Goal: Task Accomplishment & Management: Use online tool/utility

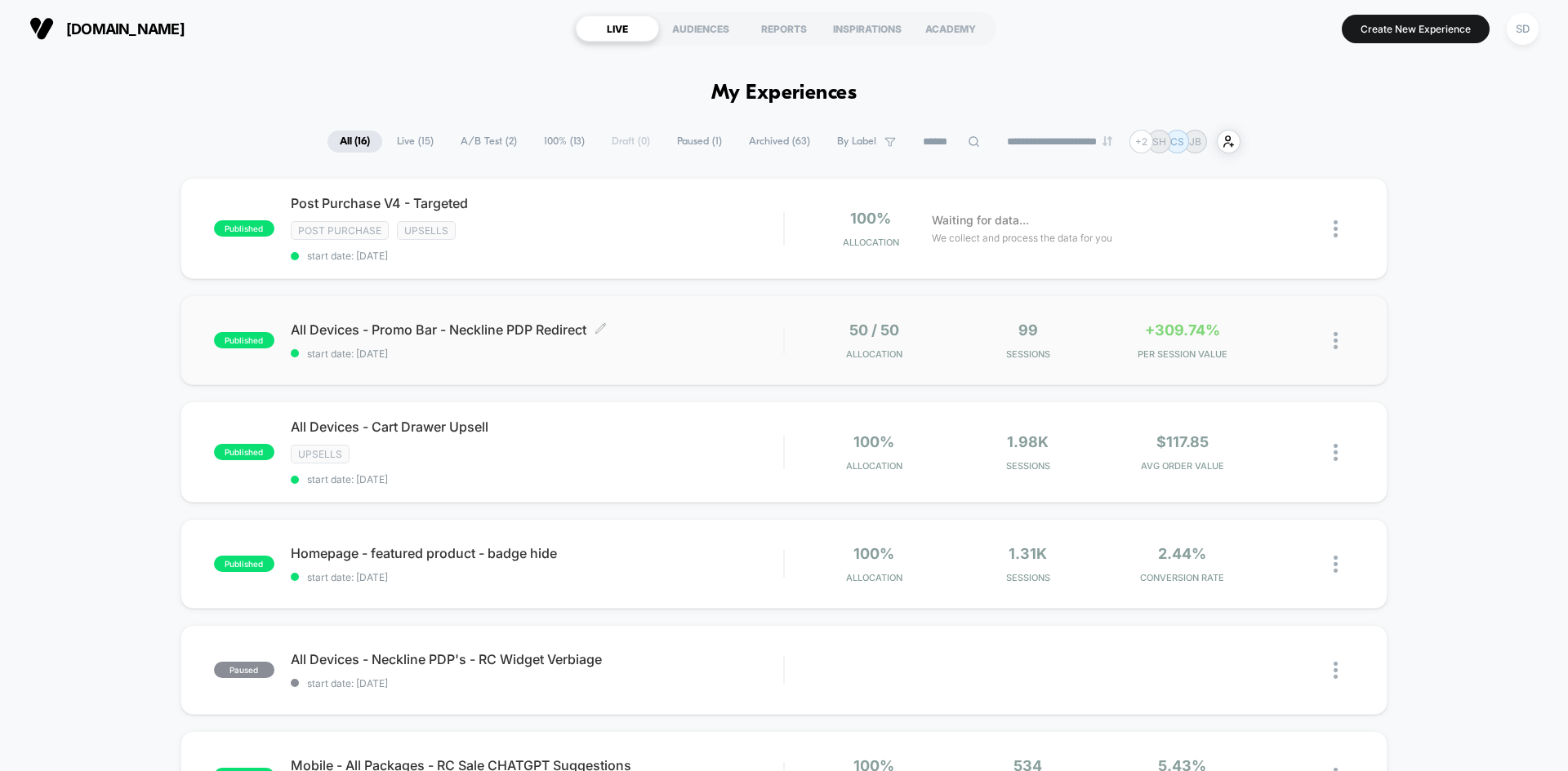
click at [593, 347] on span "start date: [DATE]" at bounding box center [537, 353] width 492 height 12
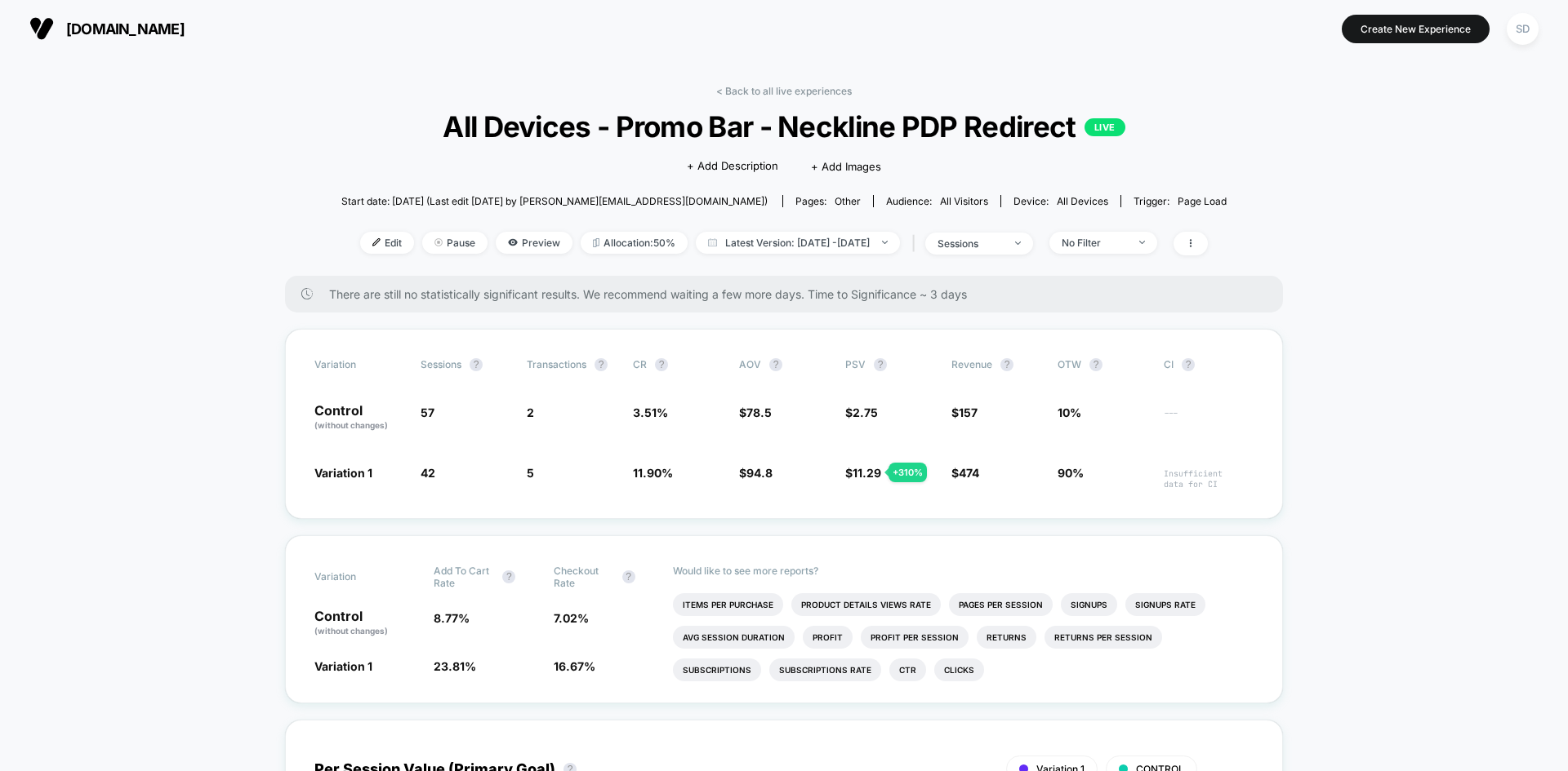
click at [362, 254] on div "Edit Pause Preview Allocation: 50% Latest Version: Sep 26, 2025 - Sep 29, 2025 …" at bounding box center [784, 243] width 885 height 23
click at [361, 234] on span "Edit" at bounding box center [387, 243] width 54 height 22
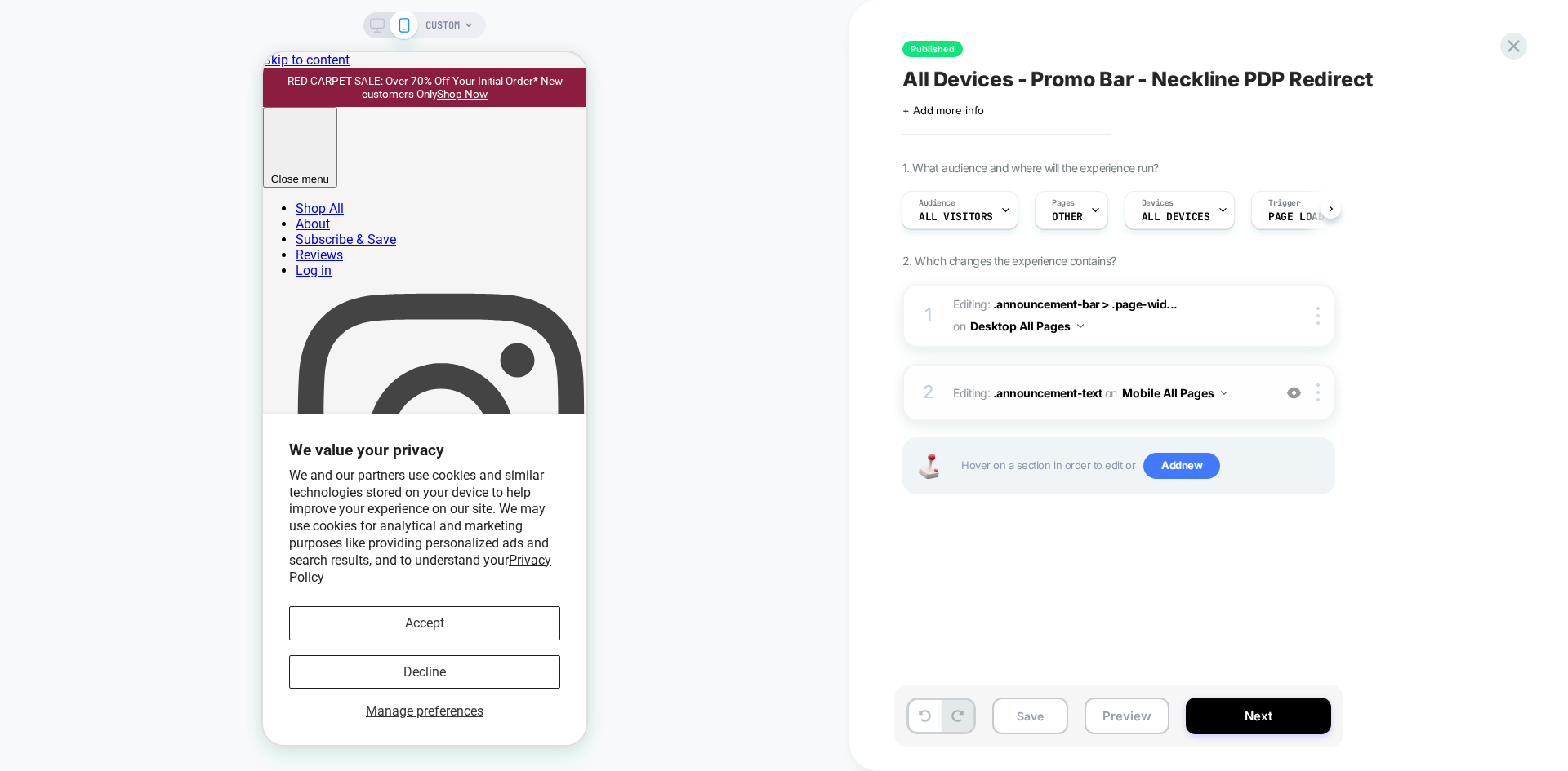
click at [1089, 415] on div "2 Editing : .announcement-text .announcement-text on Mobile All Pages Add Befor…" at bounding box center [1118, 392] width 433 height 57
click at [1170, 368] on div "2 Editing : .announcement-text .announcement-text on Mobile All Pages Add Befor…" at bounding box center [1118, 392] width 433 height 57
click at [1169, 369] on div "2 Editing : .announcement-text .announcement-text on Mobile All Pages Add Befor…" at bounding box center [1118, 392] width 433 height 57
click at [1169, 370] on div "2 Editing : .announcement-text .announcement-text on Mobile All Pages Add Befor…" at bounding box center [1118, 392] width 433 height 57
drag, startPoint x: 465, startPoint y: 619, endPoint x: 472, endPoint y: 607, distance: 13.9
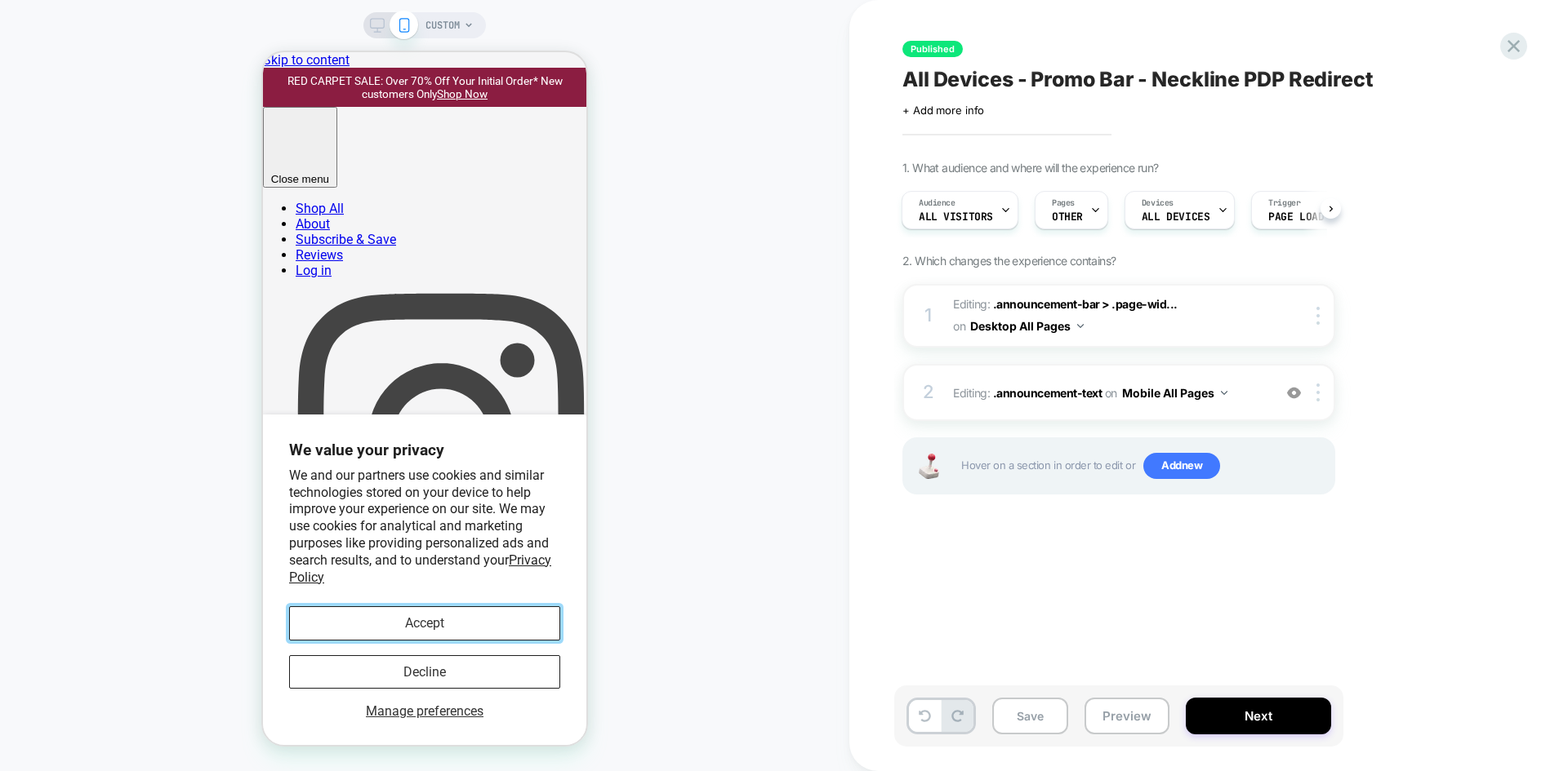
click at [464, 619] on button "Accept" at bounding box center [425, 623] width 271 height 34
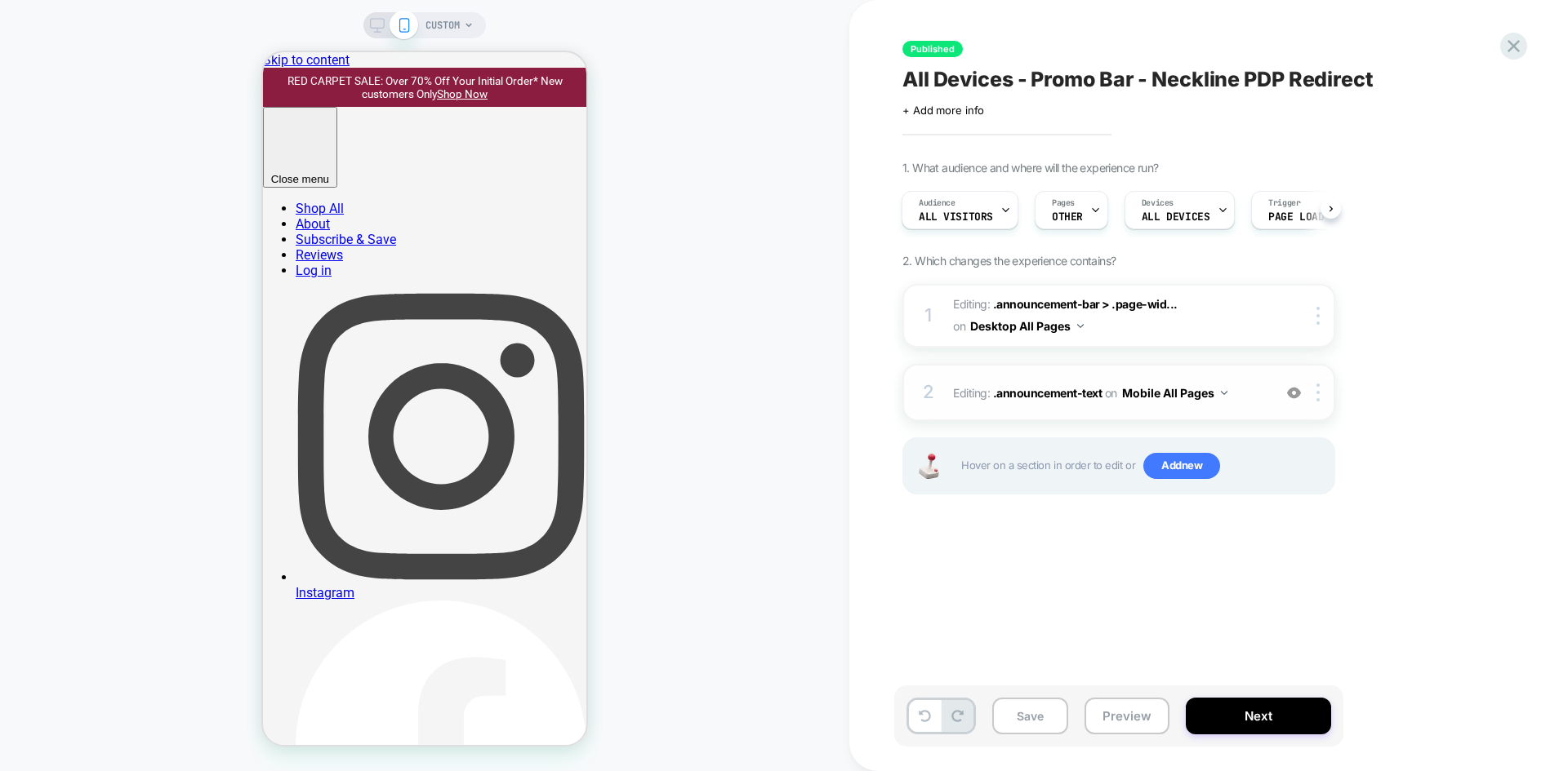
click at [1118, 410] on div "2 Editing : .announcement-text .announcement-text on Mobile All Pages Add Befor…" at bounding box center [1118, 392] width 433 height 57
drag, startPoint x: 1118, startPoint y: 410, endPoint x: 1127, endPoint y: 410, distance: 9.0
click at [1117, 409] on div "2 Editing : .announcement-text .announcement-text on Mobile All Pages Add Befor…" at bounding box center [1118, 392] width 433 height 57
click at [1320, 396] on img at bounding box center [1318, 392] width 3 height 18
click at [1217, 330] on span "Editing : .announcement-bar > .page-wid... .announcement-bar > .page-width on D…" at bounding box center [1109, 315] width 311 height 44
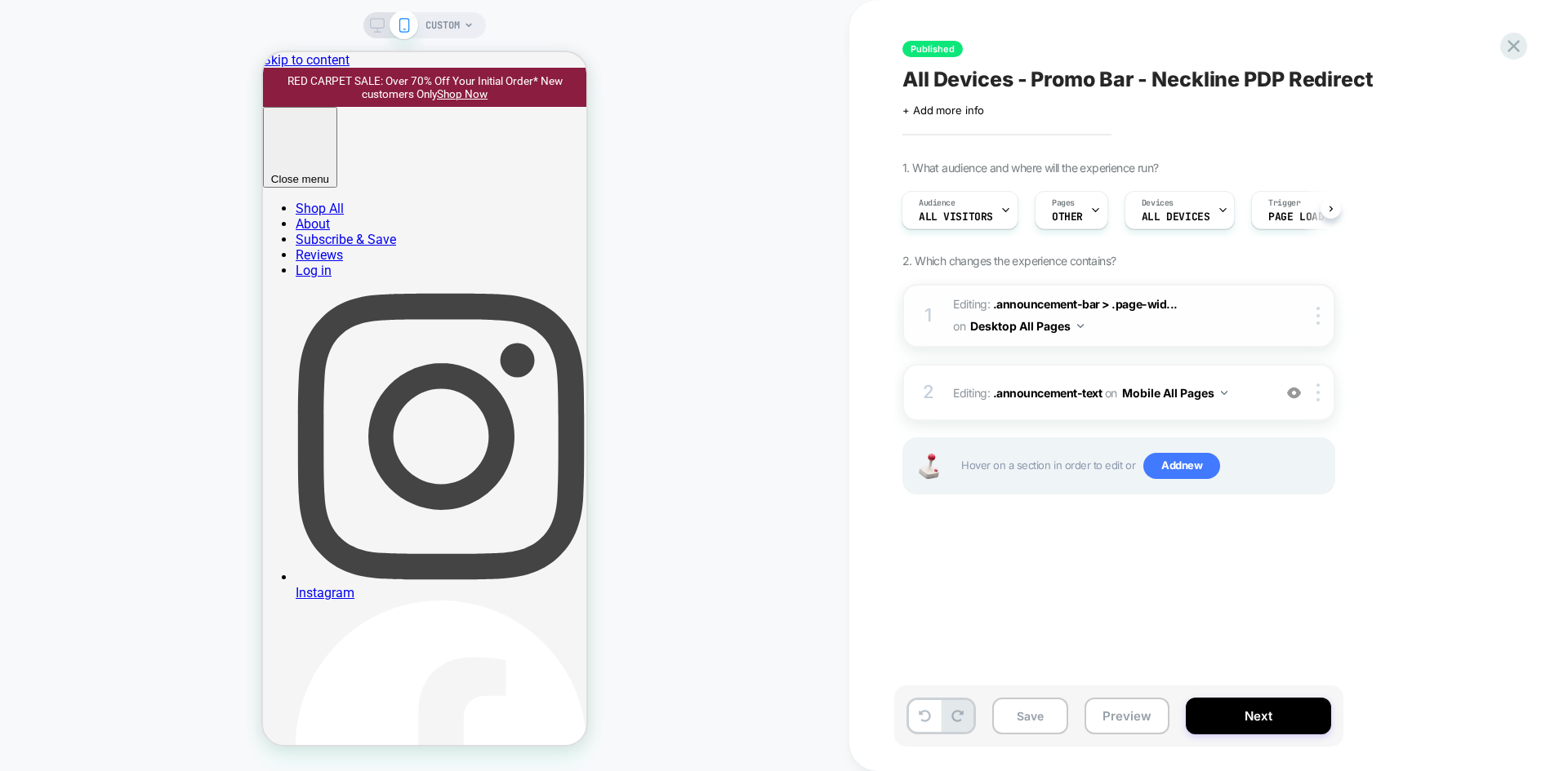
click at [1224, 309] on span "Editing : .announcement-bar > .page-wid... .announcement-bar > .page-width on D…" at bounding box center [1109, 315] width 311 height 44
click at [381, 20] on icon at bounding box center [377, 25] width 15 height 15
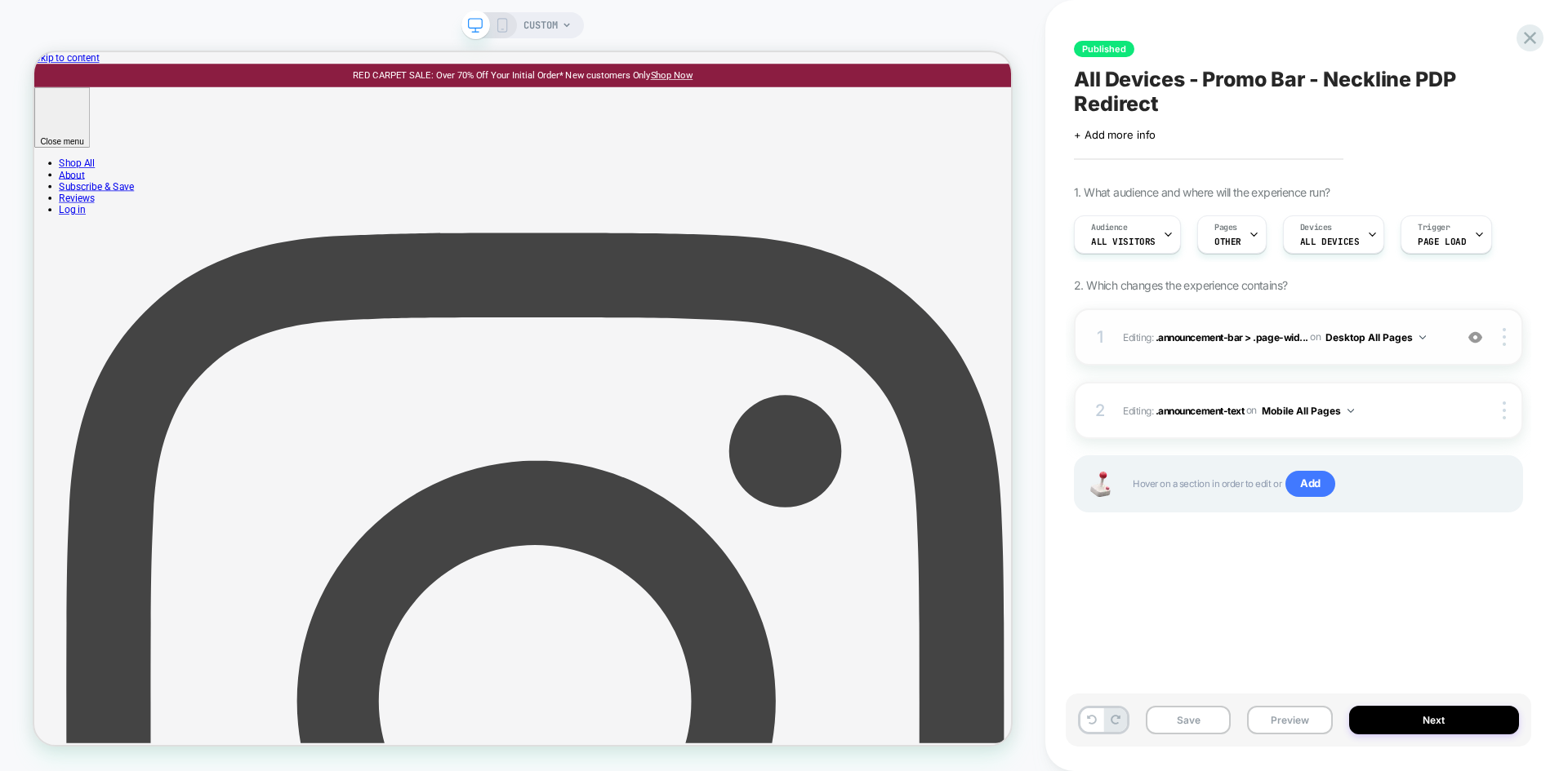
scroll to position [0, 1]
click at [1368, 355] on div "1 Editing : .announcement-bar > .page-wid... .announcement-bar > .page-width on…" at bounding box center [1298, 337] width 449 height 57
click at [1368, 357] on div "1 Editing : .announcement-bar > .page-wid... .announcement-bar > .page-width on…" at bounding box center [1298, 337] width 449 height 57
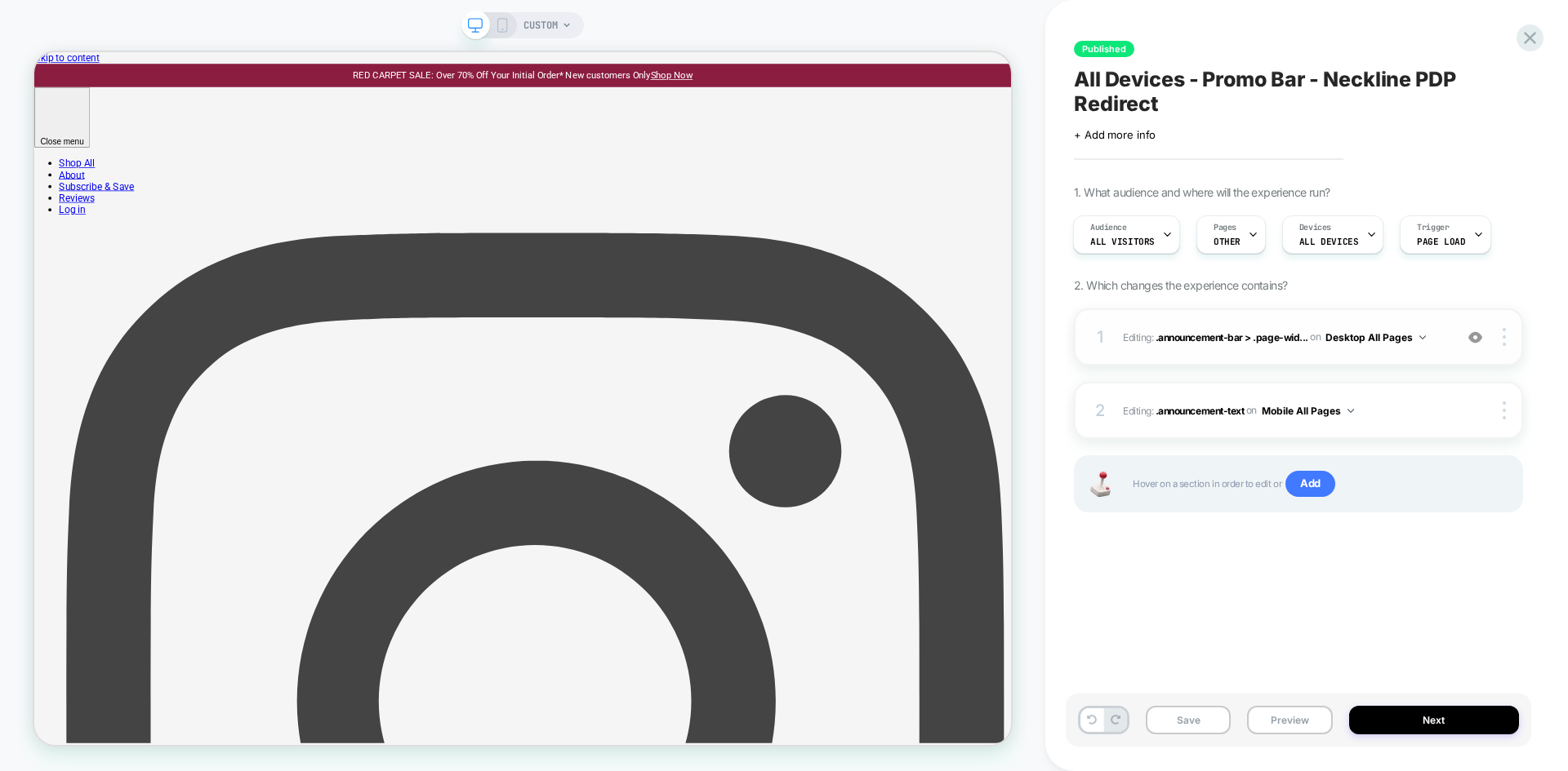
click at [1368, 357] on div "1 Editing : .announcement-bar > .page-wid... .announcement-bar > .page-width on…" at bounding box center [1298, 337] width 449 height 57
click at [1527, 40] on icon at bounding box center [1530, 38] width 12 height 12
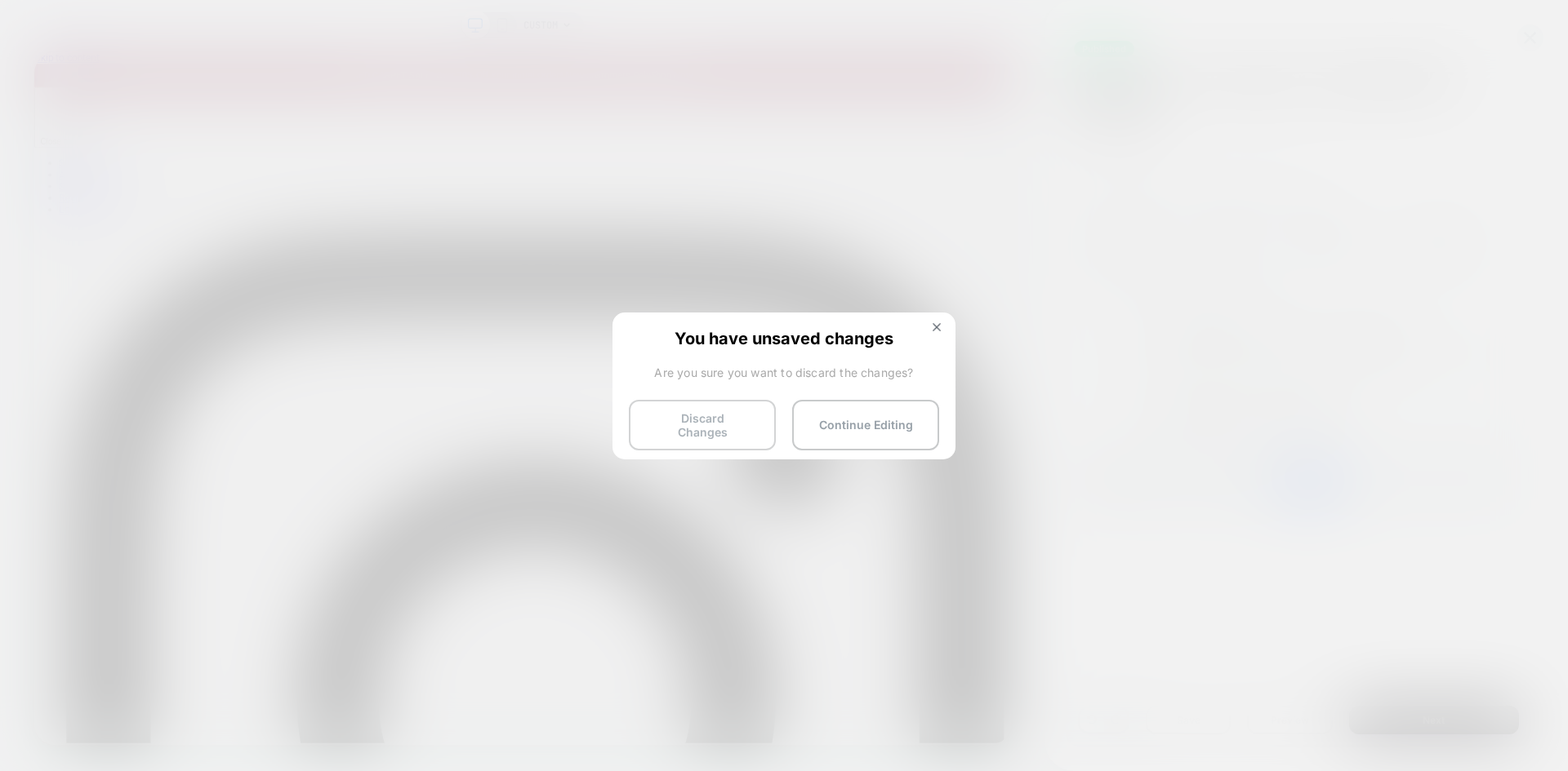
click at [764, 420] on button "Discard Changes" at bounding box center [703, 425] width 147 height 50
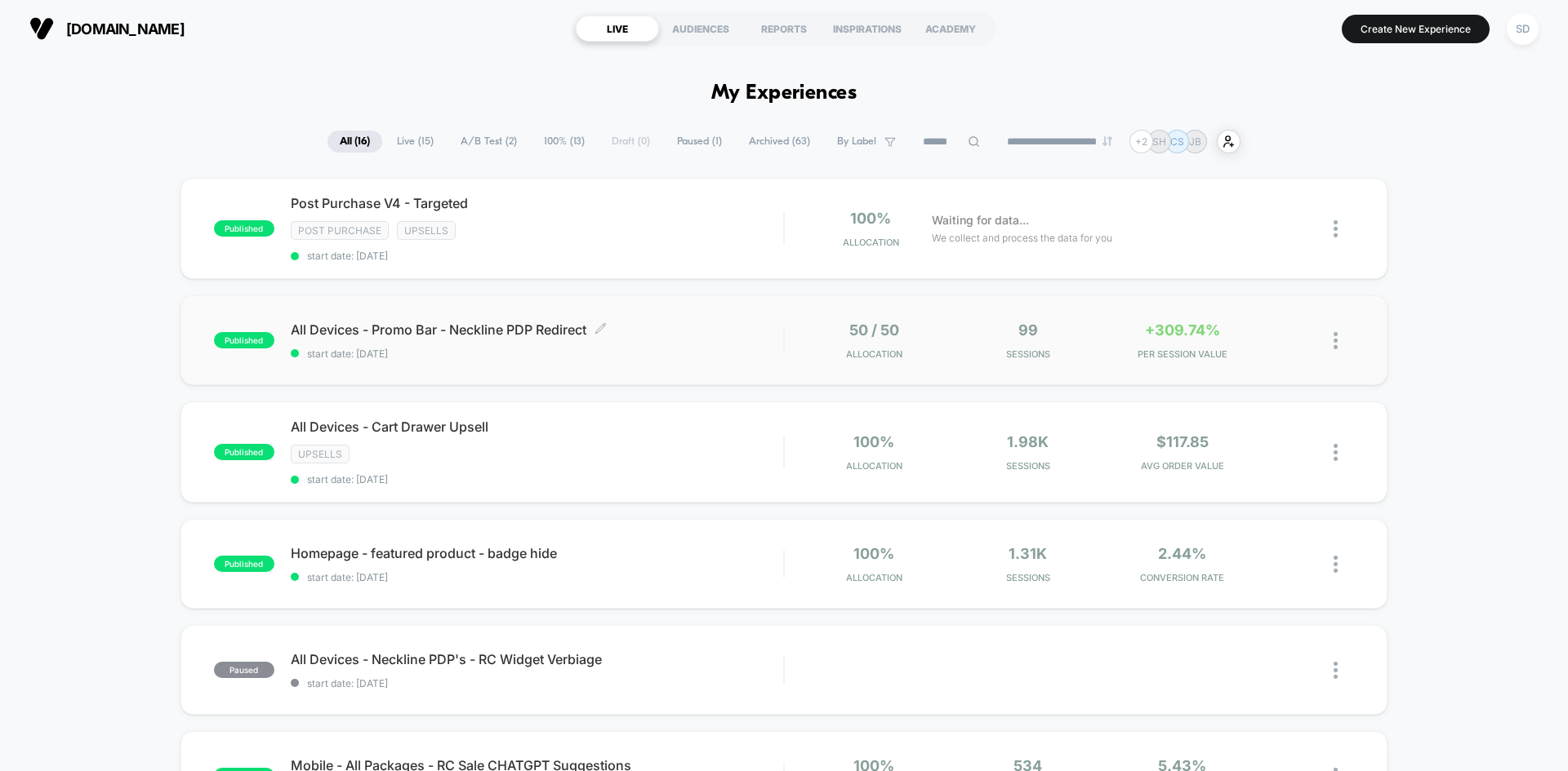
click at [752, 360] on span "start date: [DATE]" at bounding box center [537, 353] width 492 height 12
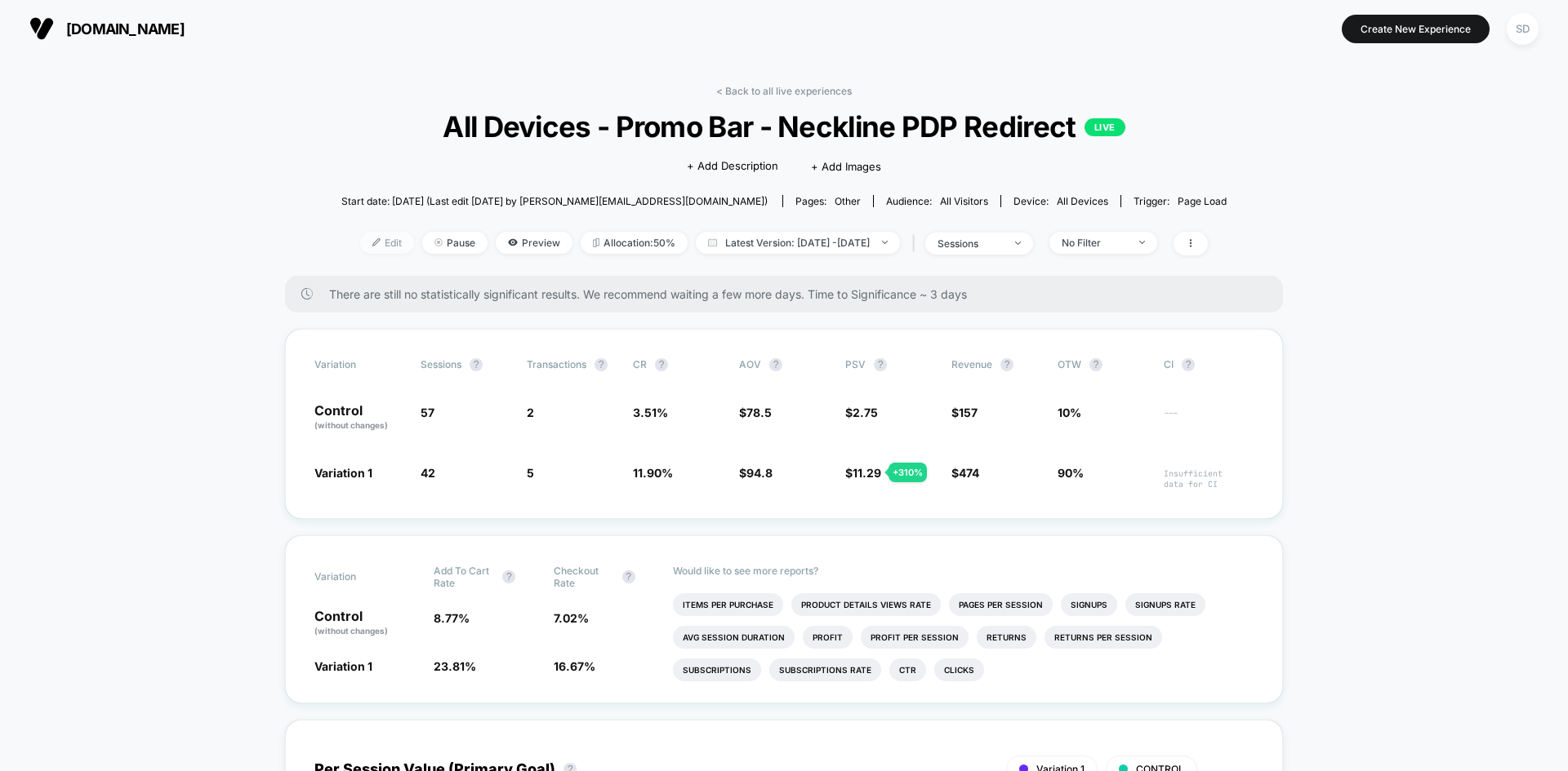
click at [361, 243] on span "Edit" at bounding box center [387, 243] width 54 height 22
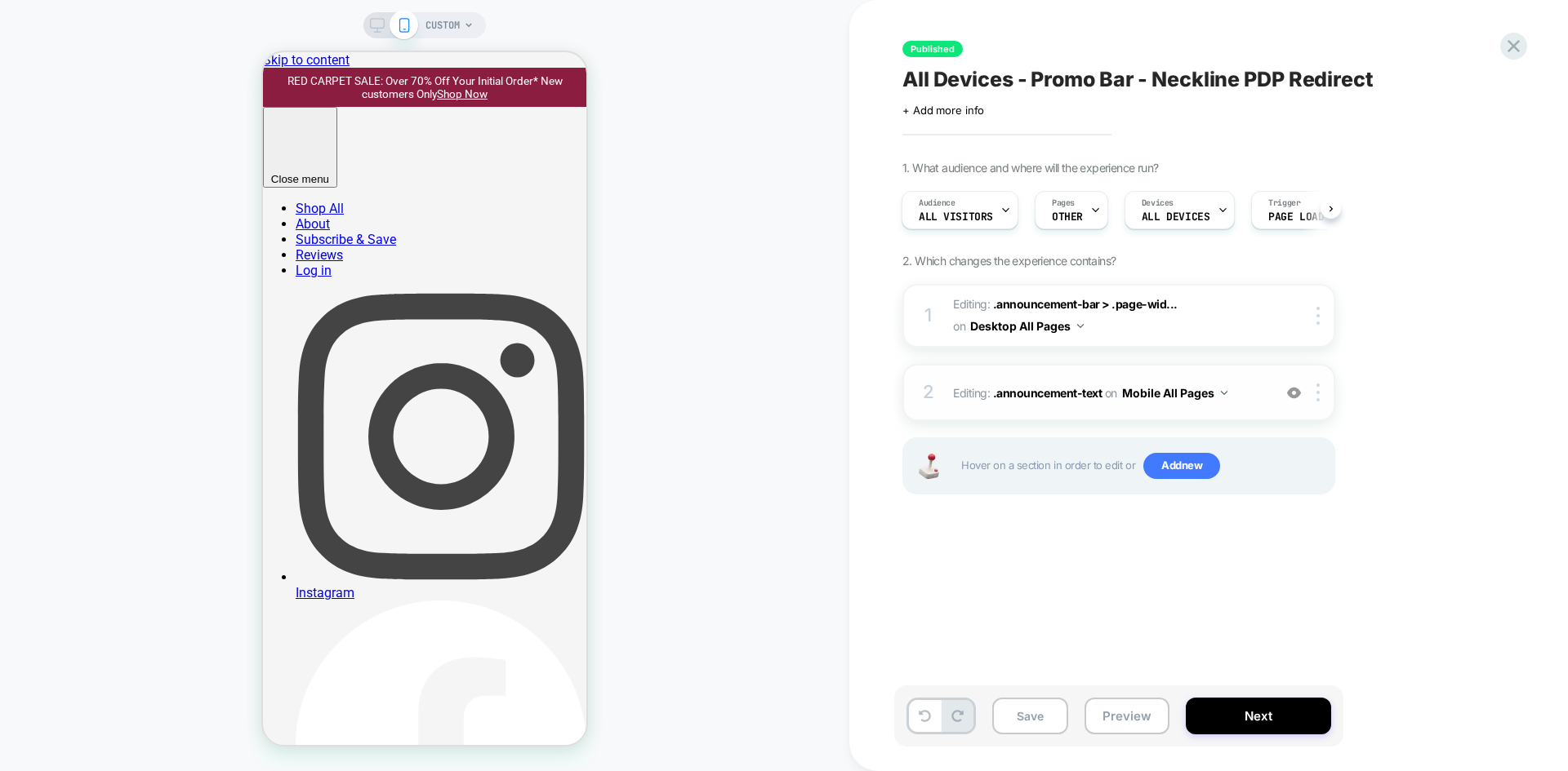
click at [1258, 374] on div "2 Editing : .announcement-text .announcement-text on Mobile All Pages Add Befor…" at bounding box center [1118, 392] width 433 height 57
click at [377, 31] on icon at bounding box center [377, 29] width 1 height 4
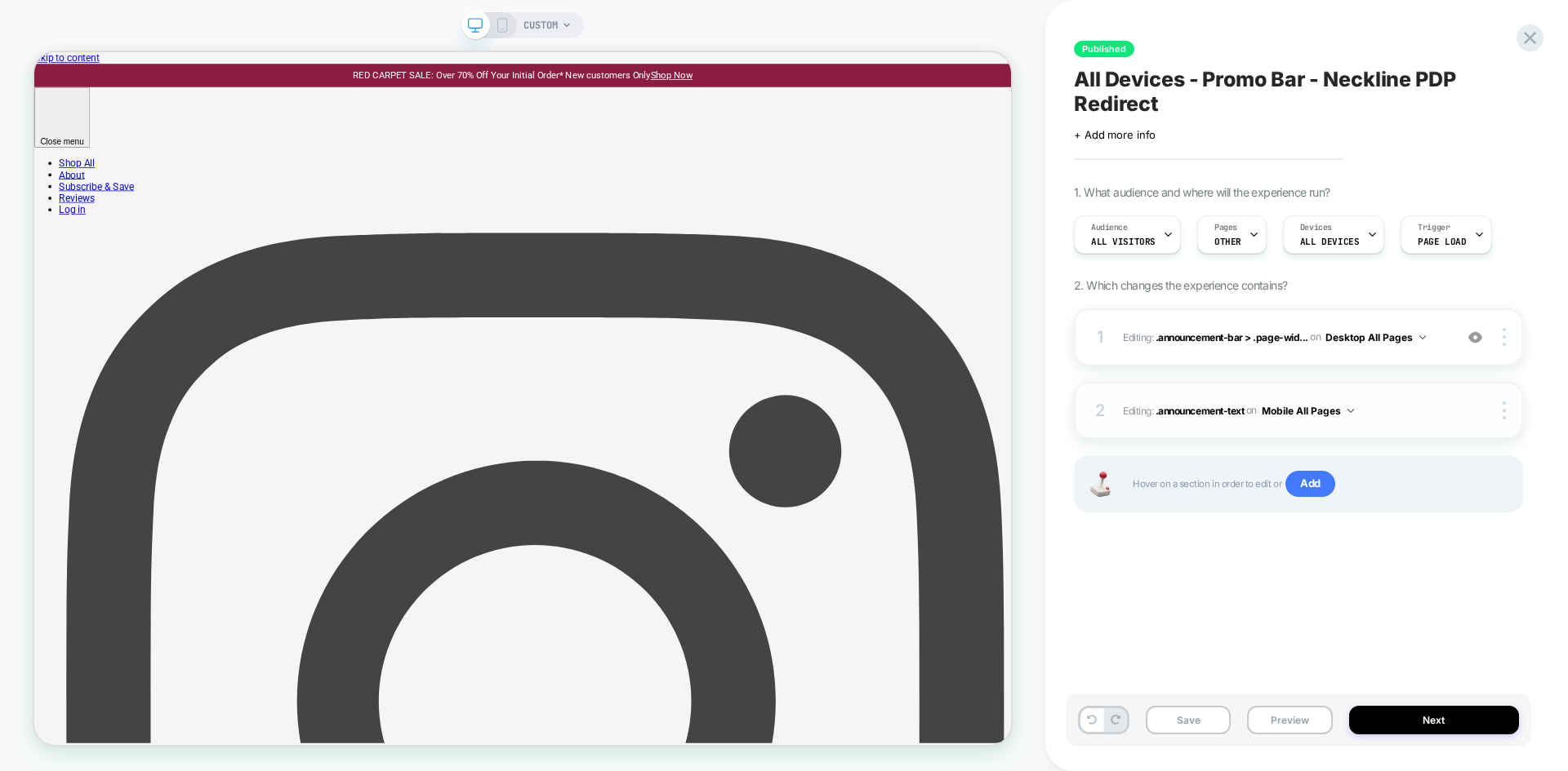
scroll to position [0, 1]
click at [1417, 364] on div "1 Editing : .announcement-bar > .page-wid... .announcement-bar > .page-width on…" at bounding box center [1298, 337] width 449 height 57
click at [1414, 359] on div "1 Editing : .announcement-bar > .page-wid... .announcement-bar > .page-width on…" at bounding box center [1298, 337] width 449 height 57
click at [1414, 358] on div "1 Editing : .announcement-bar > .page-wid... .announcement-bar > .page-width on…" at bounding box center [1298, 337] width 449 height 57
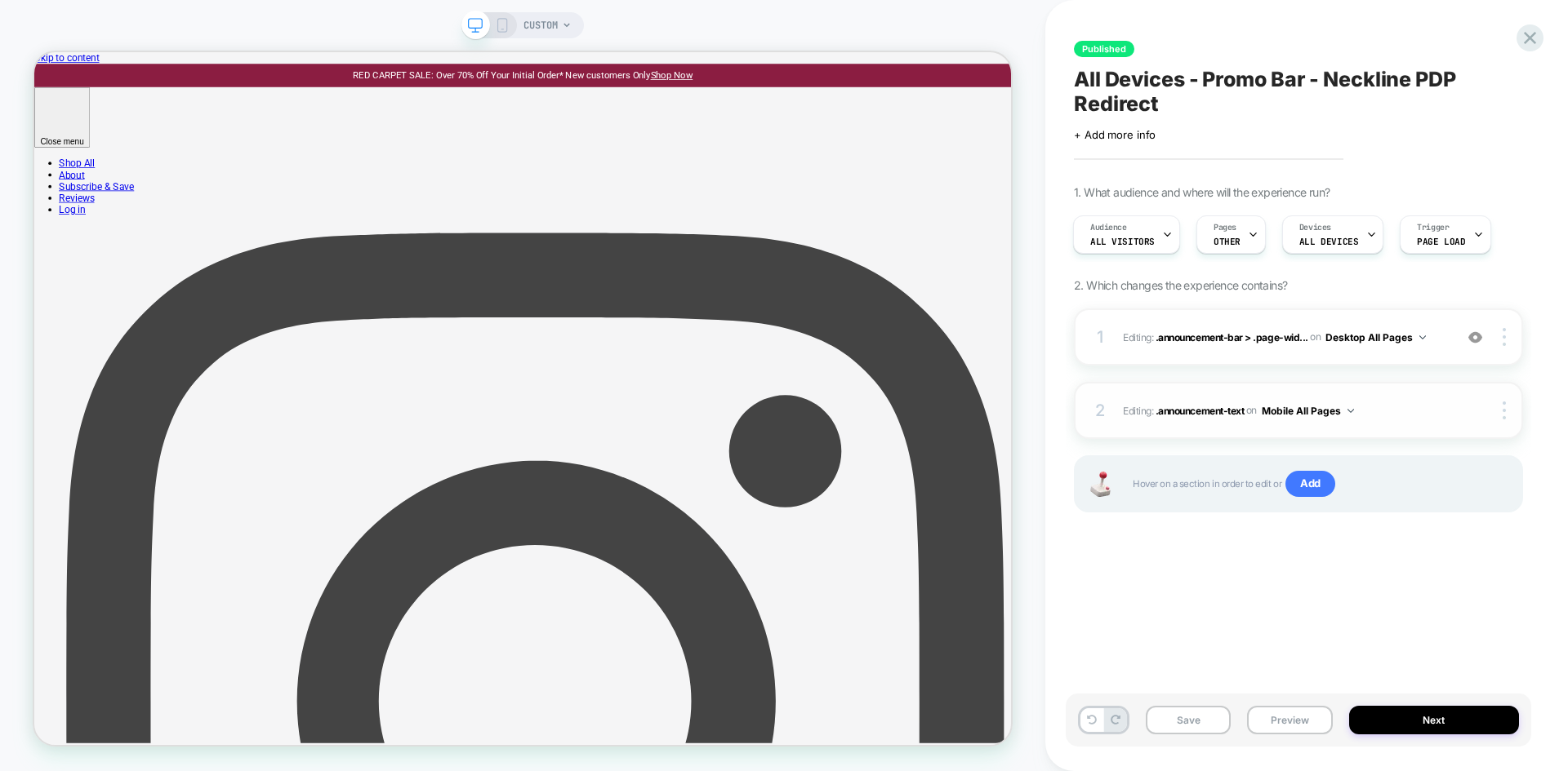
click at [1394, 409] on span "Editing : .announcement-text .announcement-text on Mobile All Pages" at bounding box center [1285, 411] width 322 height 21
click at [1521, 38] on icon at bounding box center [1530, 37] width 22 height 22
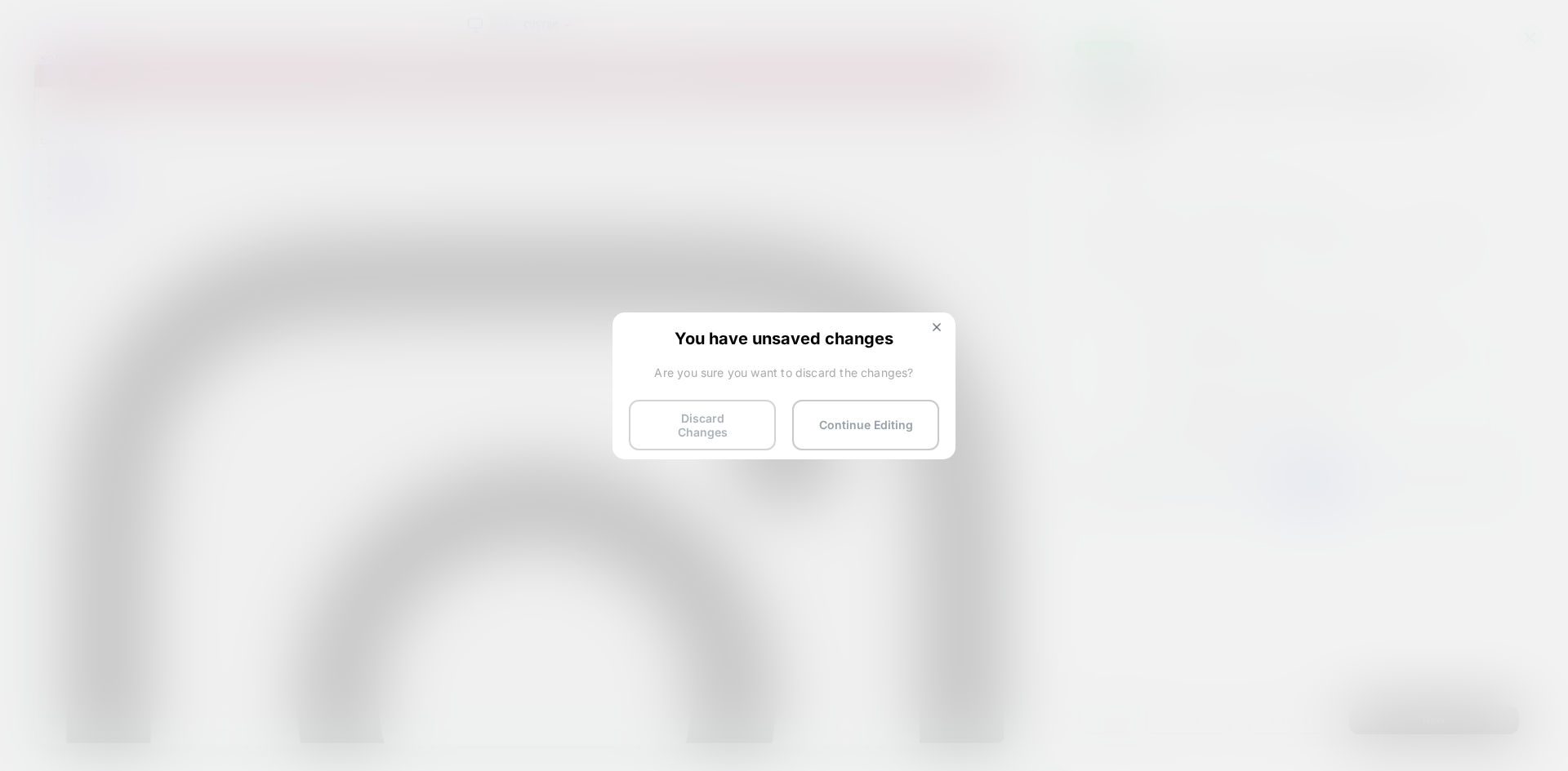
click at [732, 418] on button "Discard Changes" at bounding box center [703, 425] width 147 height 50
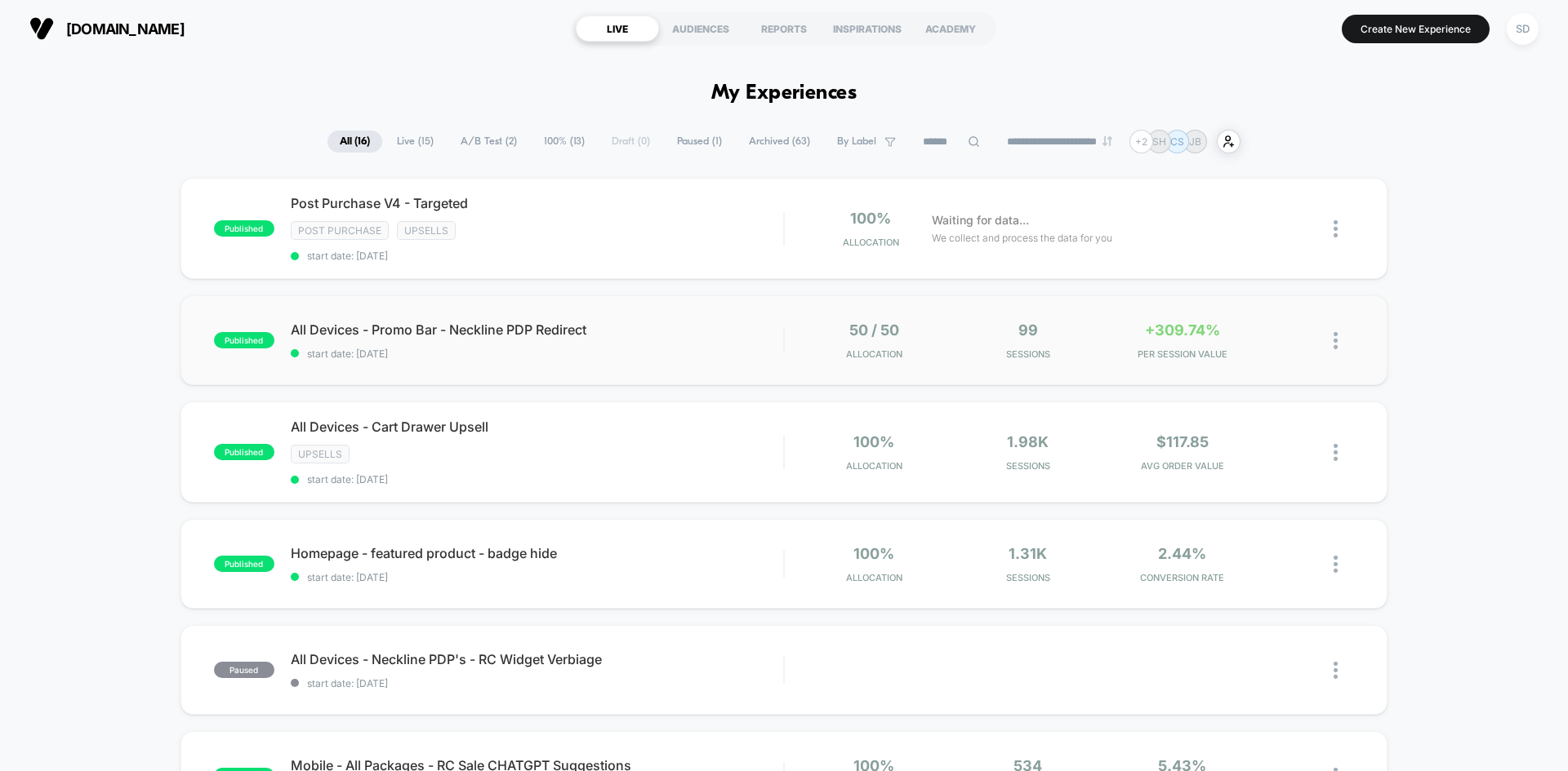
click at [758, 312] on div "published All Devices - Promo Bar - Neckline PDP Redirect start date: [DATE] 50…" at bounding box center [784, 340] width 1207 height 90
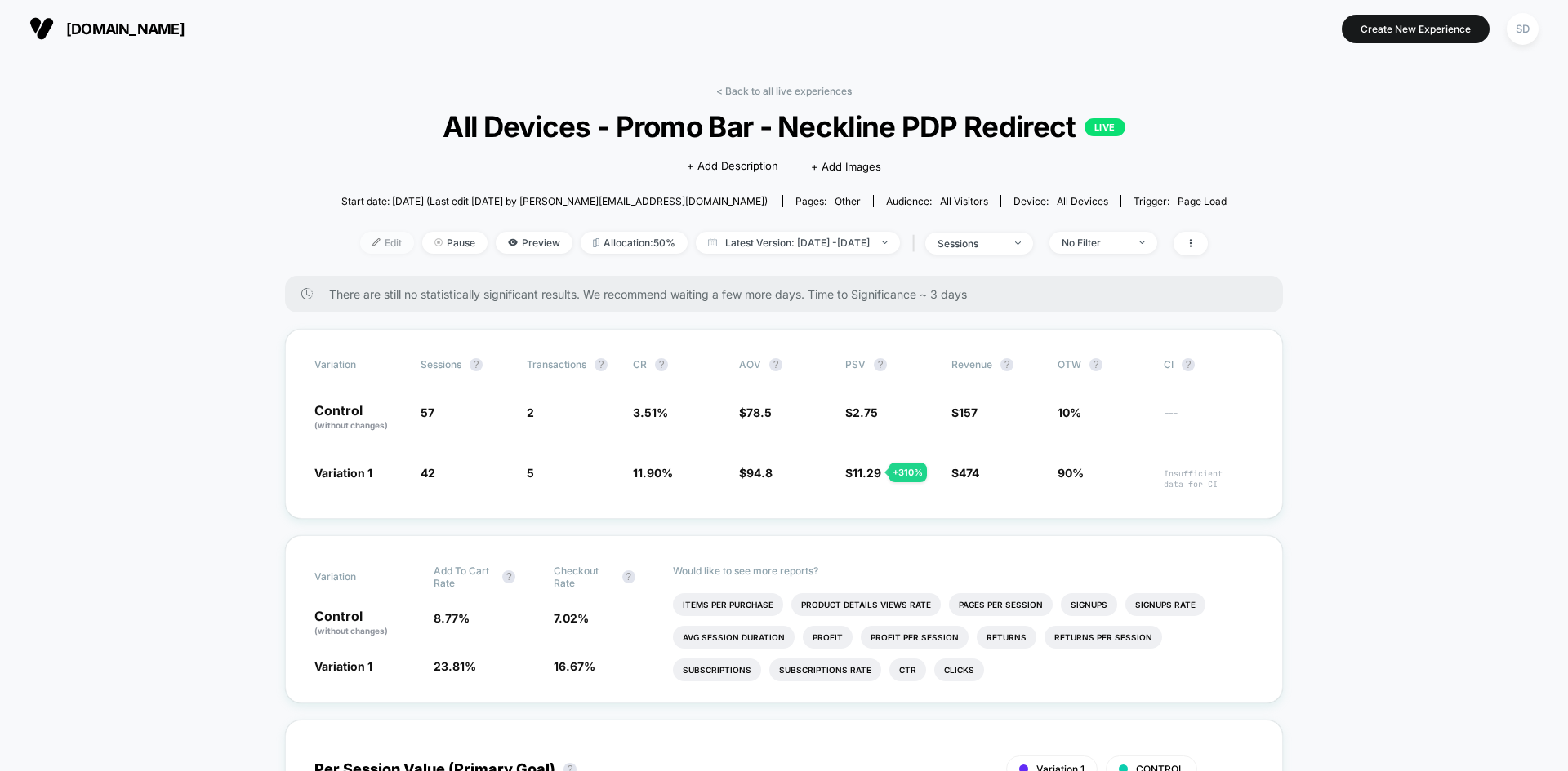
click at [364, 239] on span "Edit" at bounding box center [387, 243] width 54 height 22
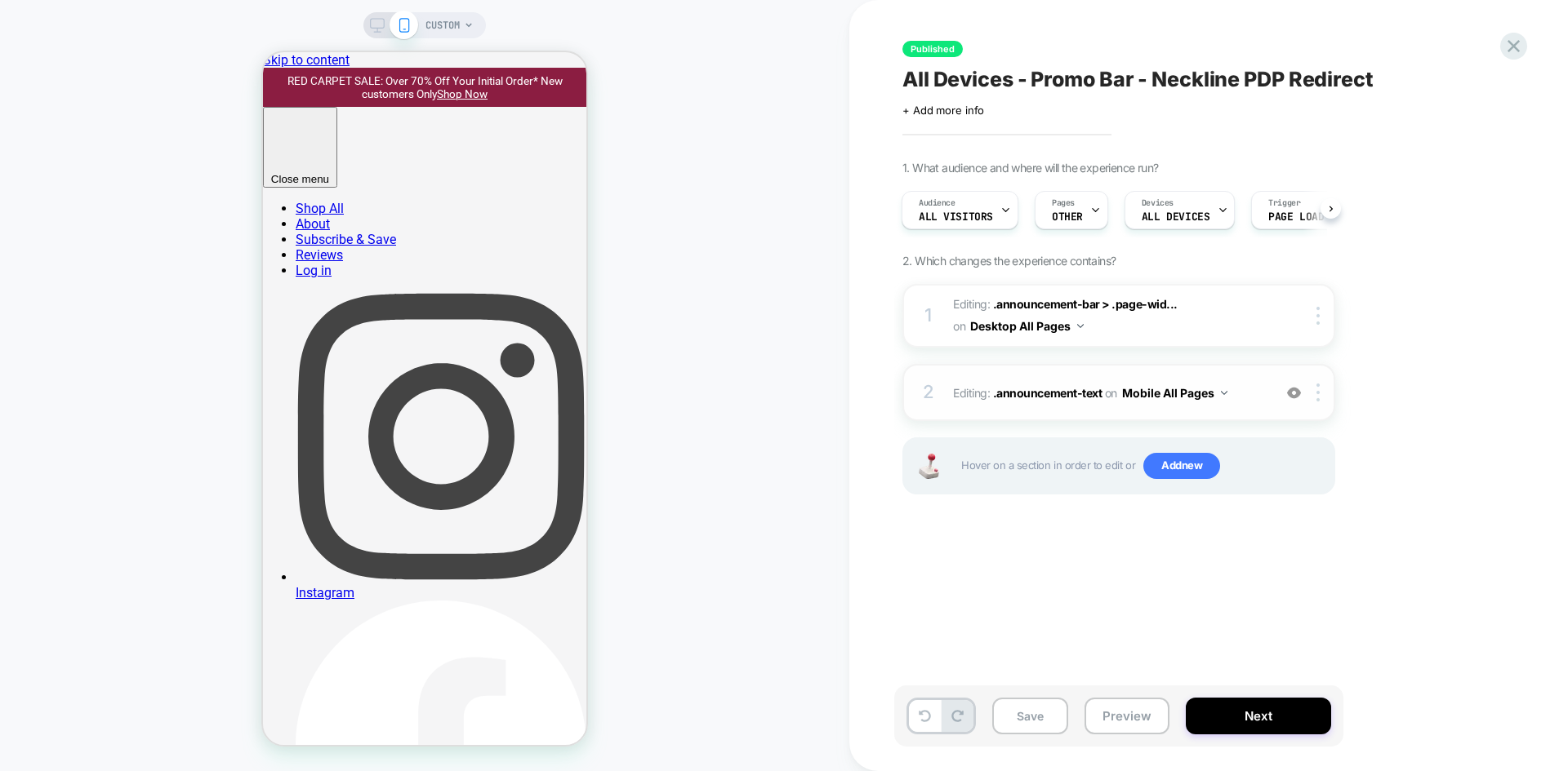
click at [1259, 416] on div "2 Editing : .announcement-text .announcement-text on Mobile All Pages Add Befor…" at bounding box center [1118, 392] width 433 height 57
click at [1259, 415] on div "2 Editing : .announcement-text .announcement-text on Mobile All Pages Add Befor…" at bounding box center [1118, 392] width 433 height 57
click at [1296, 391] on img at bounding box center [1294, 393] width 14 height 14
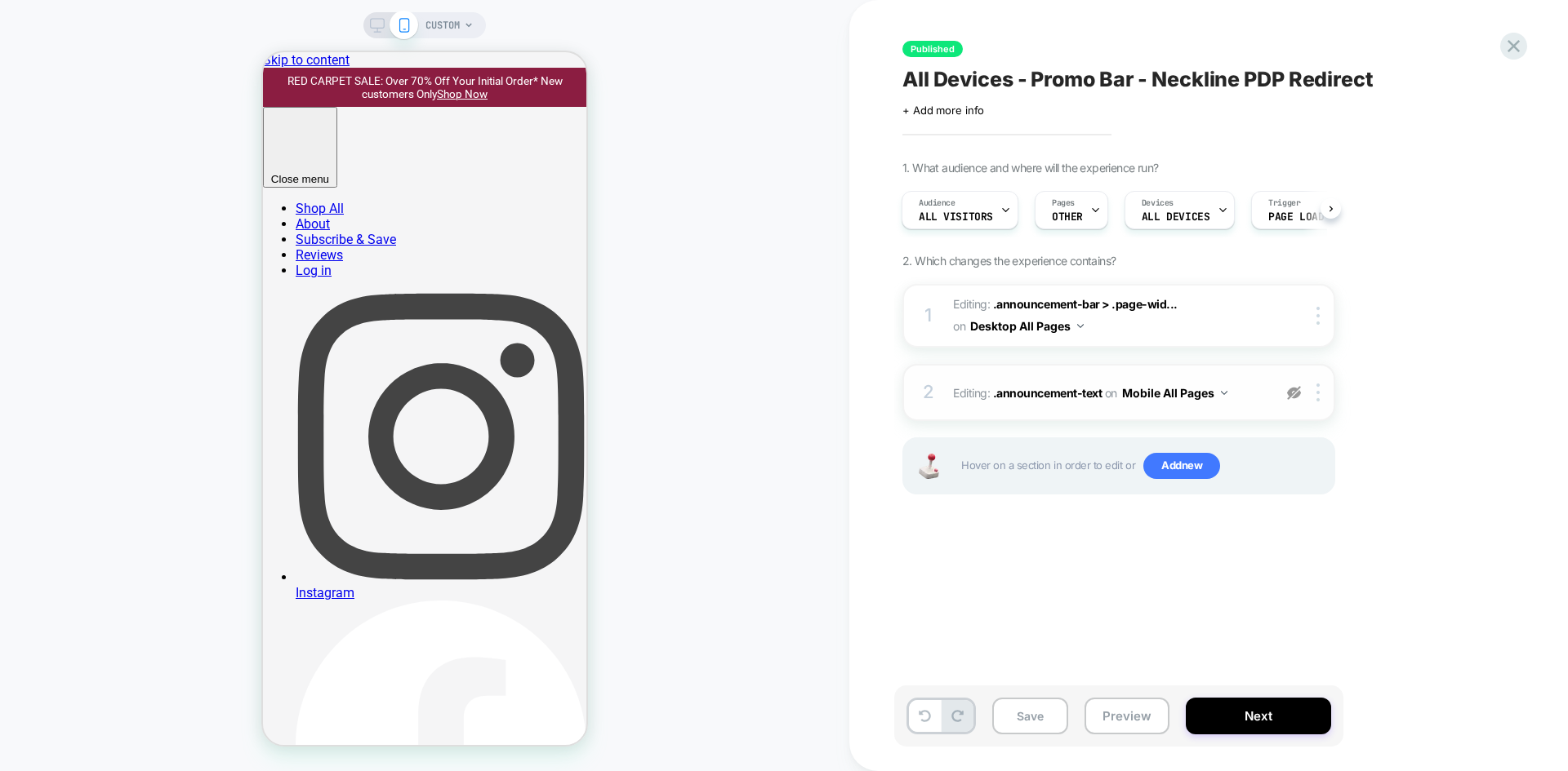
click at [1297, 390] on img at bounding box center [1294, 393] width 14 height 14
click at [1324, 401] on div at bounding box center [1321, 392] width 27 height 18
click at [1424, 366] on div "1. What audience and where will the experience run? Audience All Visitors Pages…" at bounding box center [1200, 348] width 596 height 374
click at [1042, 724] on button "Save" at bounding box center [1031, 716] width 76 height 36
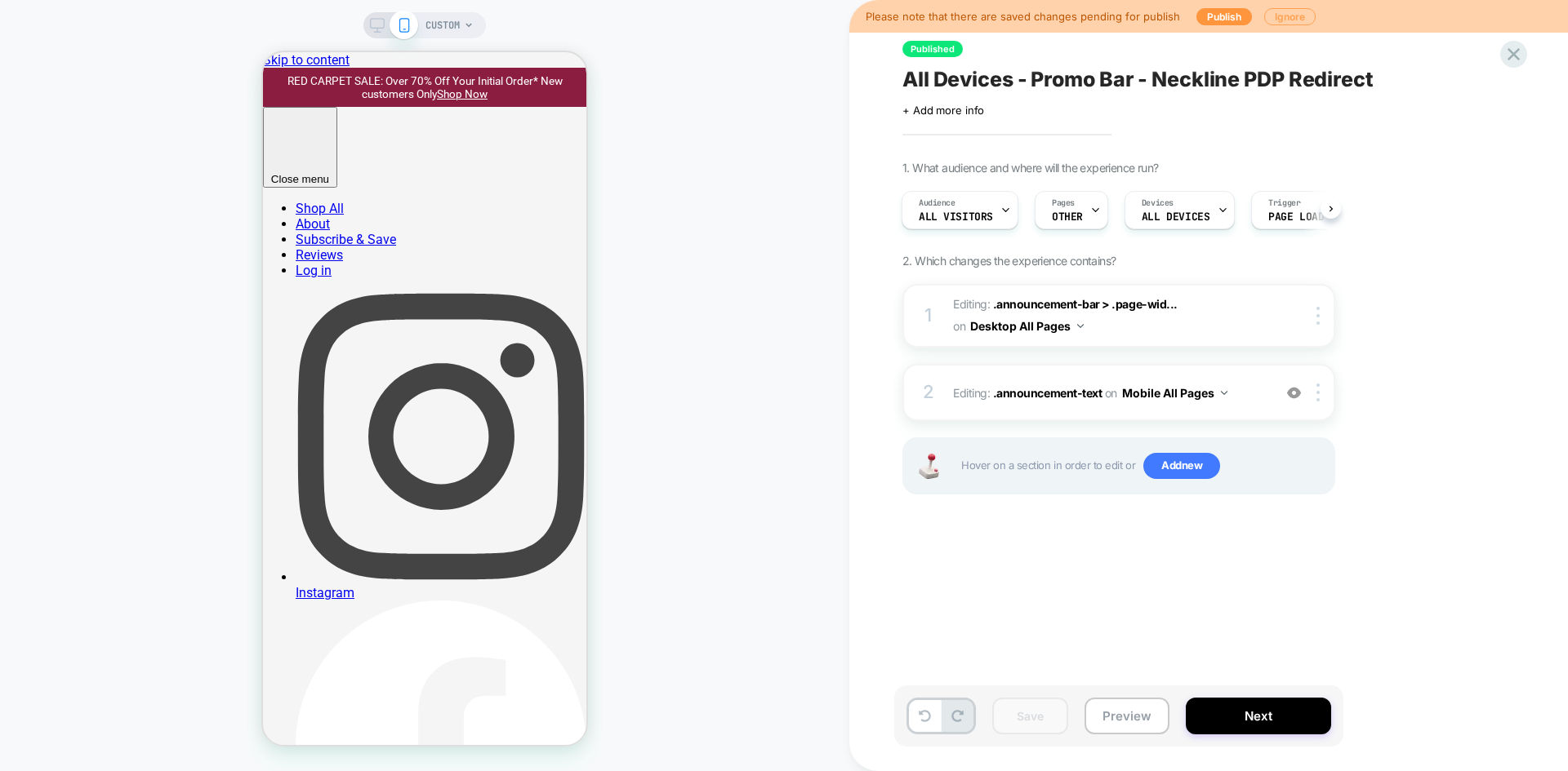
click at [1276, 20] on button "Ignore" at bounding box center [1290, 16] width 51 height 17
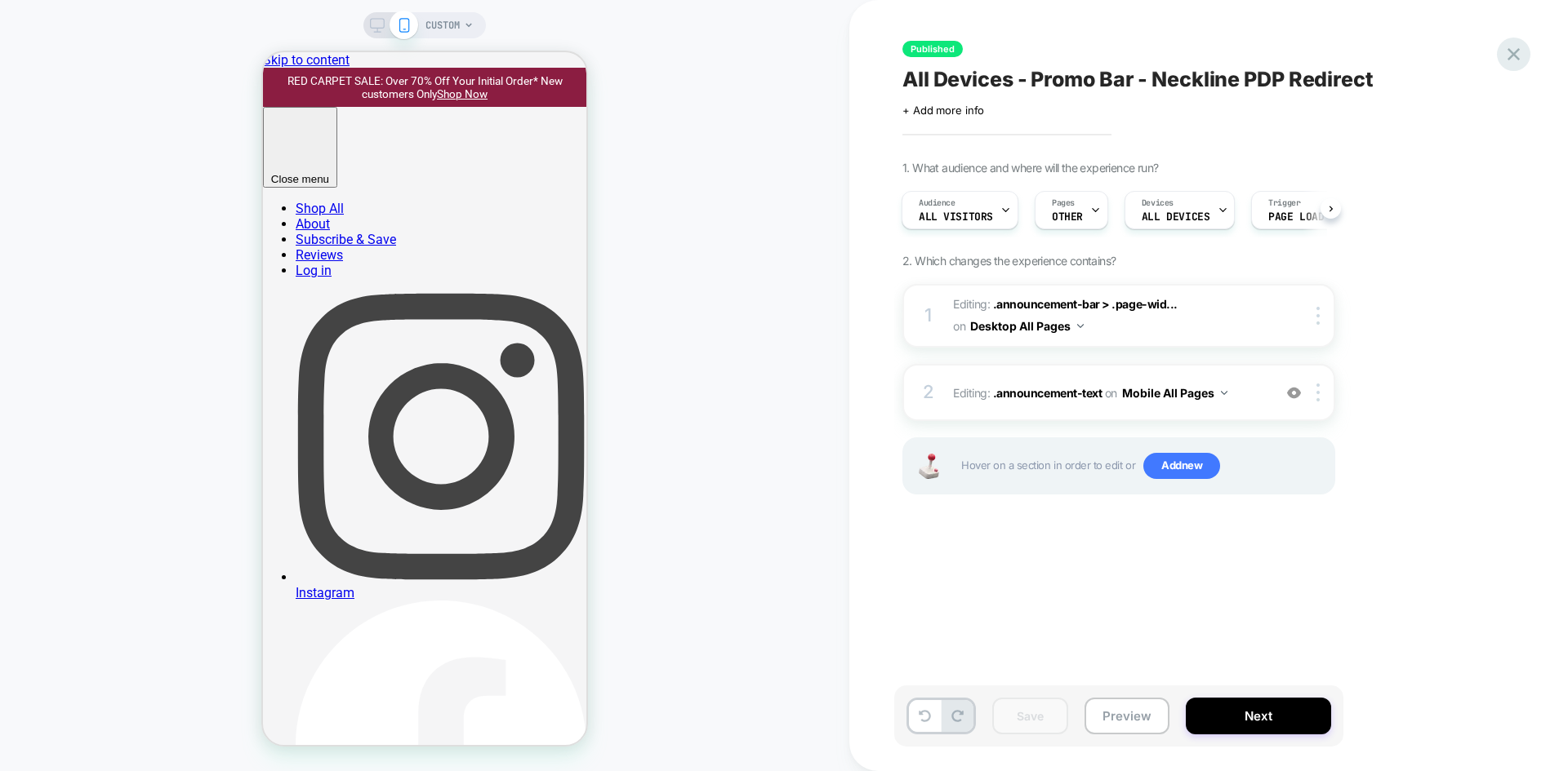
click at [1517, 49] on icon at bounding box center [1513, 54] width 22 height 22
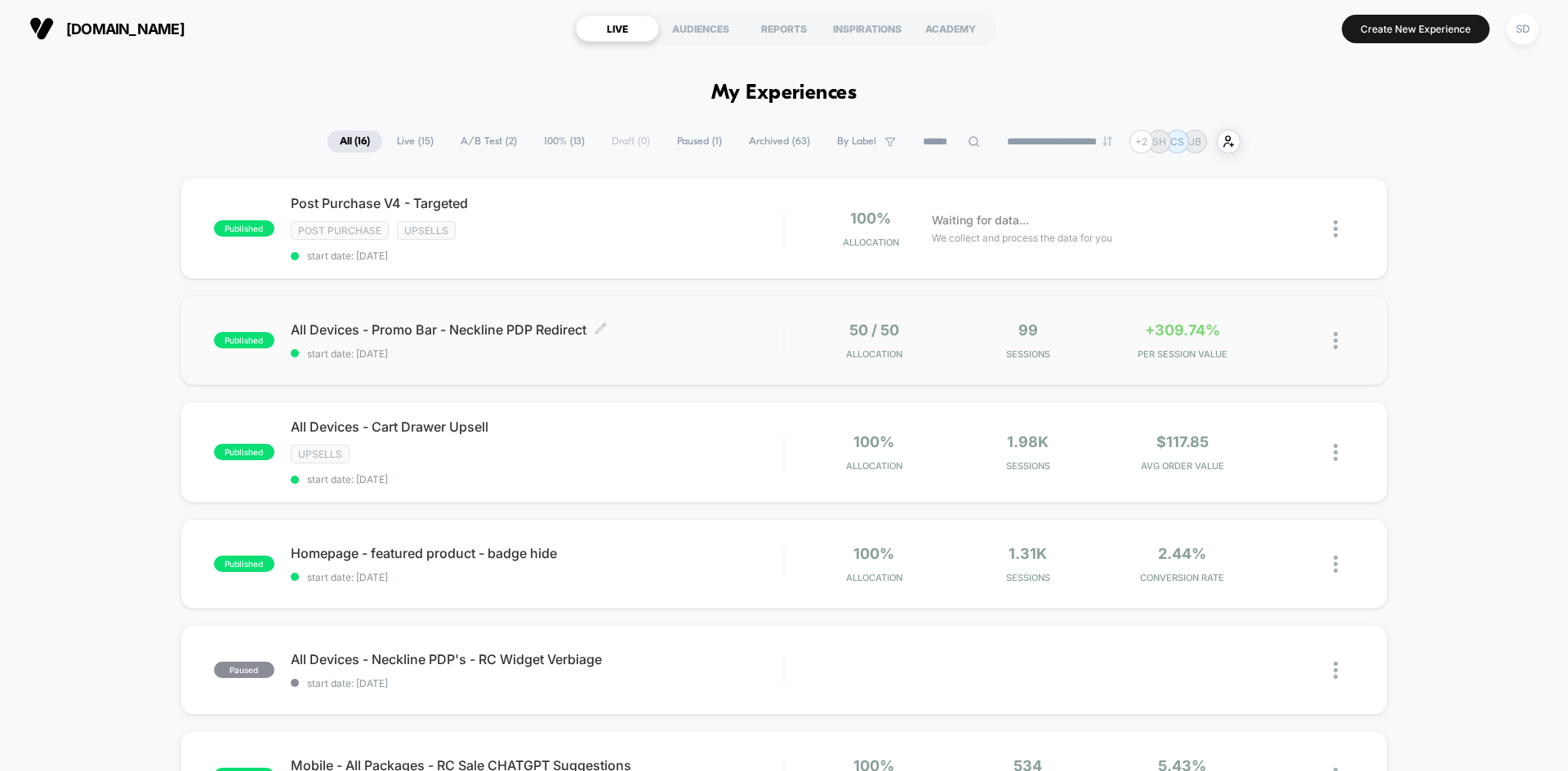
click at [723, 358] on span "start date: [DATE]" at bounding box center [537, 353] width 492 height 12
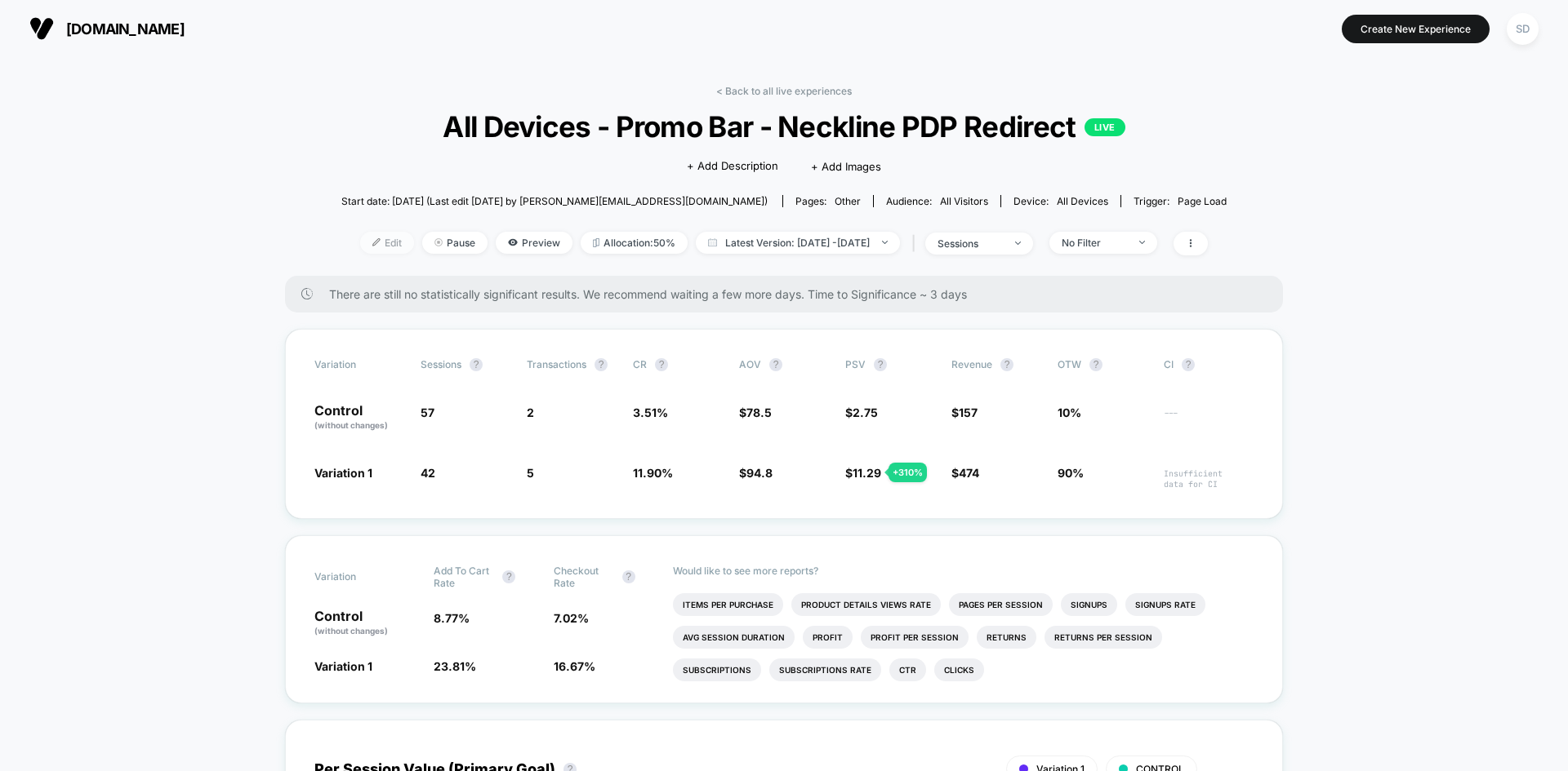
click at [361, 236] on span "Edit" at bounding box center [387, 243] width 54 height 22
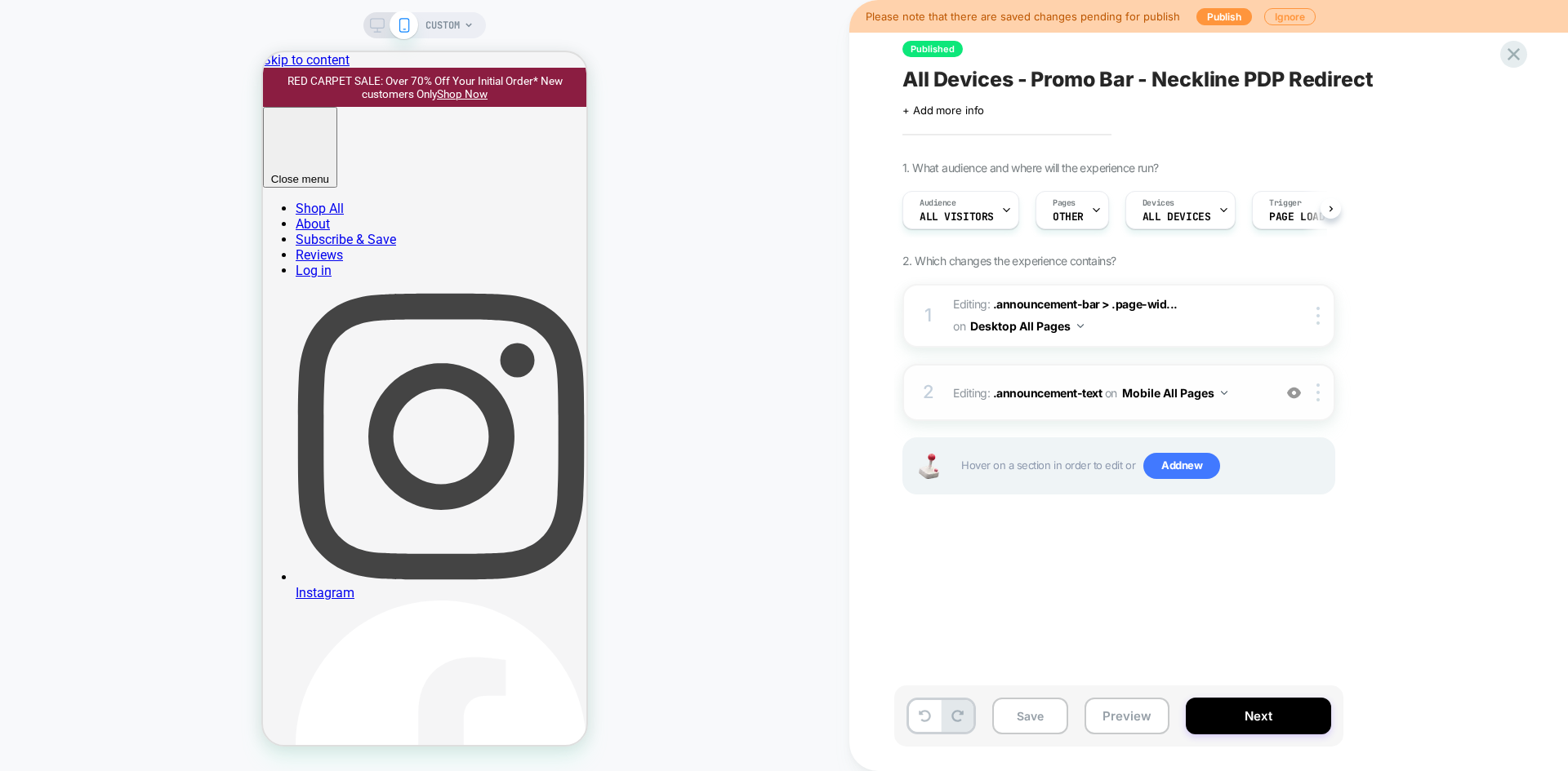
scroll to position [0, 1]
click at [1252, 404] on span "Editing : .announcement-text .announcement-text on Mobile All Pages" at bounding box center [1109, 392] width 311 height 23
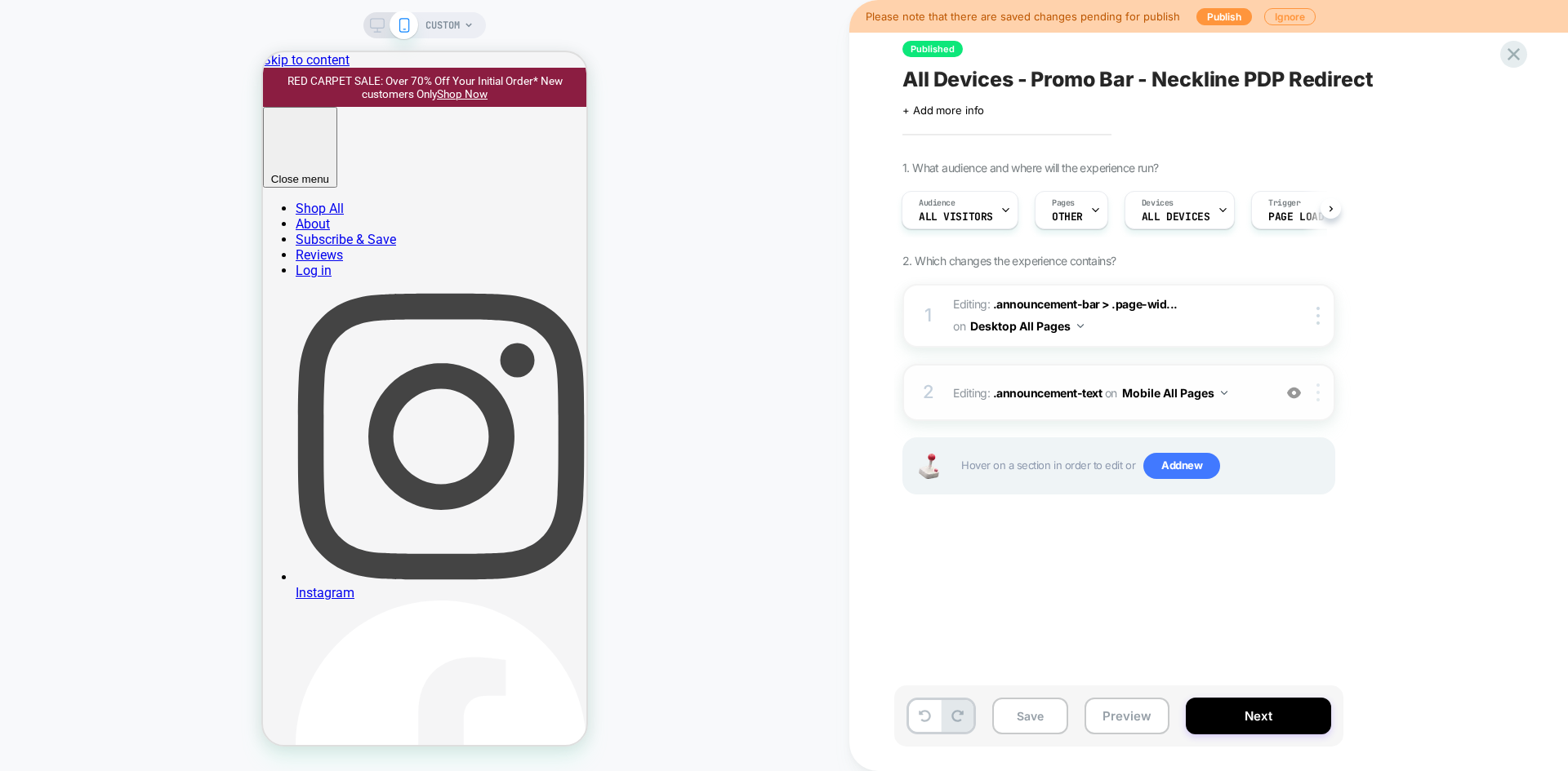
click at [1324, 391] on div at bounding box center [1321, 392] width 27 height 18
click at [1100, 219] on div "Pages OTHER" at bounding box center [1071, 210] width 74 height 38
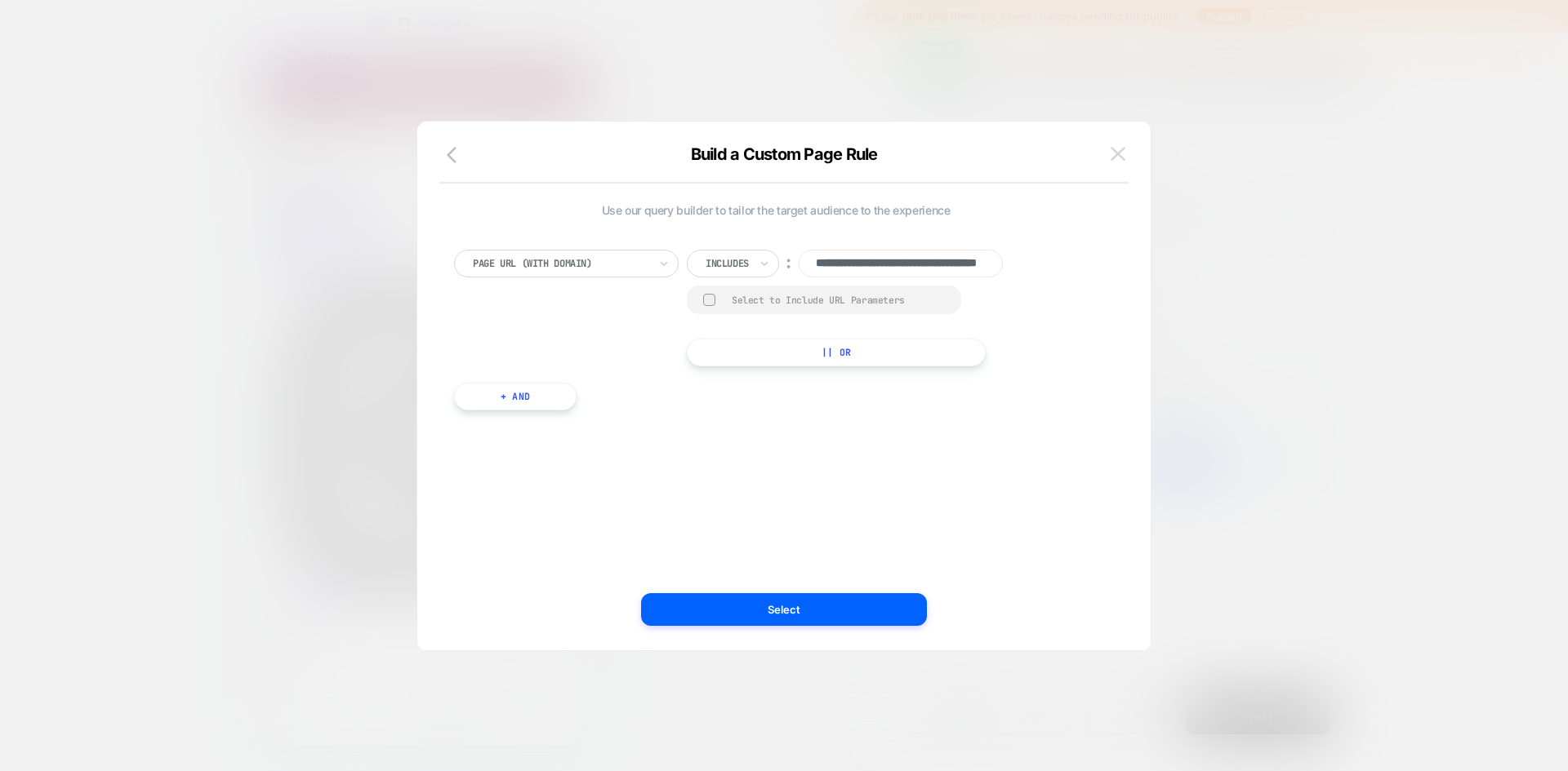
click at [1119, 147] on img at bounding box center [1117, 154] width 15 height 14
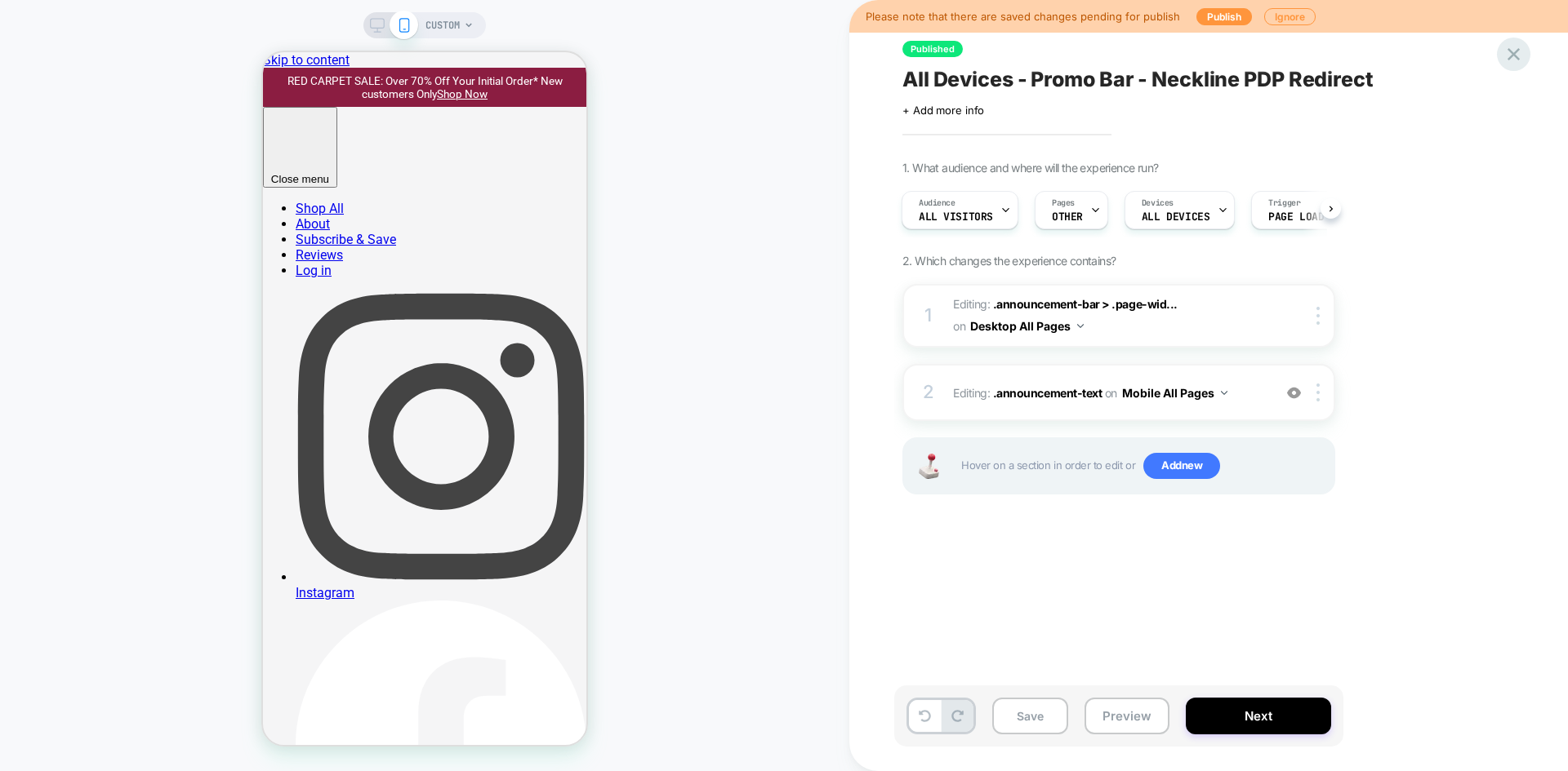
click at [1519, 56] on icon at bounding box center [1513, 54] width 22 height 22
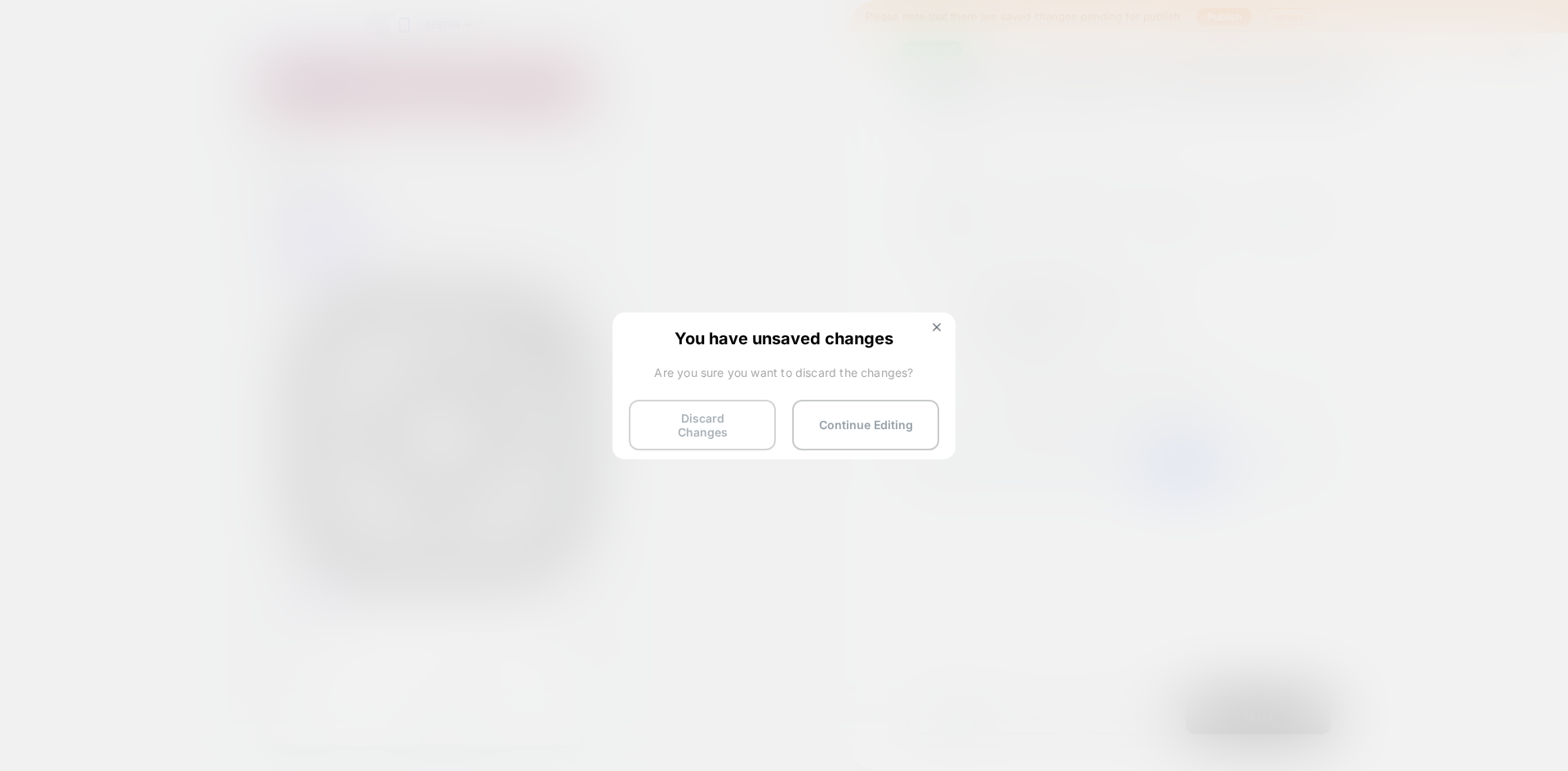
click at [671, 418] on button "Discard Changes" at bounding box center [703, 425] width 147 height 50
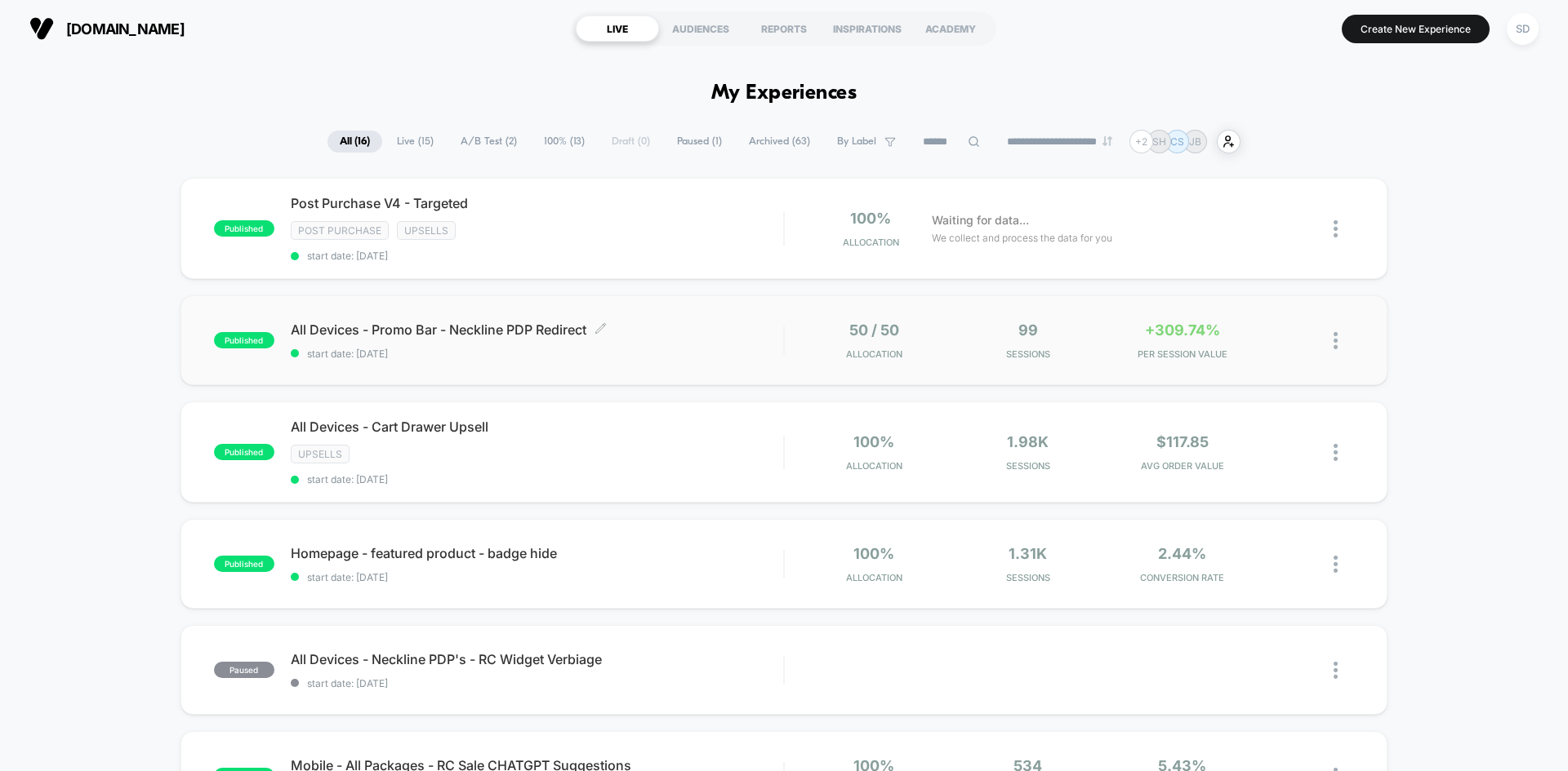
click at [761, 349] on span "start date: [DATE]" at bounding box center [537, 353] width 492 height 12
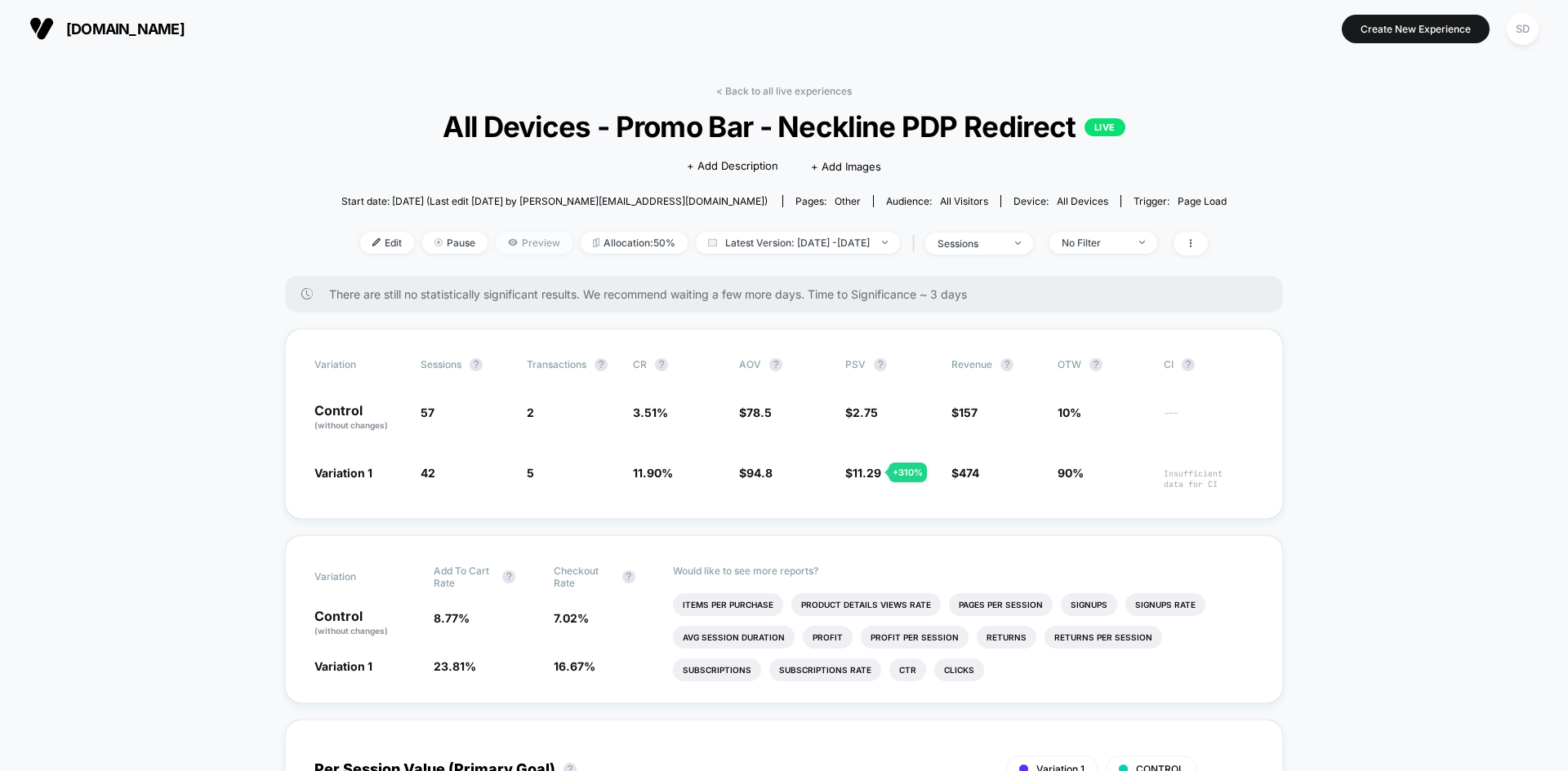
click at [500, 241] on span "Preview" at bounding box center [534, 243] width 77 height 22
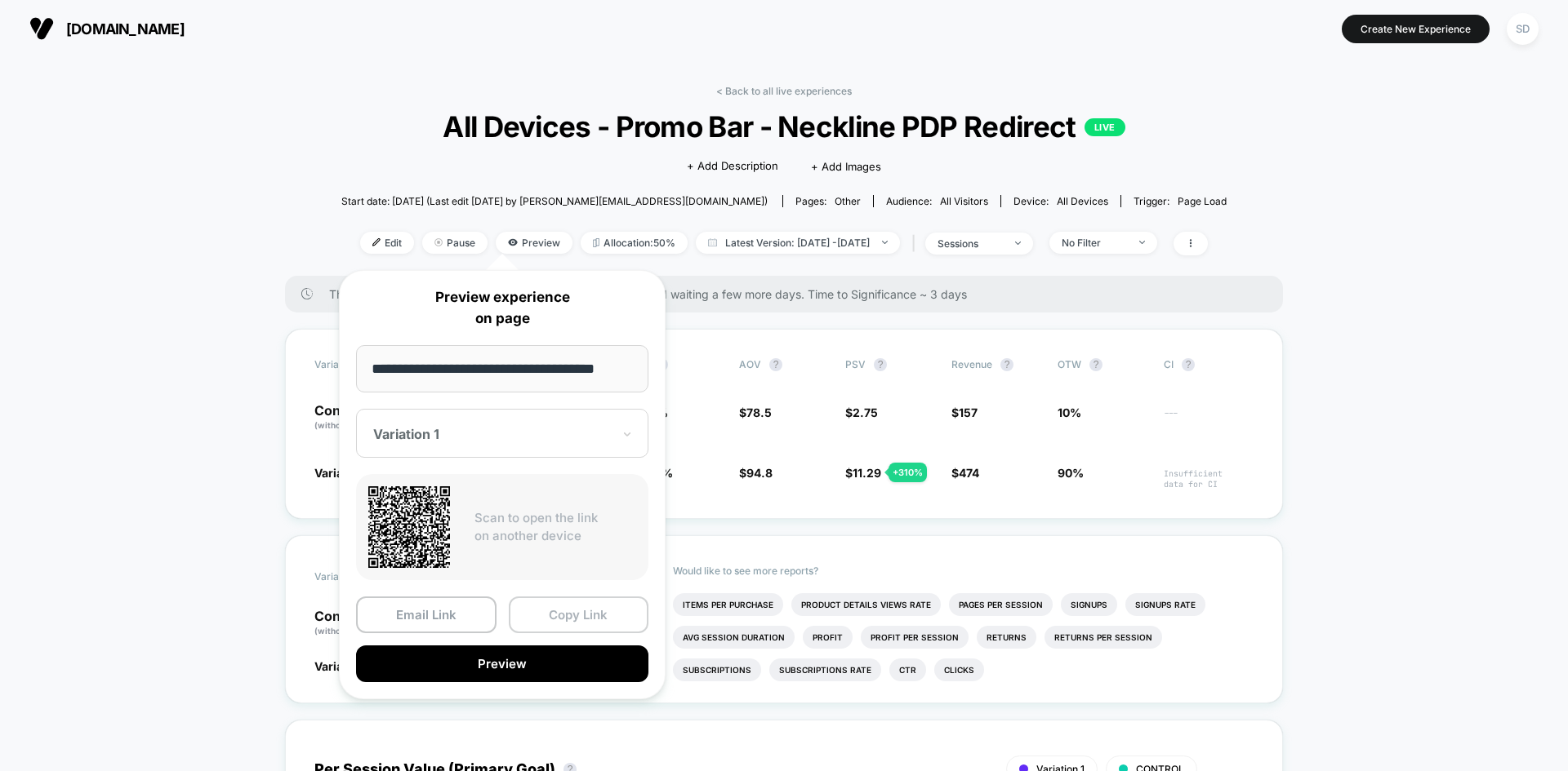
drag, startPoint x: 539, startPoint y: 614, endPoint x: 636, endPoint y: 518, distance: 136.5
click at [540, 613] on button "Copy Link" at bounding box center [579, 615] width 140 height 36
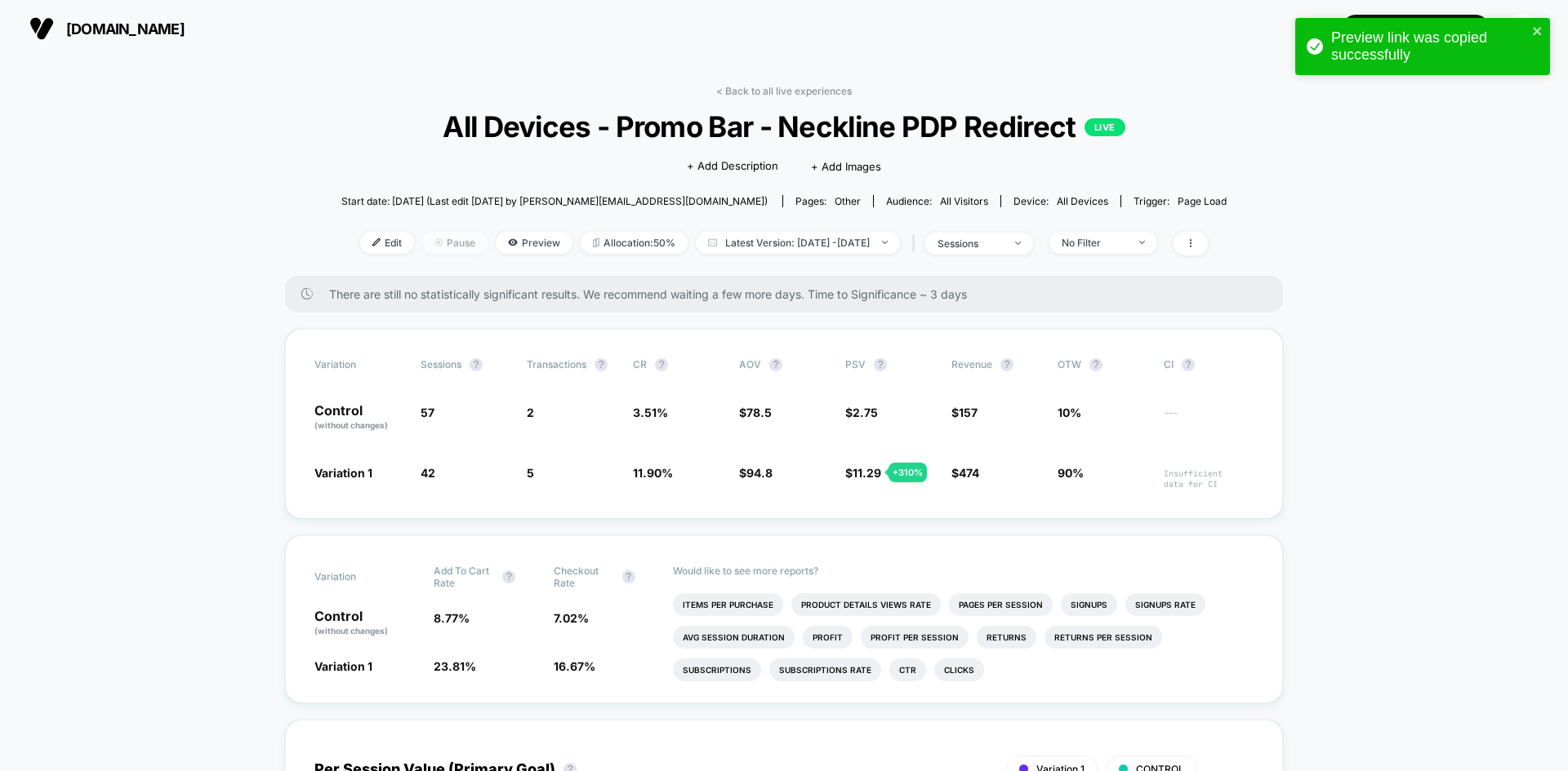
click at [430, 238] on span "Pause" at bounding box center [454, 243] width 65 height 22
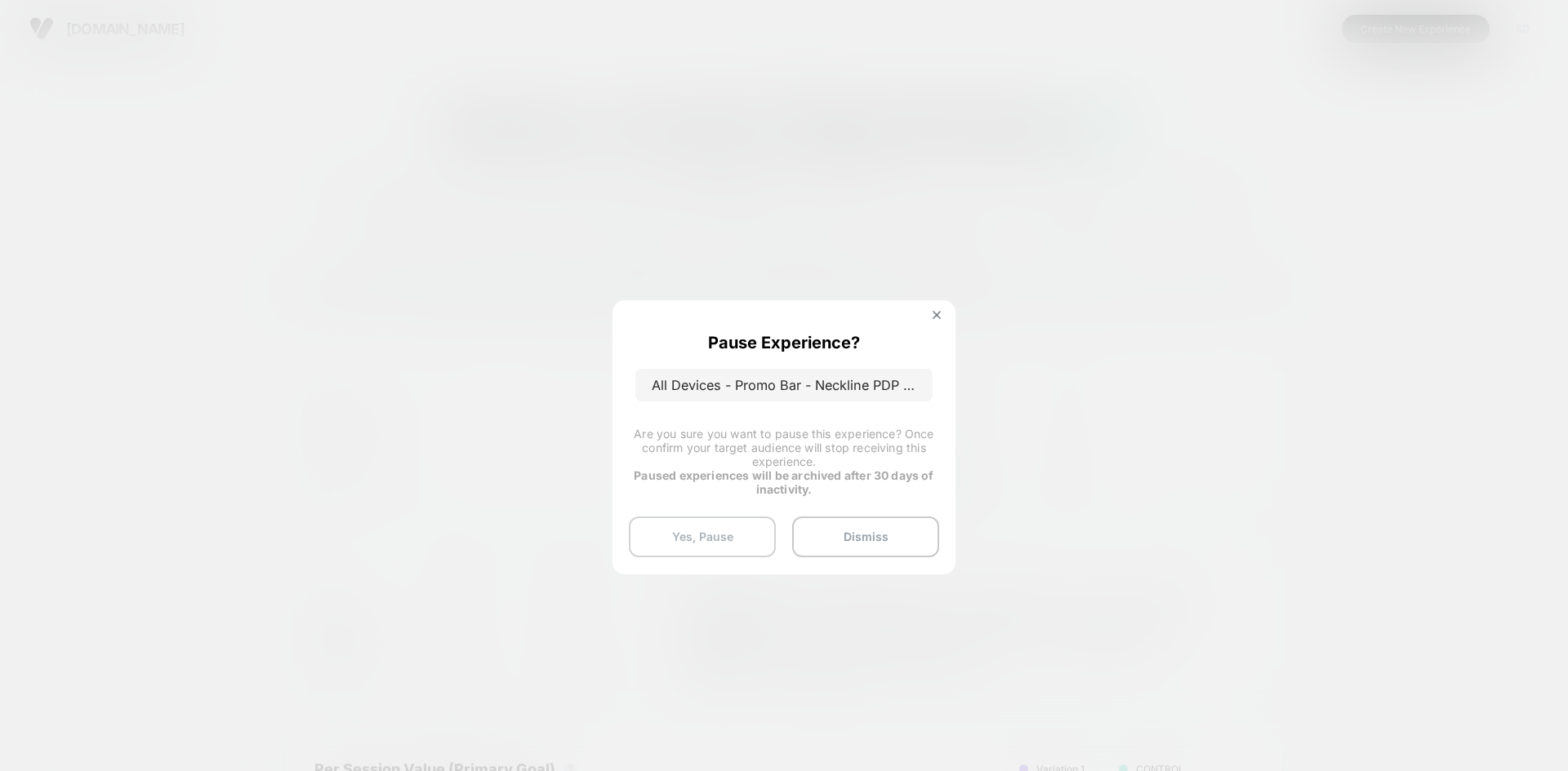
click at [701, 539] on button "Yes, Pause" at bounding box center [703, 536] width 147 height 41
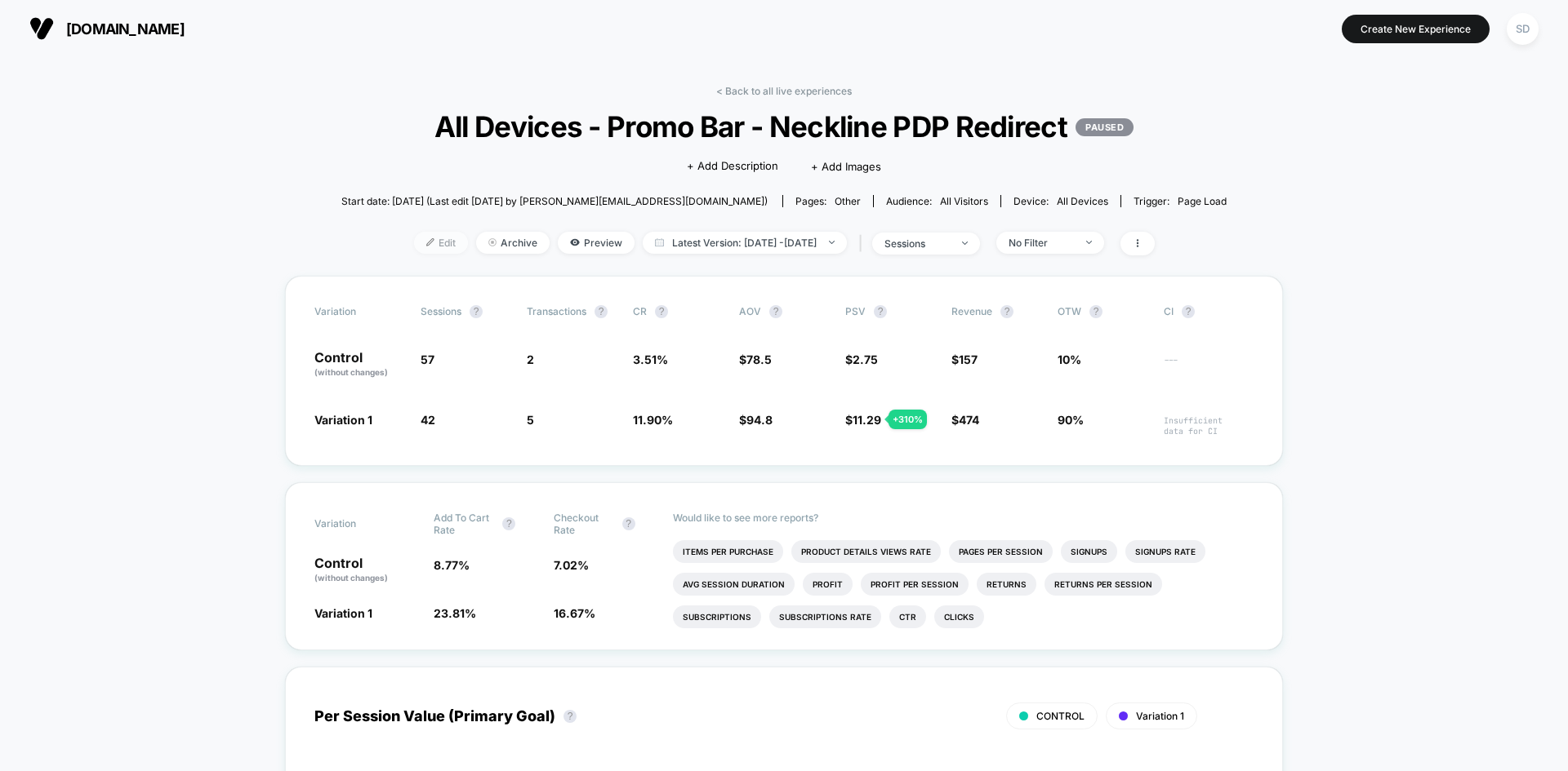
click at [414, 247] on span "Edit" at bounding box center [441, 243] width 54 height 22
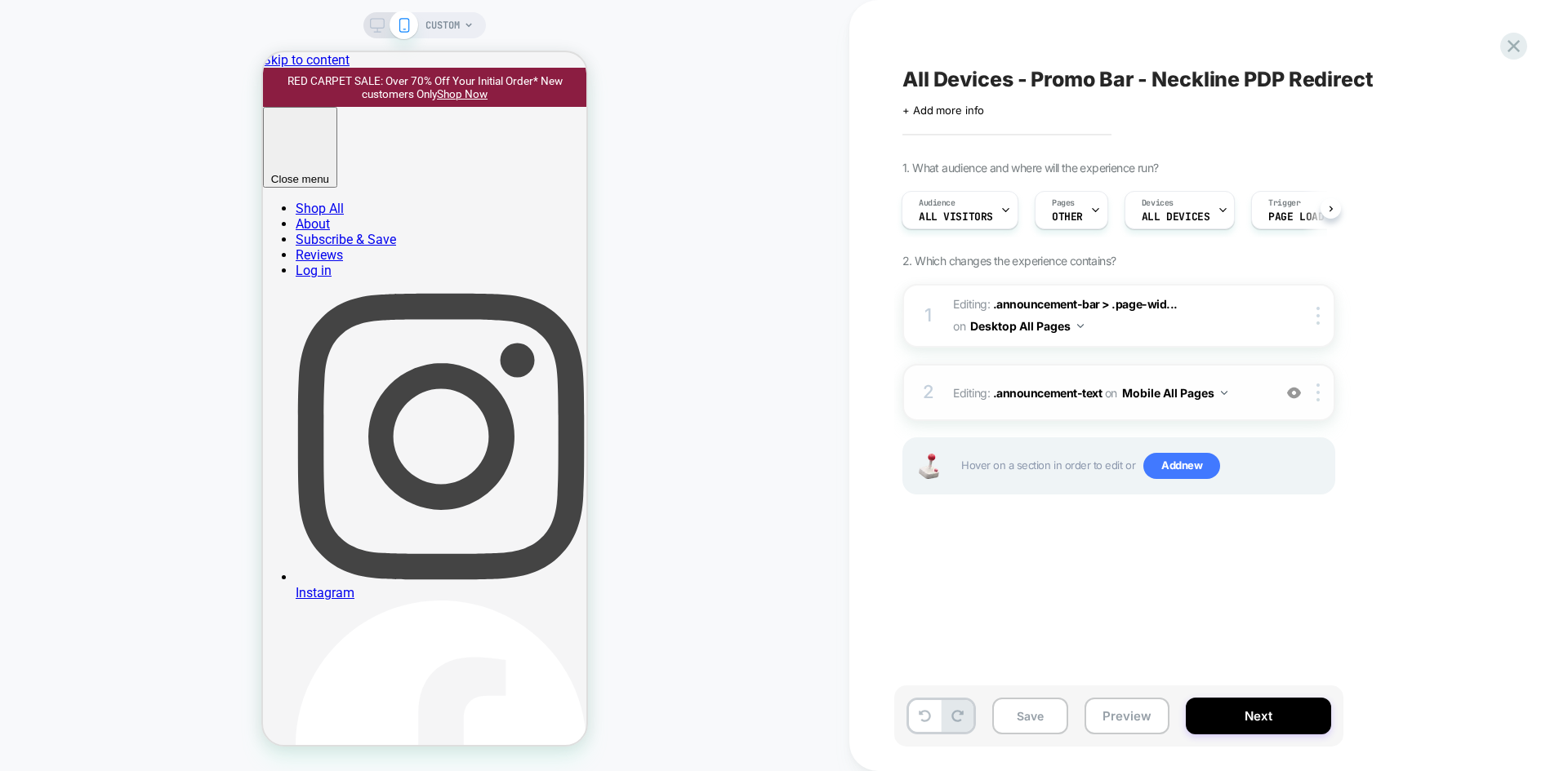
click at [1259, 398] on span "Editing : .announcement-text .announcement-text on Mobile All Pages" at bounding box center [1109, 392] width 311 height 23
click at [1256, 398] on span "Editing : .announcement-text .announcement-text on Mobile All Pages" at bounding box center [1109, 392] width 311 height 23
click at [1255, 398] on span "Editing : .announcement-text .announcement-text on Mobile All Pages" at bounding box center [1109, 392] width 311 height 23
click at [1515, 48] on icon at bounding box center [1513, 46] width 22 height 22
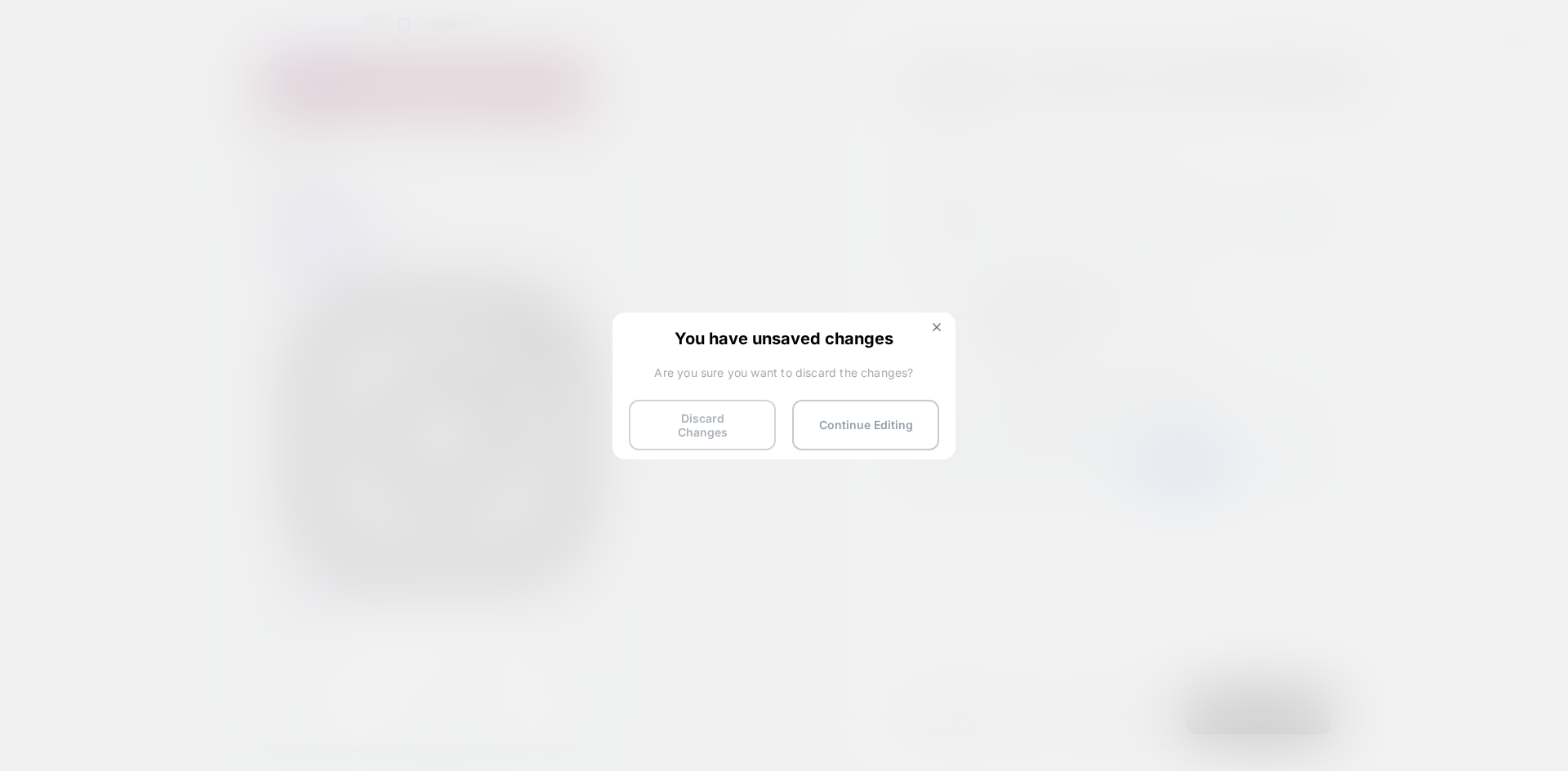
click at [711, 417] on button "Discard Changes" at bounding box center [703, 425] width 147 height 50
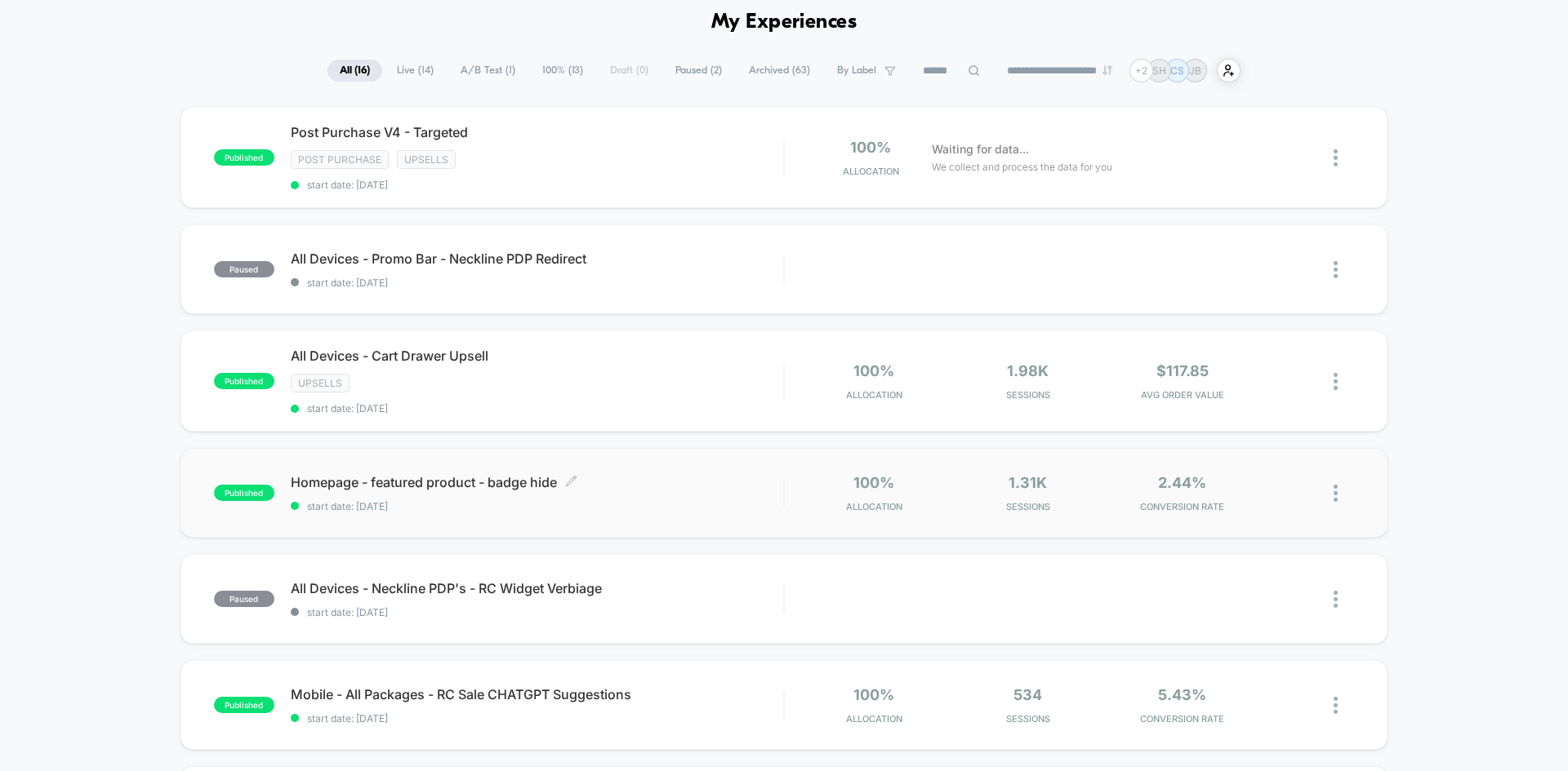
scroll to position [245, 0]
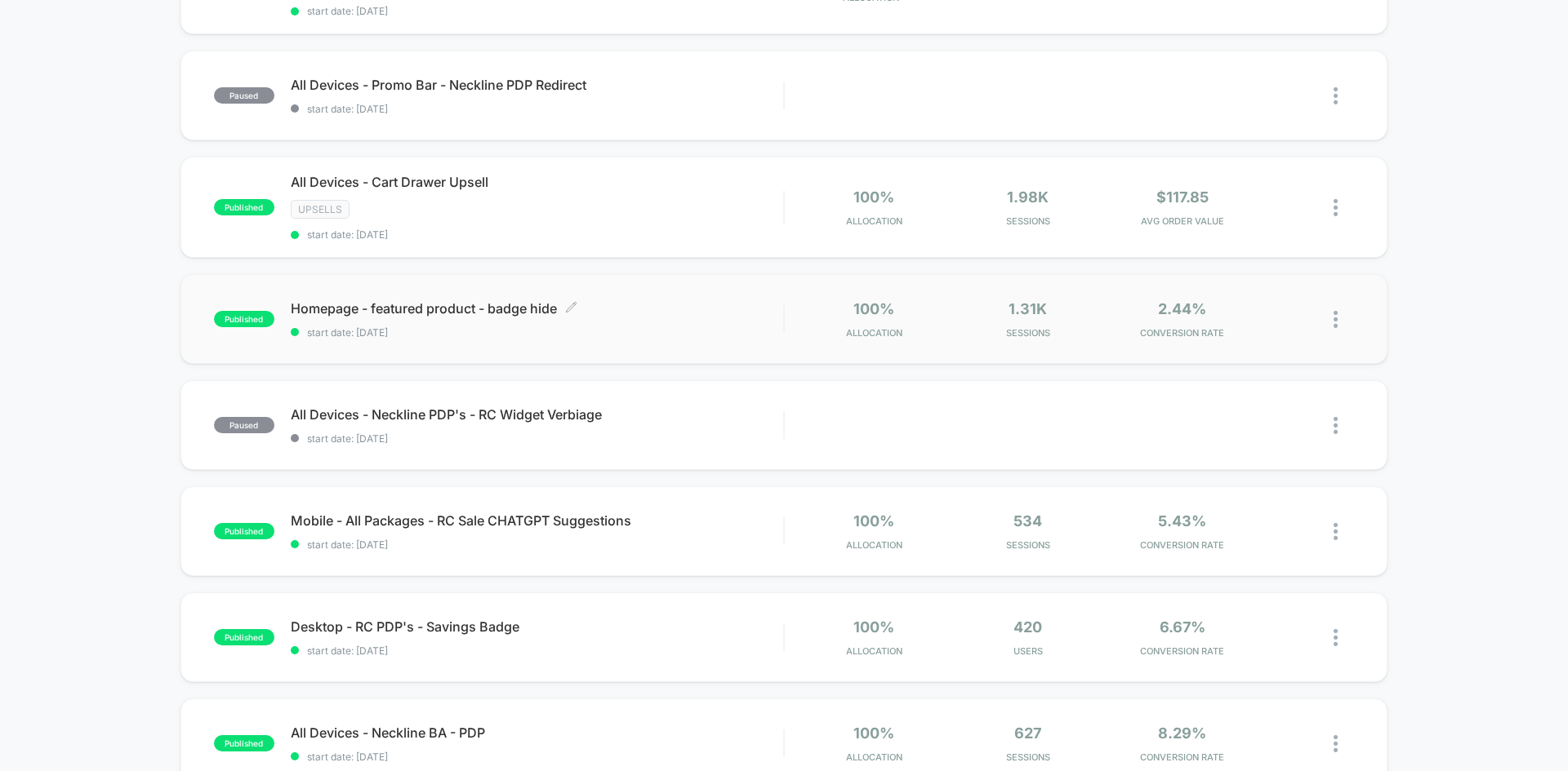
click at [741, 315] on span "Homepage - featured product - badge hide Click to edit experience details" at bounding box center [537, 308] width 492 height 16
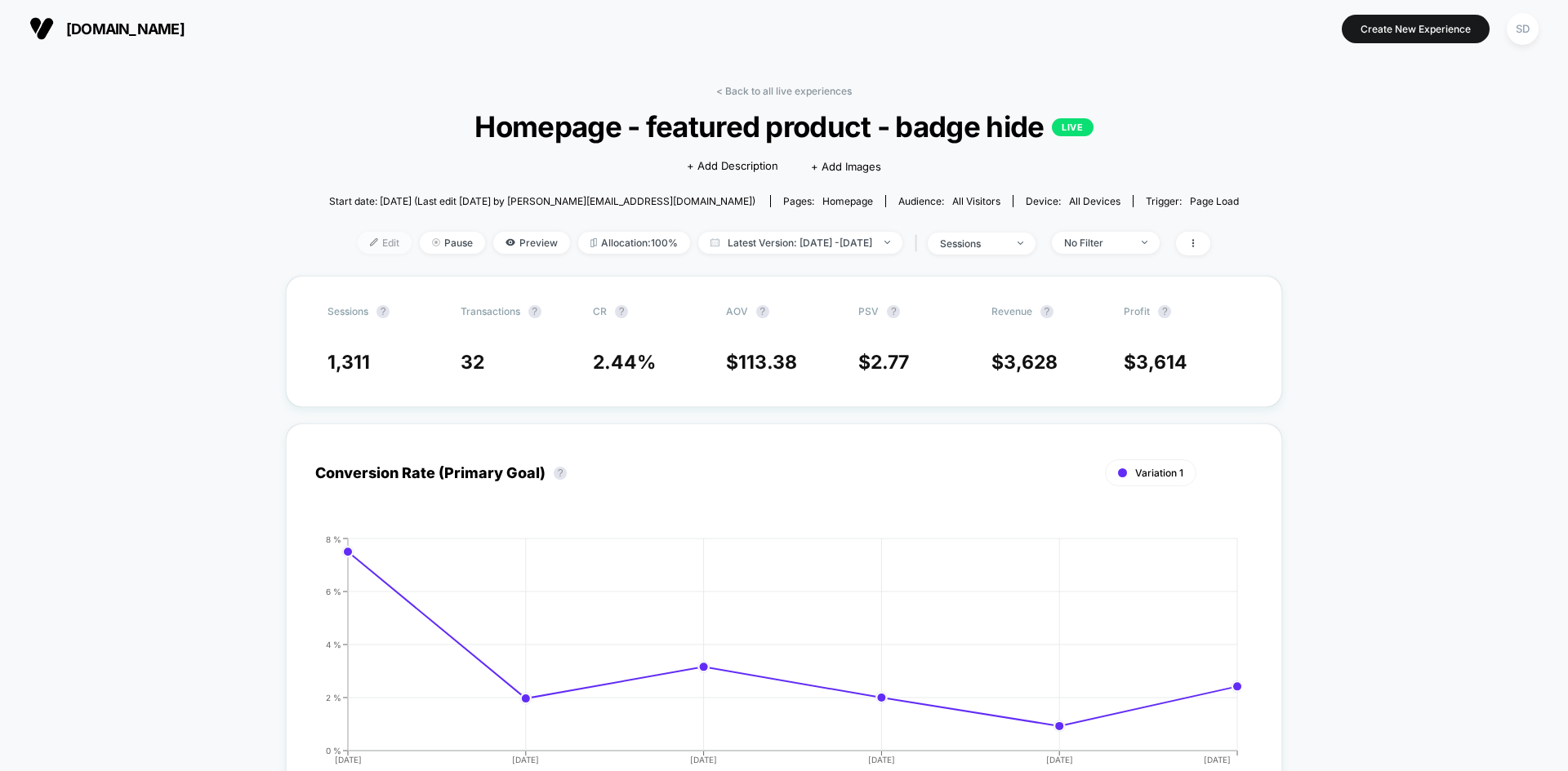
click at [358, 249] on span "Edit" at bounding box center [385, 243] width 54 height 22
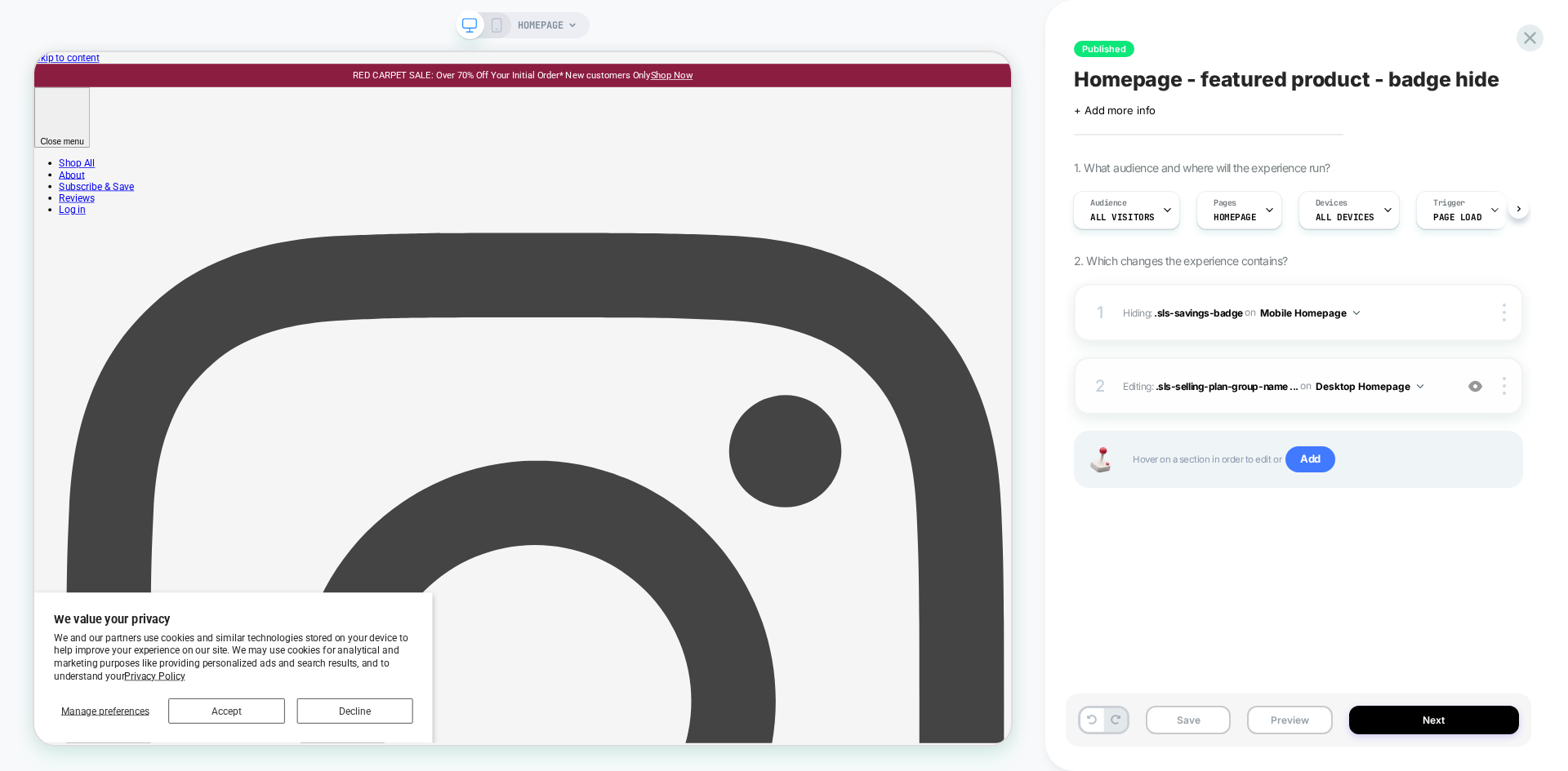
click at [1415, 366] on div "2 Editing : .sls-selling-plan-group-name ... .sls-selling-plan-group-name > spa…" at bounding box center [1298, 386] width 449 height 57
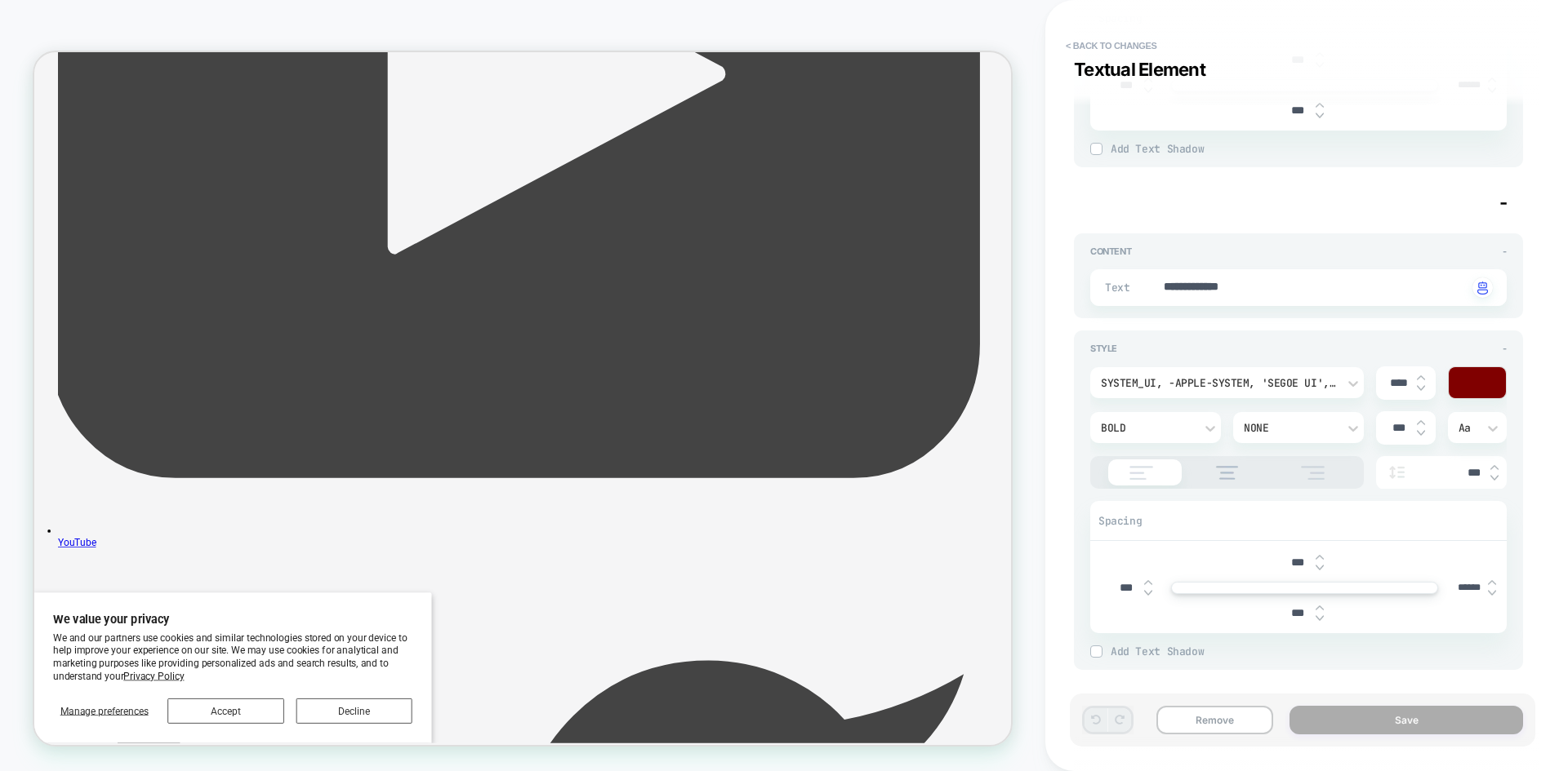
scroll to position [119, 0]
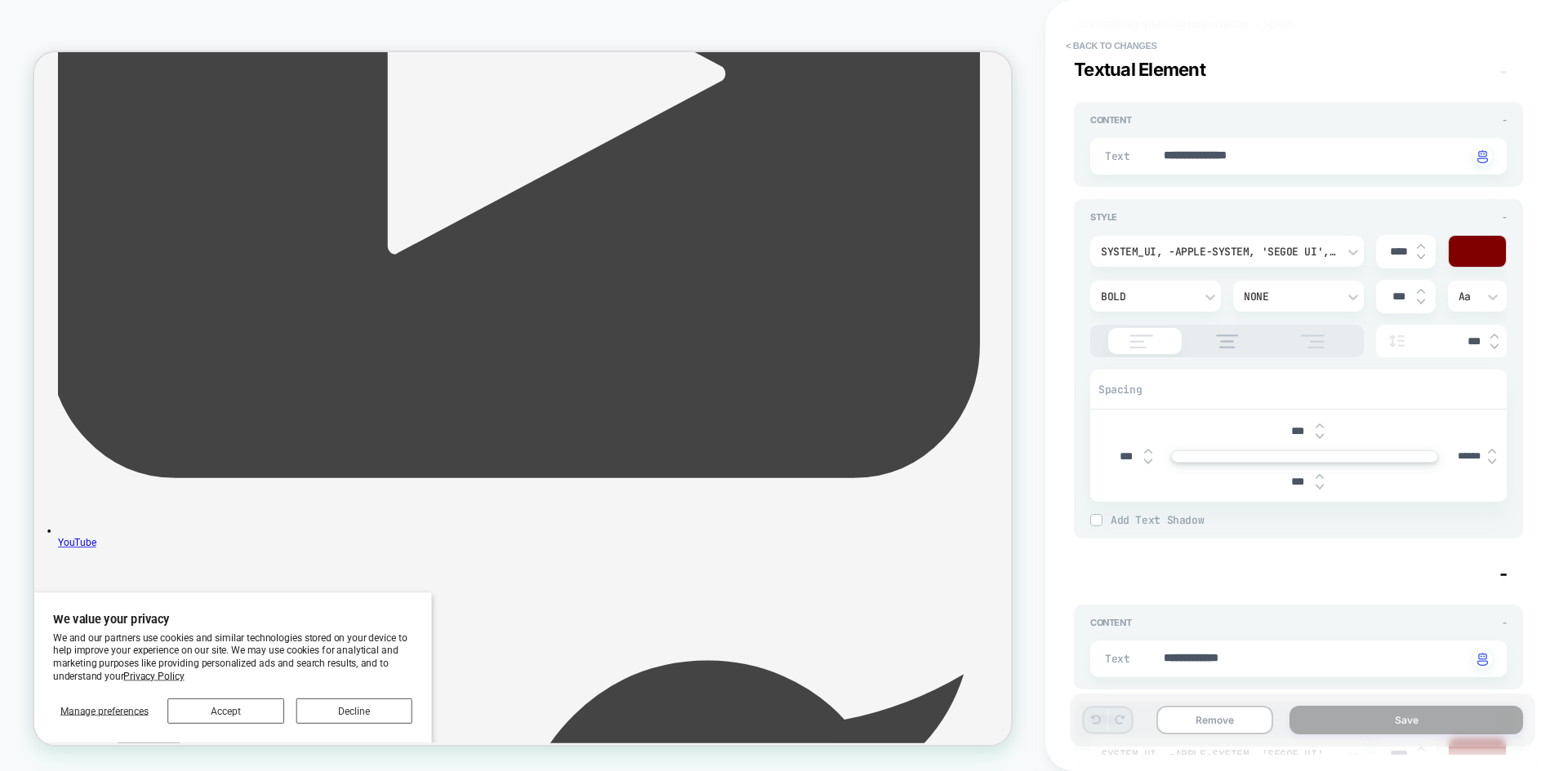
type textarea "*"
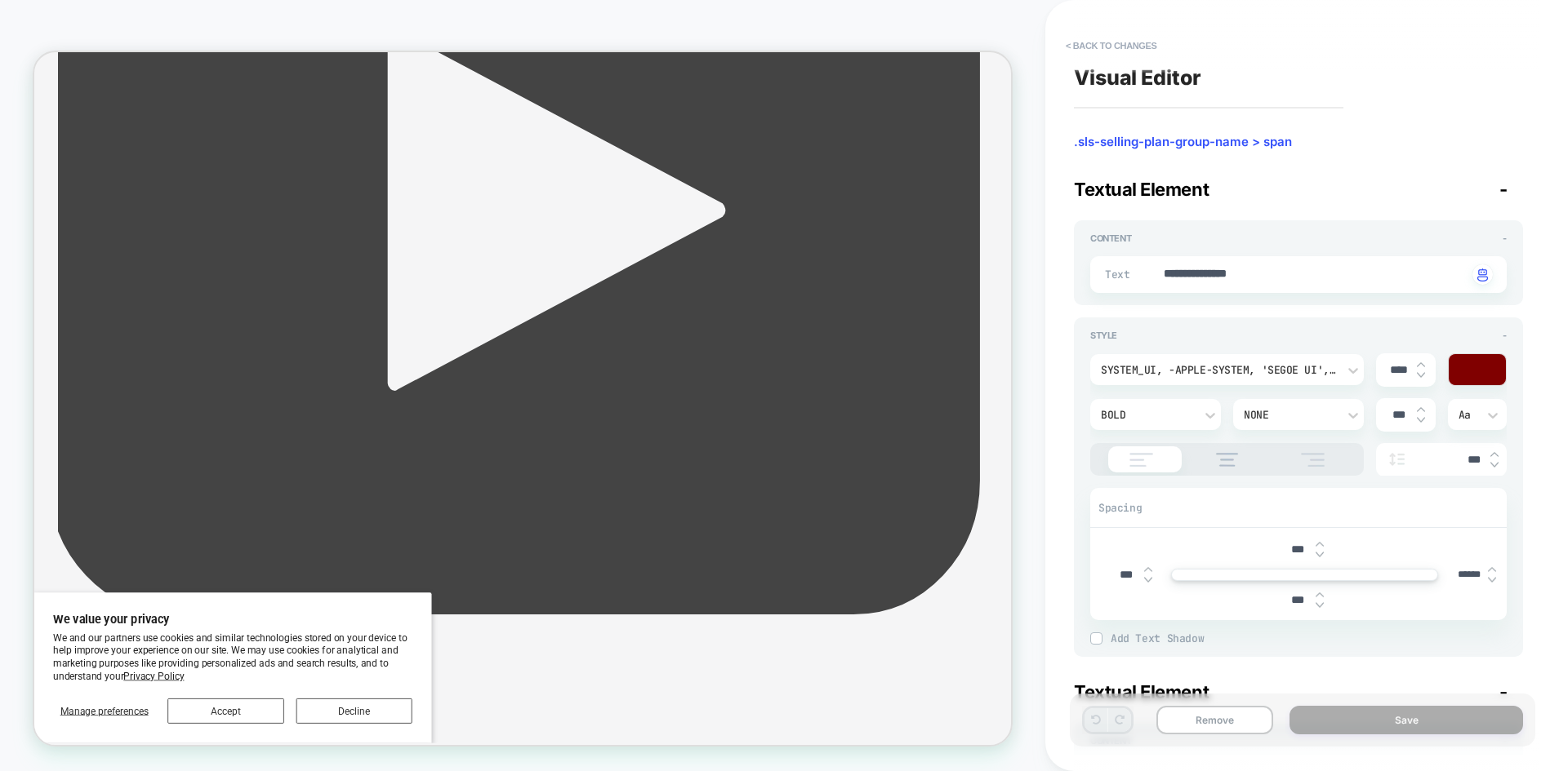
scroll to position [3047, 0]
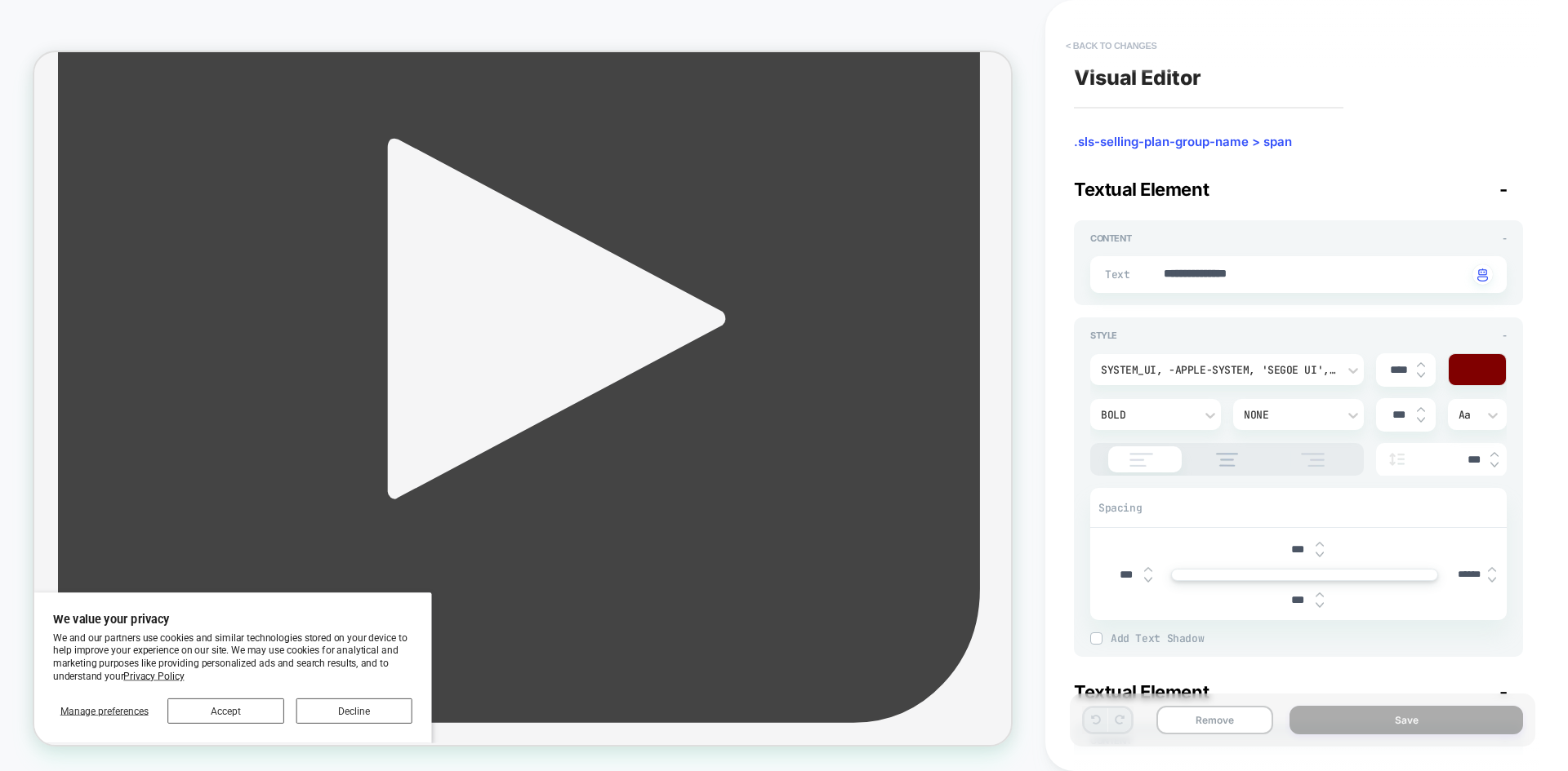
click at [1109, 48] on button "< Back to changes" at bounding box center [1111, 46] width 107 height 26
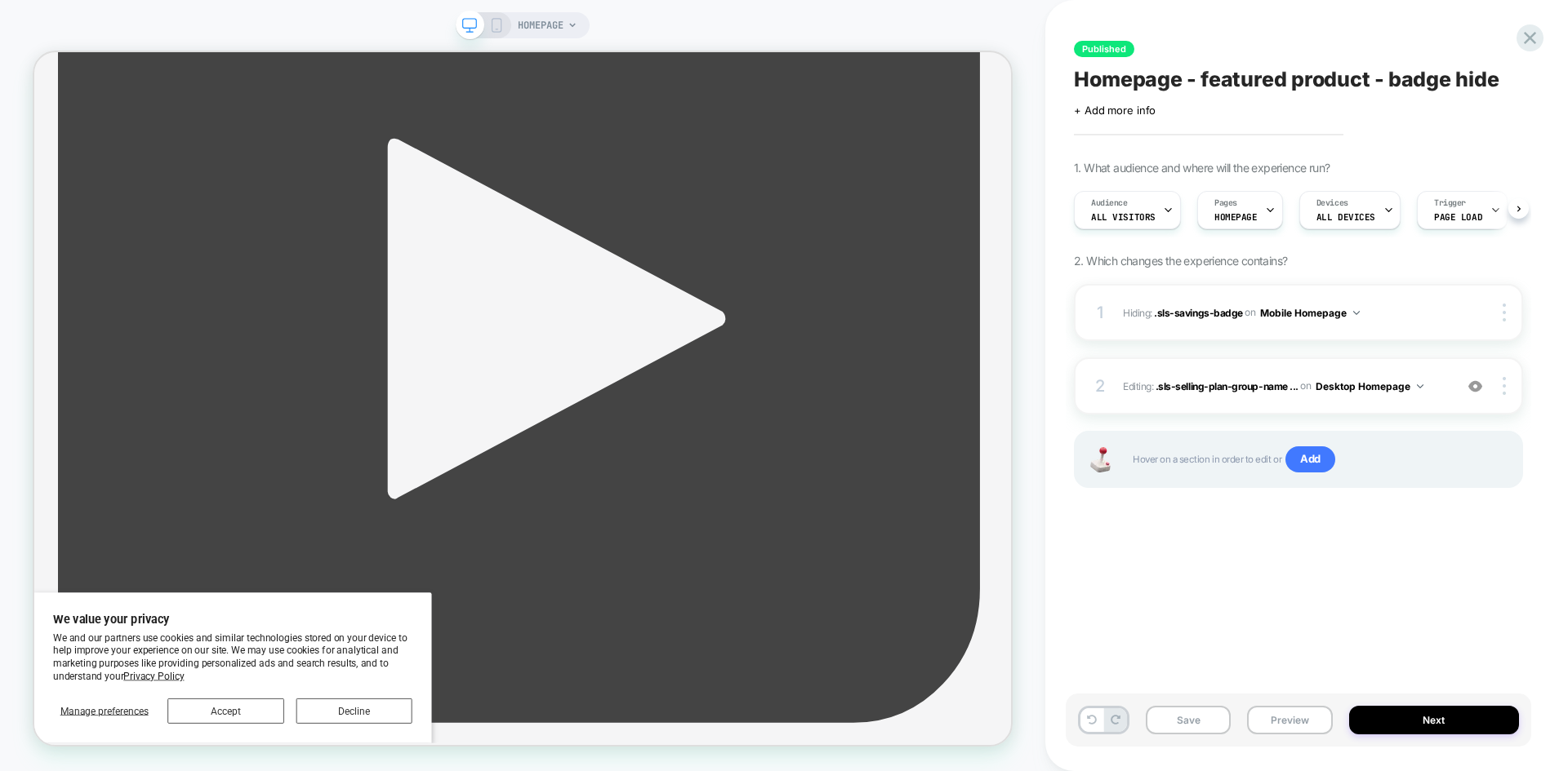
scroll to position [0, 1]
click at [1526, 34] on icon at bounding box center [1530, 38] width 12 height 12
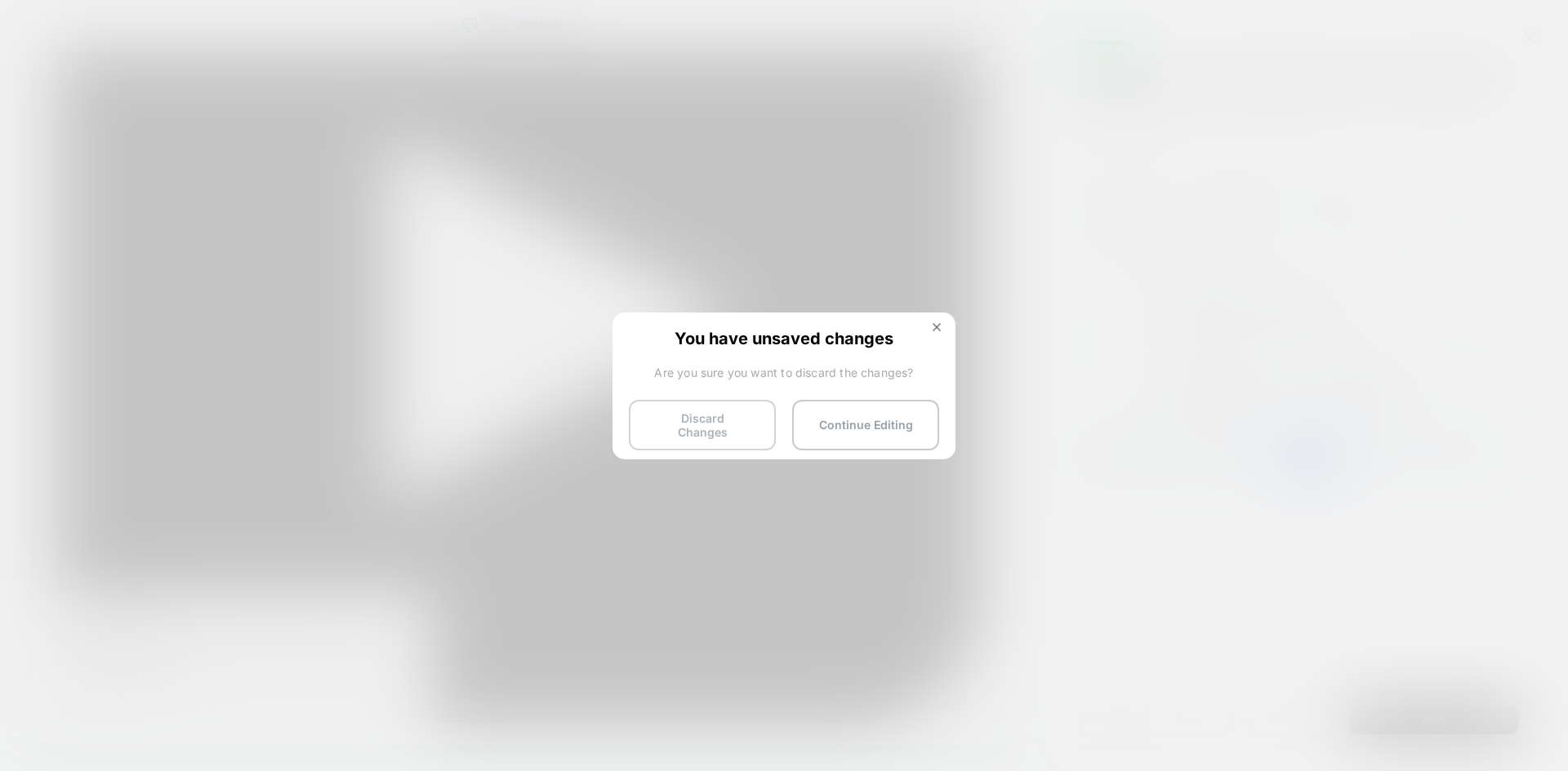
click at [738, 430] on button "Discard Changes" at bounding box center [703, 425] width 147 height 50
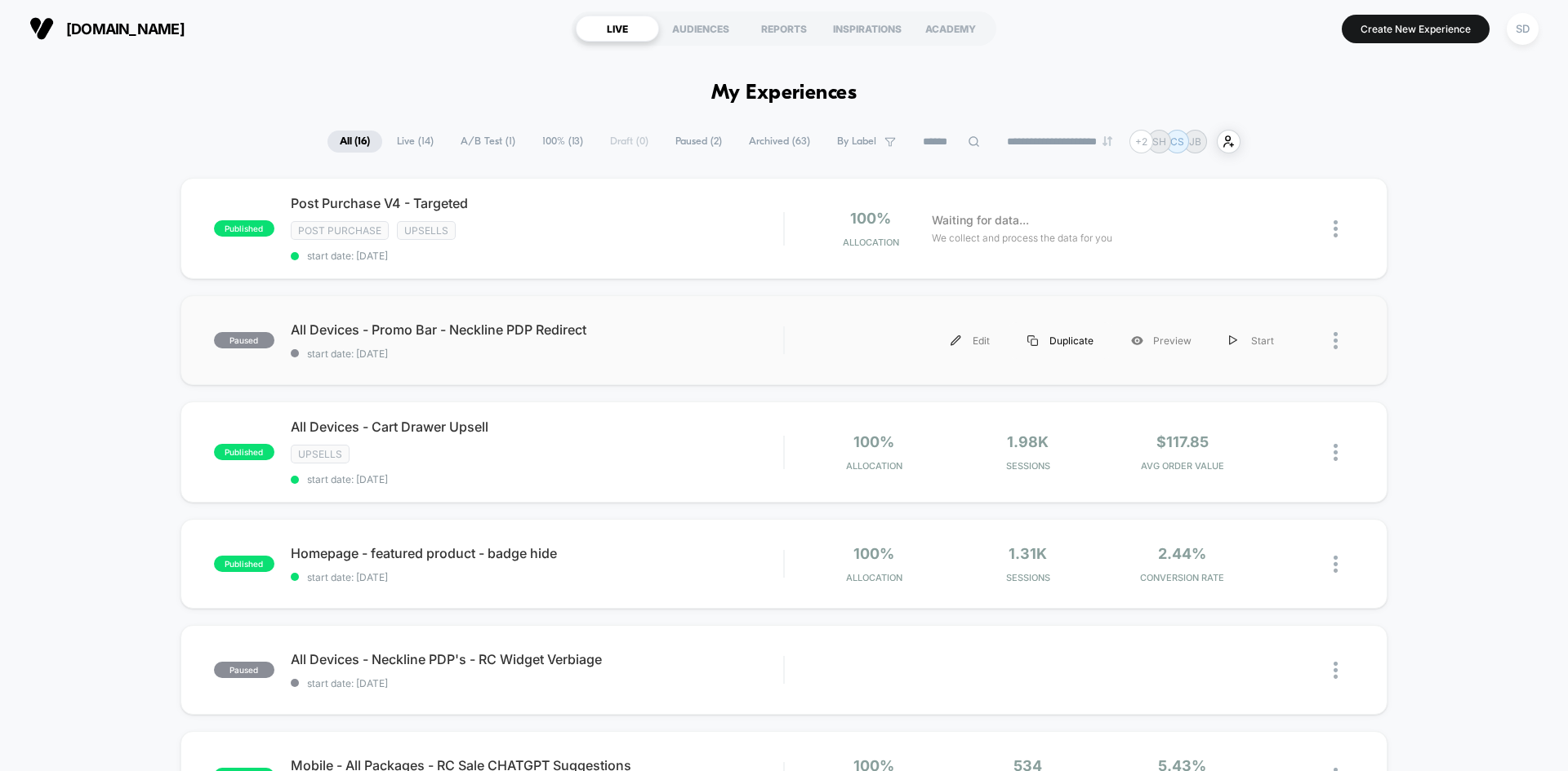
click at [1054, 339] on div "Duplicate" at bounding box center [1061, 340] width 104 height 36
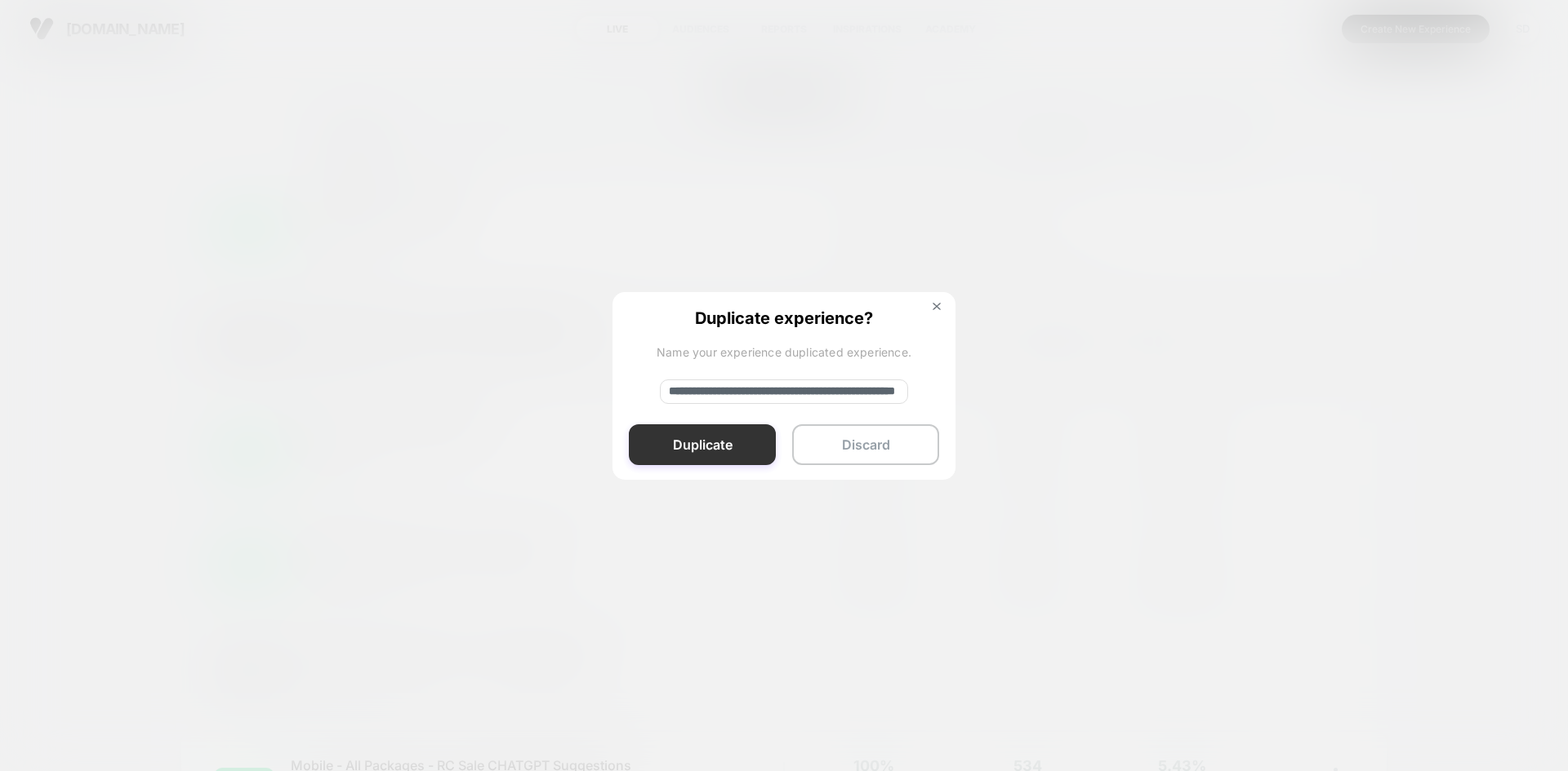
click at [732, 429] on button "Duplicate" at bounding box center [703, 444] width 147 height 41
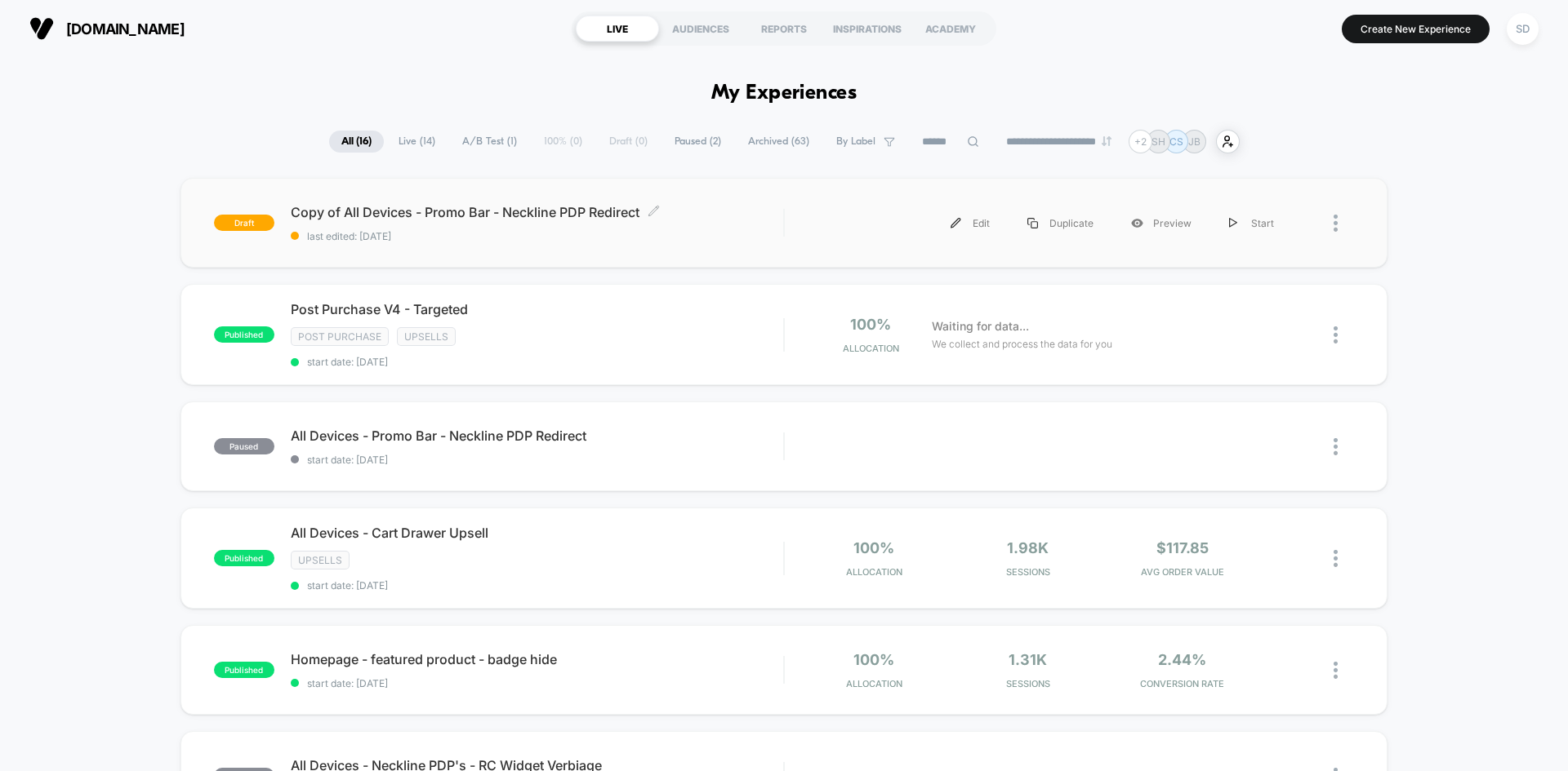
click at [760, 237] on span "last edited: [DATE]" at bounding box center [537, 236] width 492 height 12
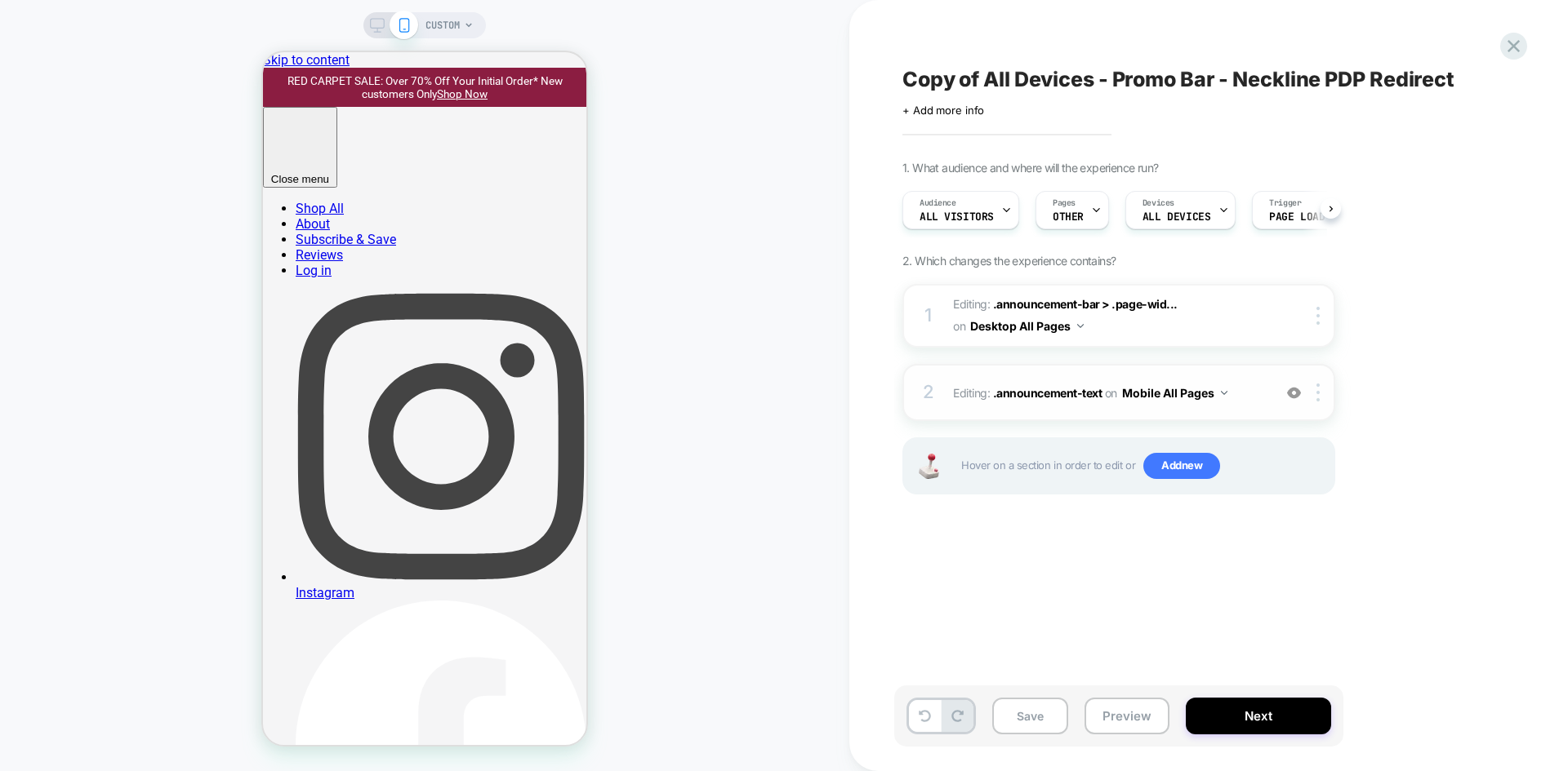
scroll to position [0, 1]
click at [1252, 379] on div "2 Editing : .announcement-text .announcement-text on Mobile All Pages Add Befor…" at bounding box center [1118, 392] width 433 height 57
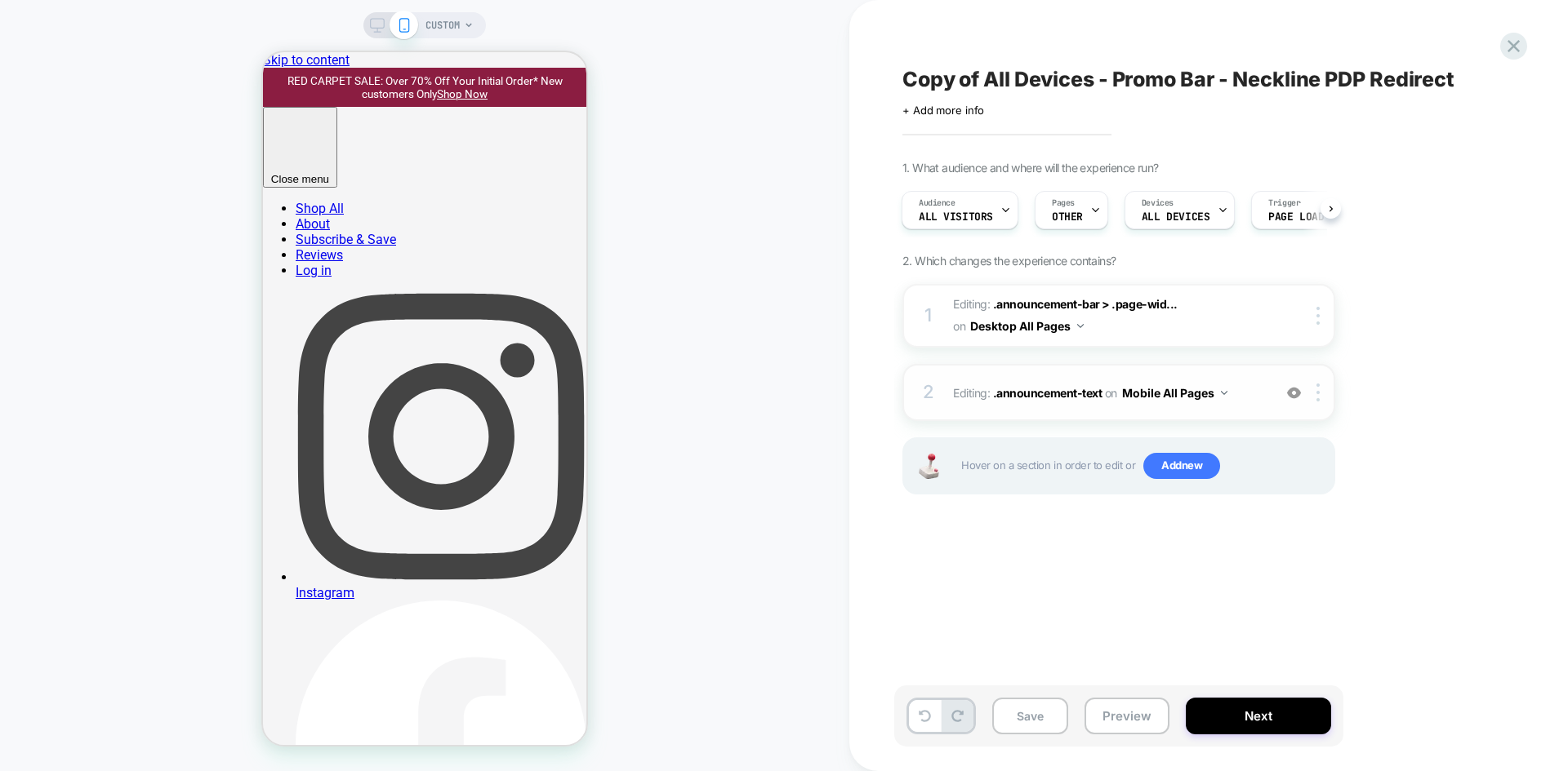
click at [1250, 392] on span "Editing : .announcement-text .announcement-text on Mobile All Pages" at bounding box center [1109, 392] width 311 height 23
click at [1226, 305] on span "Editing : .announcement-bar > .page-wid... .announcement-bar > .page-width on D…" at bounding box center [1109, 315] width 311 height 44
click at [1172, 217] on span "ALL DEVICES" at bounding box center [1175, 217] width 68 height 11
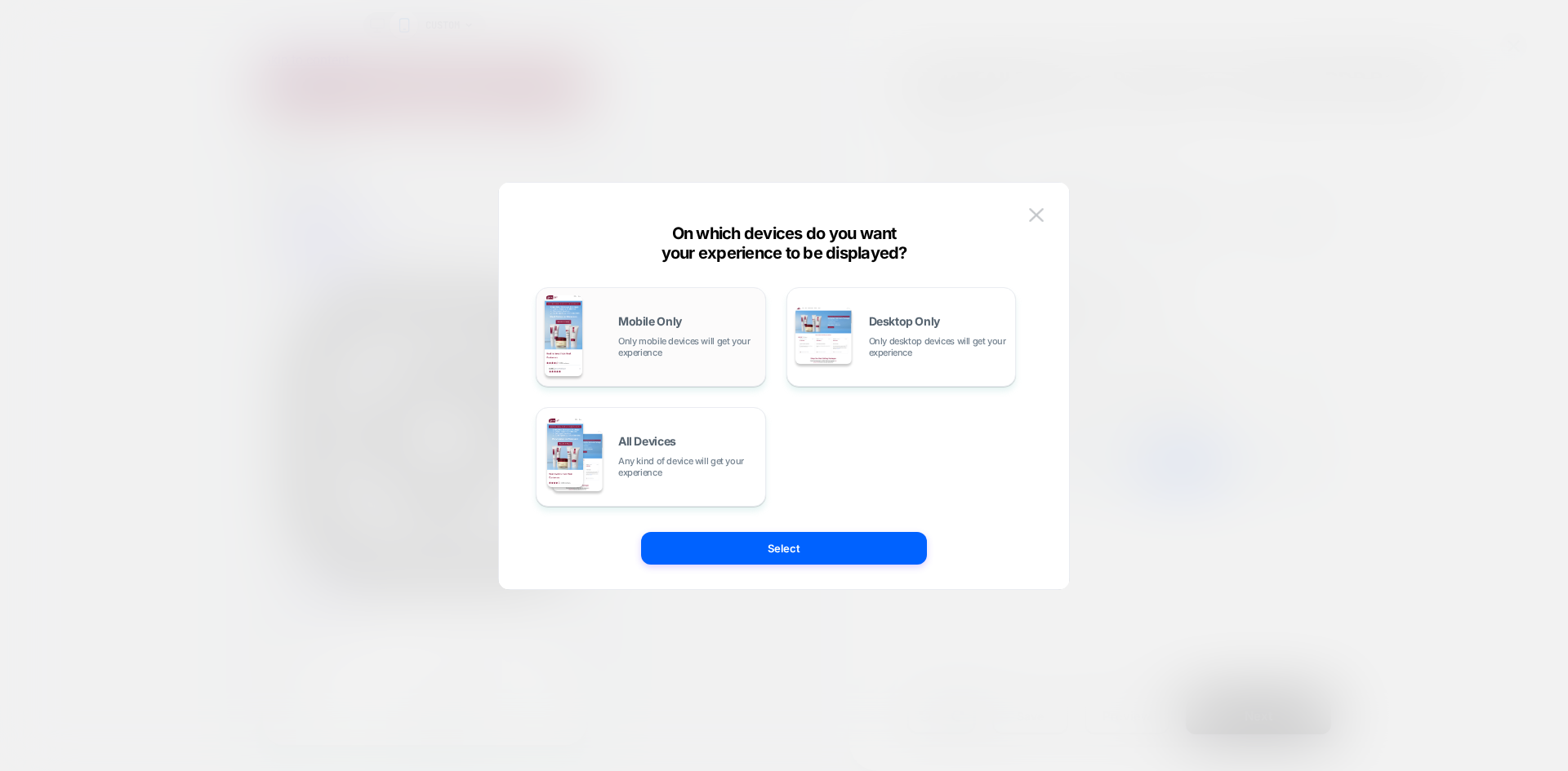
click at [696, 338] on span "Only mobile devices will get your experience" at bounding box center [687, 347] width 139 height 23
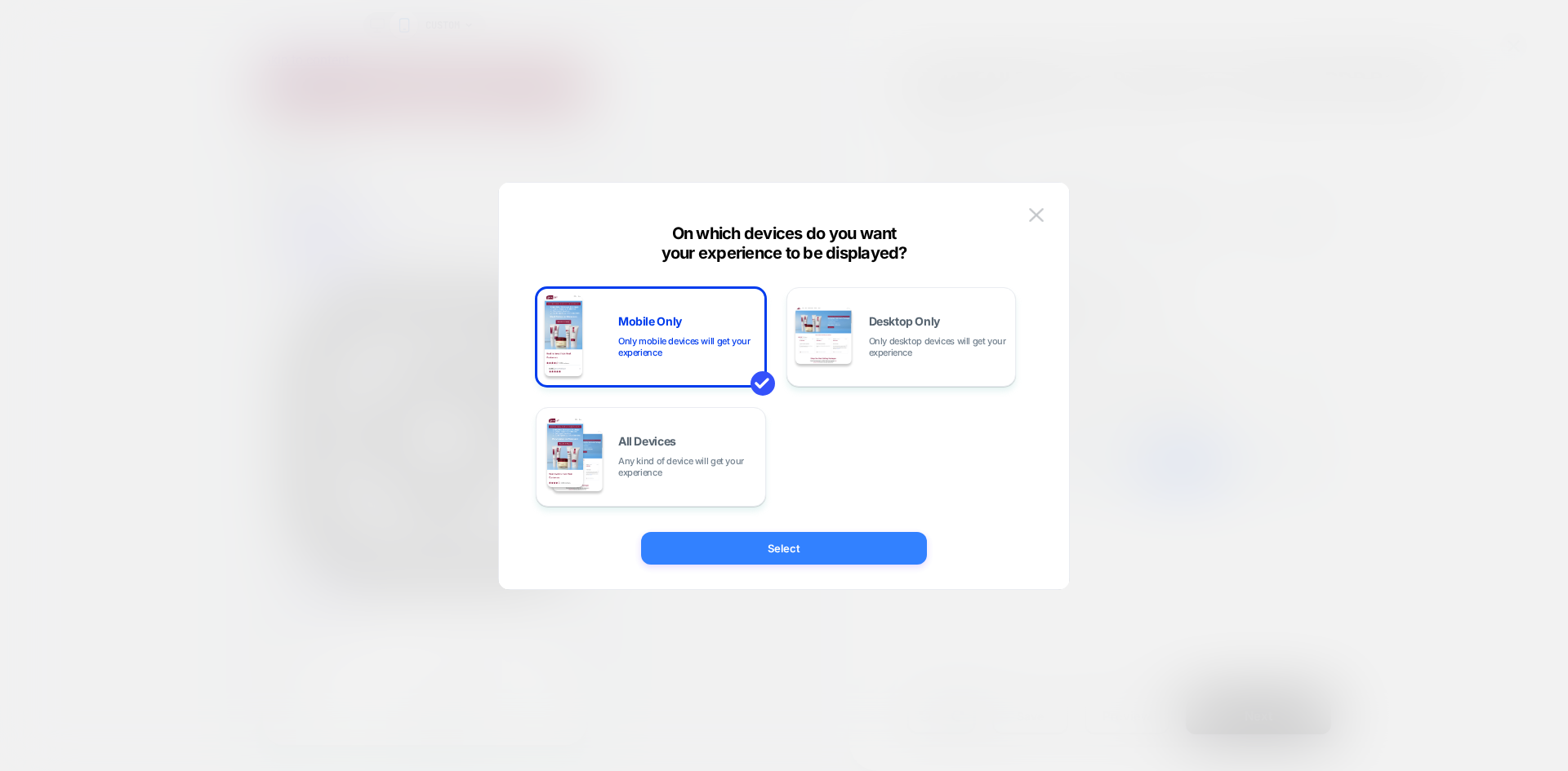
click at [848, 551] on button "Select" at bounding box center [784, 548] width 286 height 33
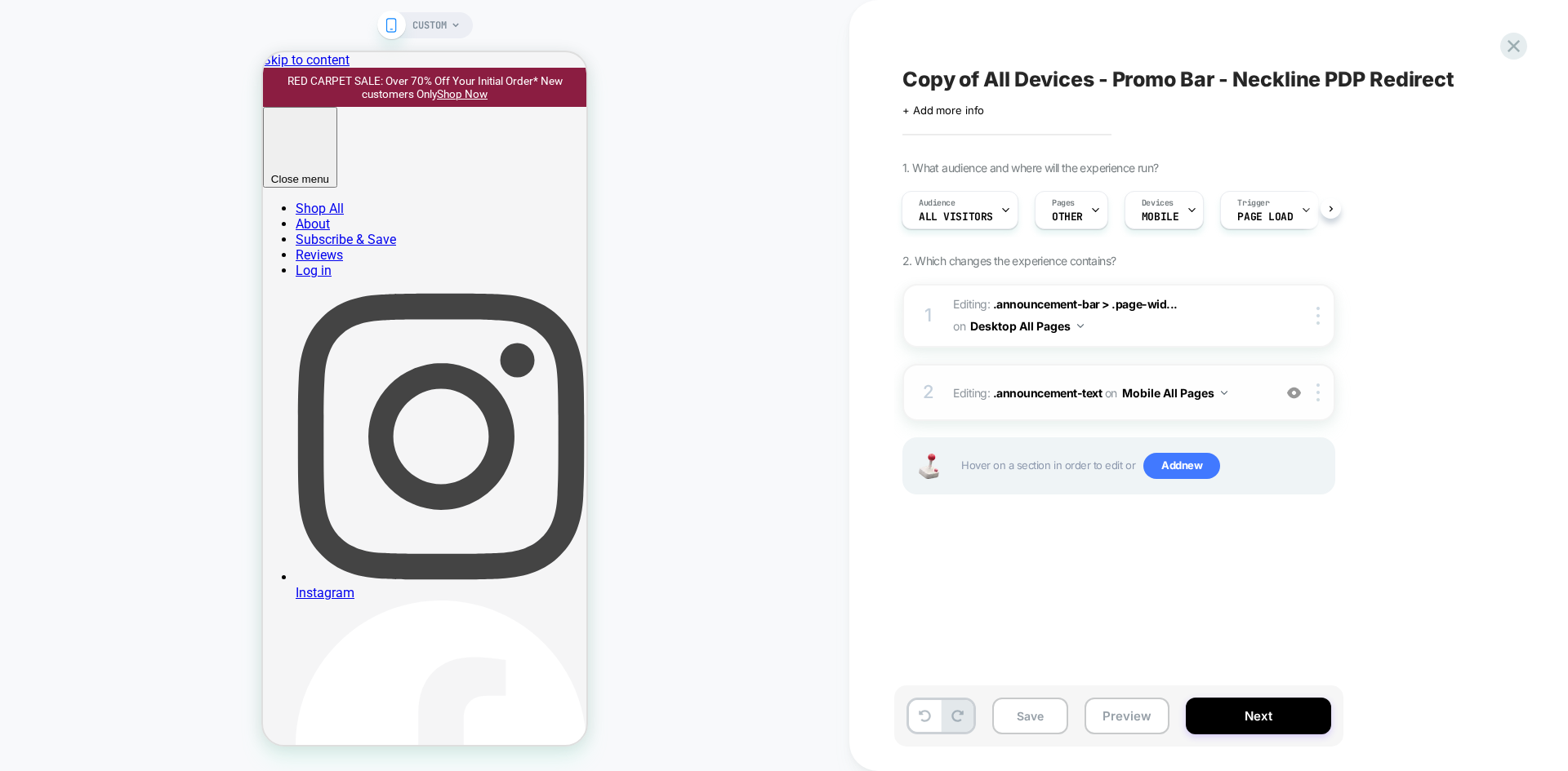
click at [1238, 373] on div "2 Editing : .announcement-text .announcement-text on Mobile All Pages Add Befor…" at bounding box center [1118, 392] width 433 height 57
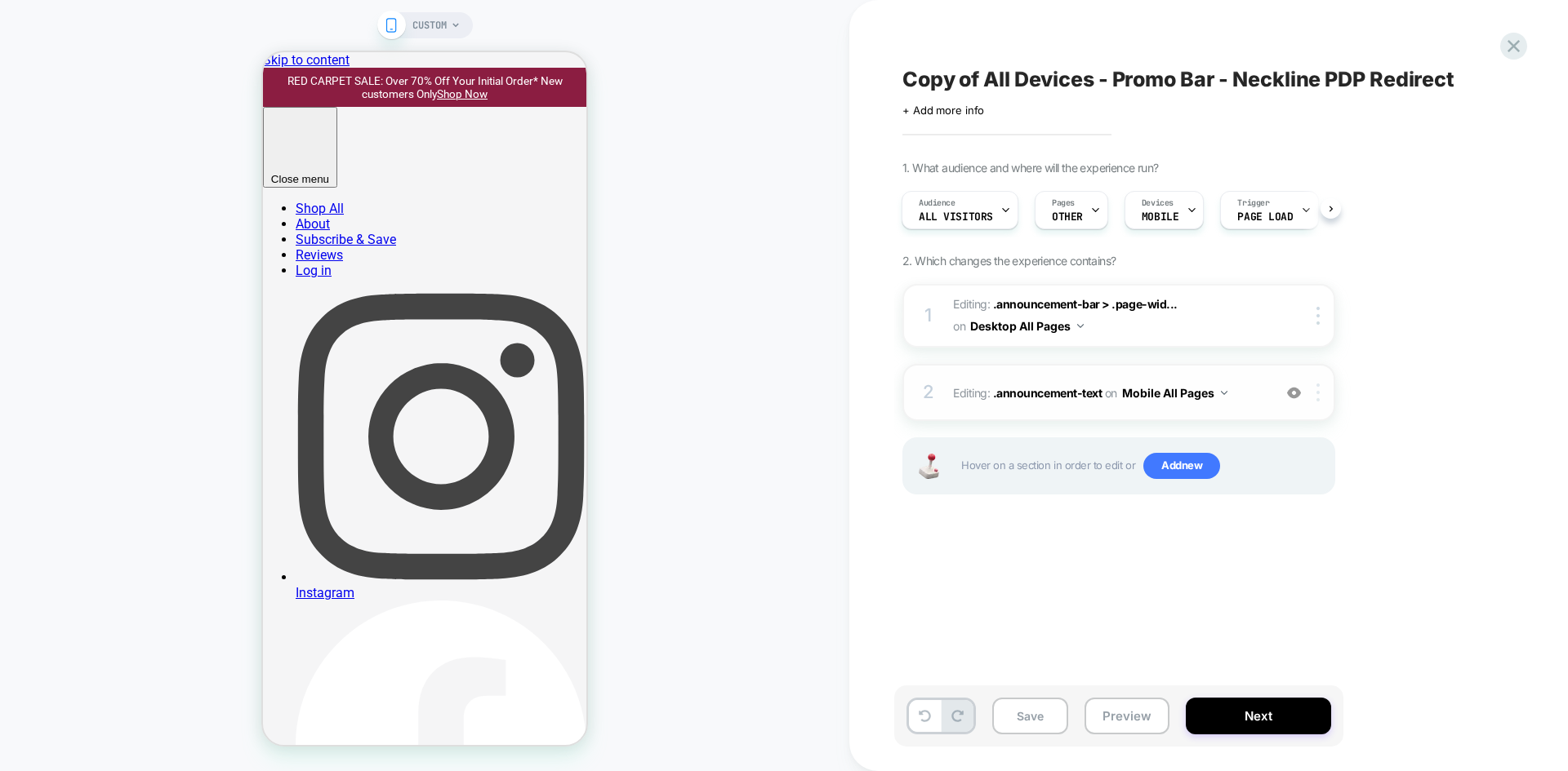
click at [1314, 391] on div at bounding box center [1321, 392] width 27 height 18
click at [1396, 329] on div "1. What audience and where will the experience run? Audience All Visitors Pages…" at bounding box center [1200, 348] width 596 height 374
click at [1518, 42] on icon at bounding box center [1513, 46] width 12 height 12
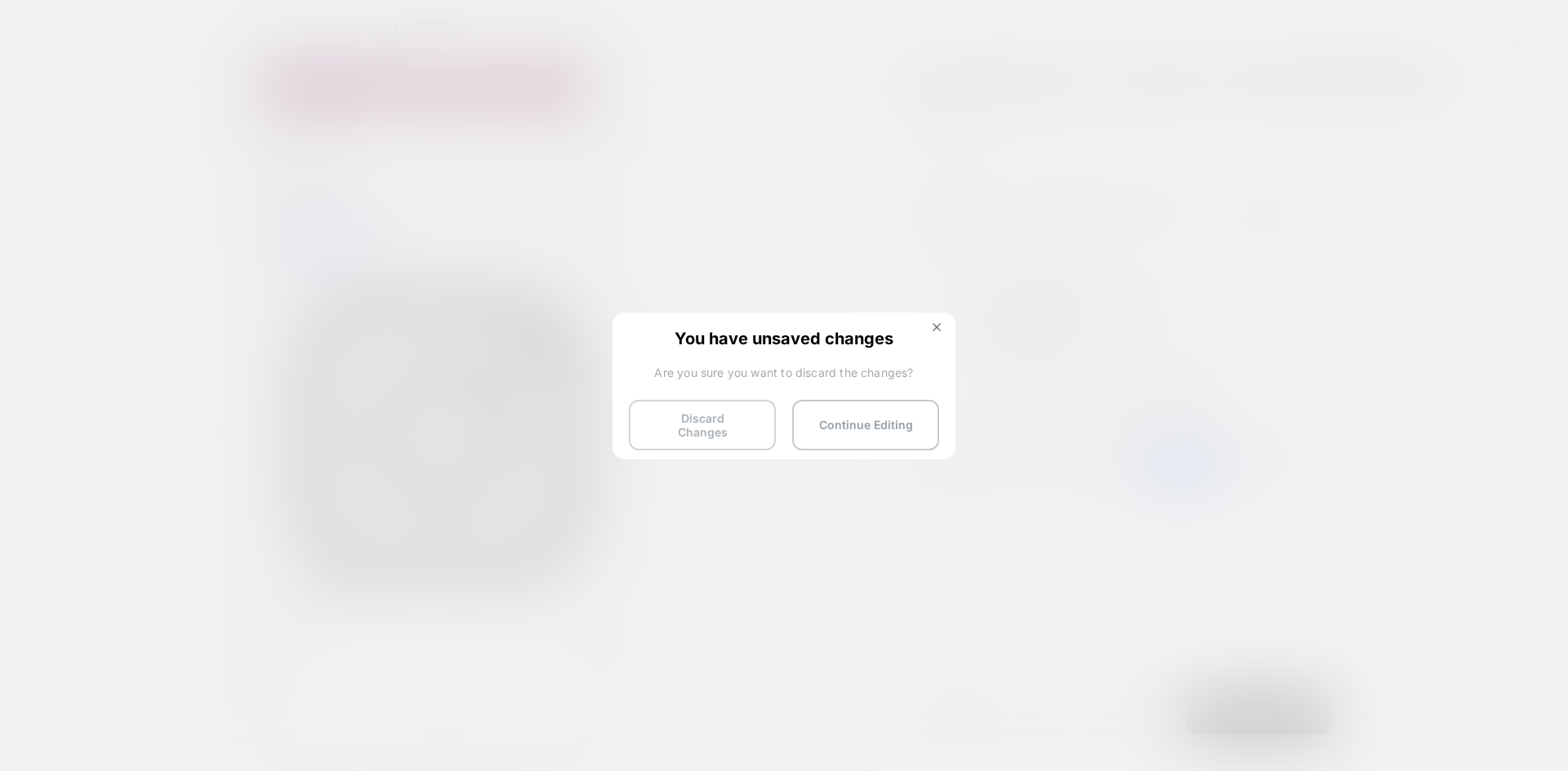
click at [737, 424] on button "Discard Changes" at bounding box center [703, 425] width 147 height 50
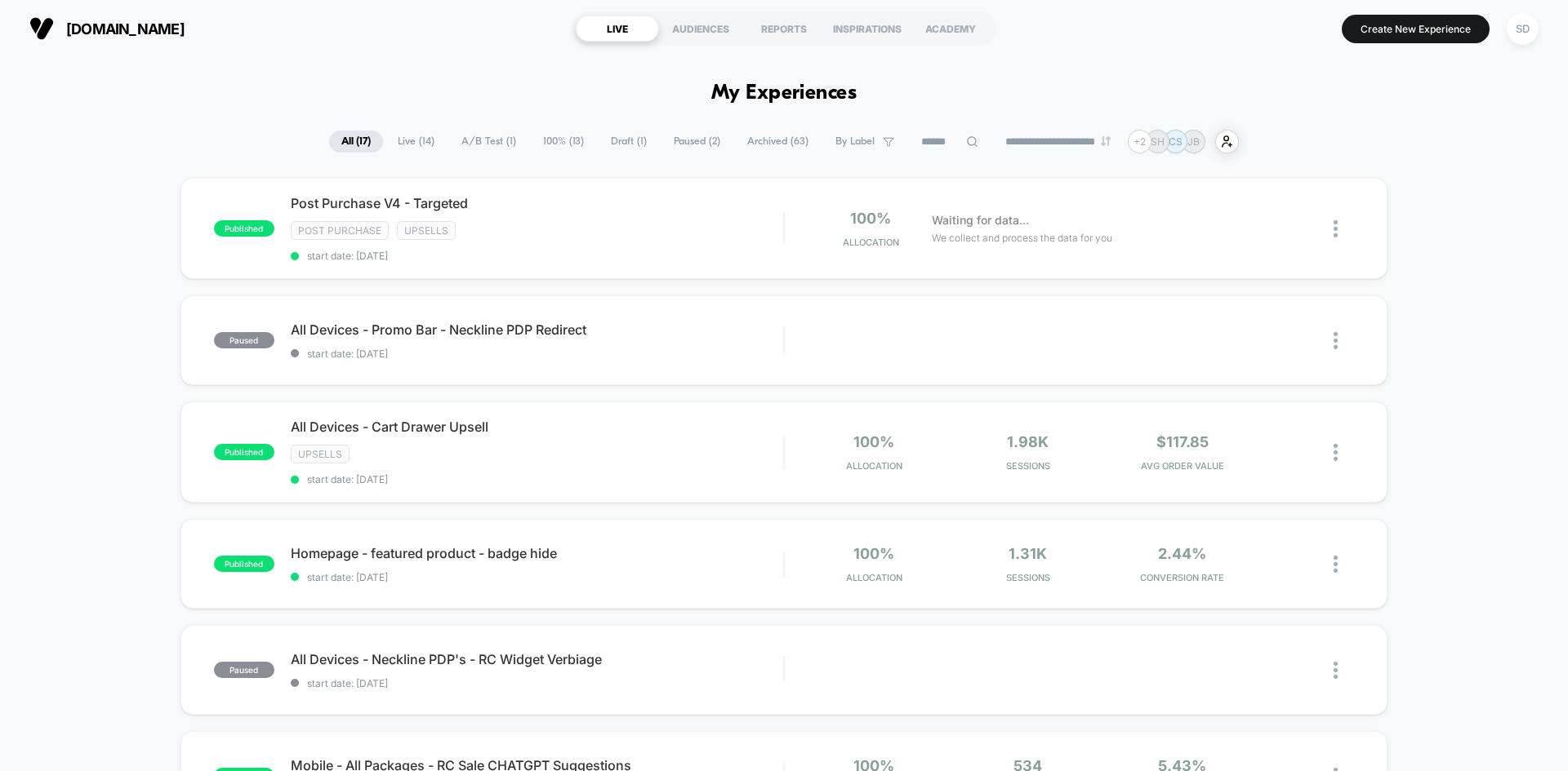
drag, startPoint x: 615, startPoint y: 144, endPoint x: 644, endPoint y: 151, distance: 29.8
click at [615, 144] on span "Draft ( 1 )" at bounding box center [629, 141] width 61 height 22
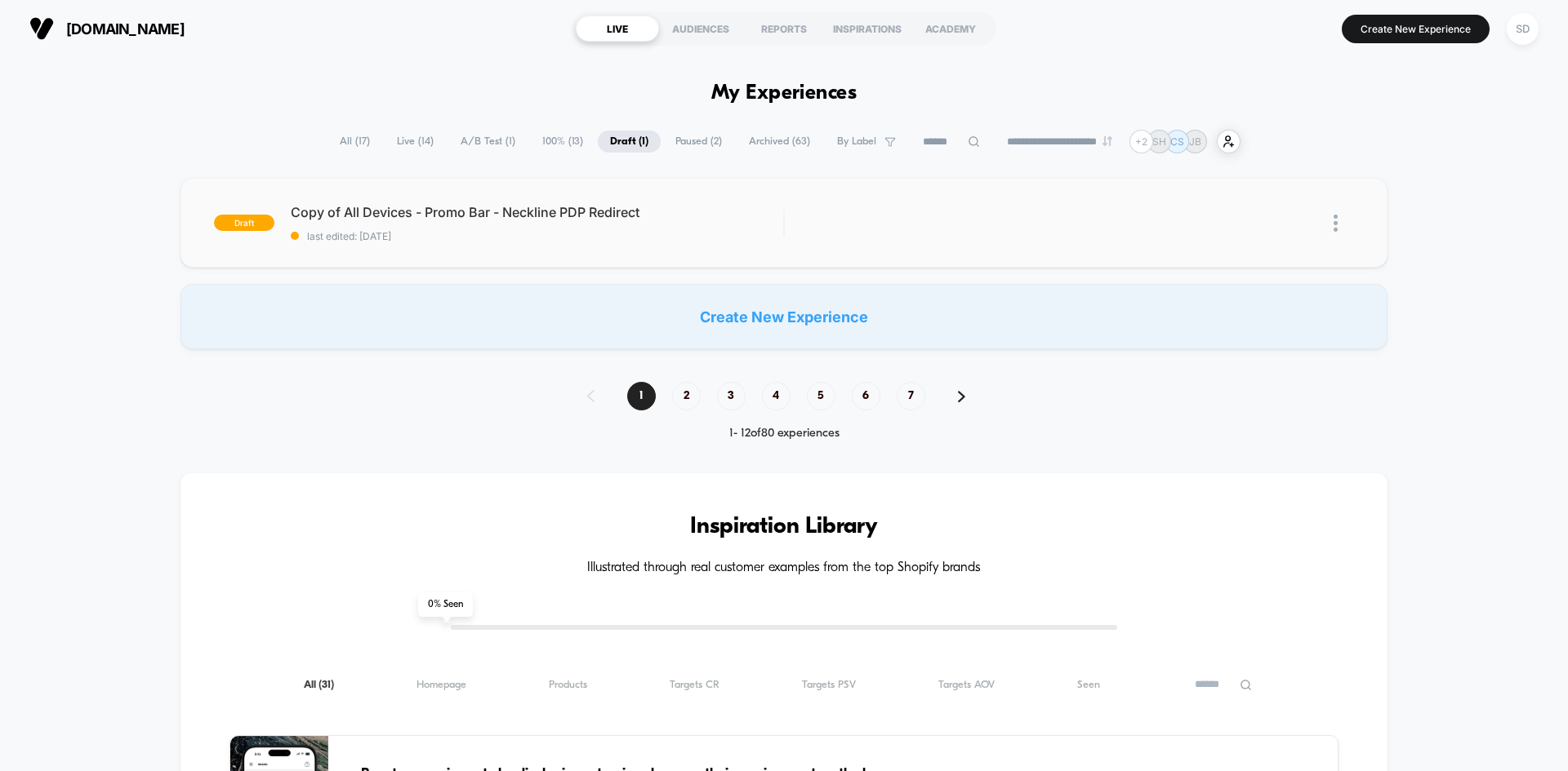
click at [1336, 222] on img at bounding box center [1336, 224] width 4 height 17
click at [1252, 295] on div "Delete" at bounding box center [1252, 298] width 147 height 36
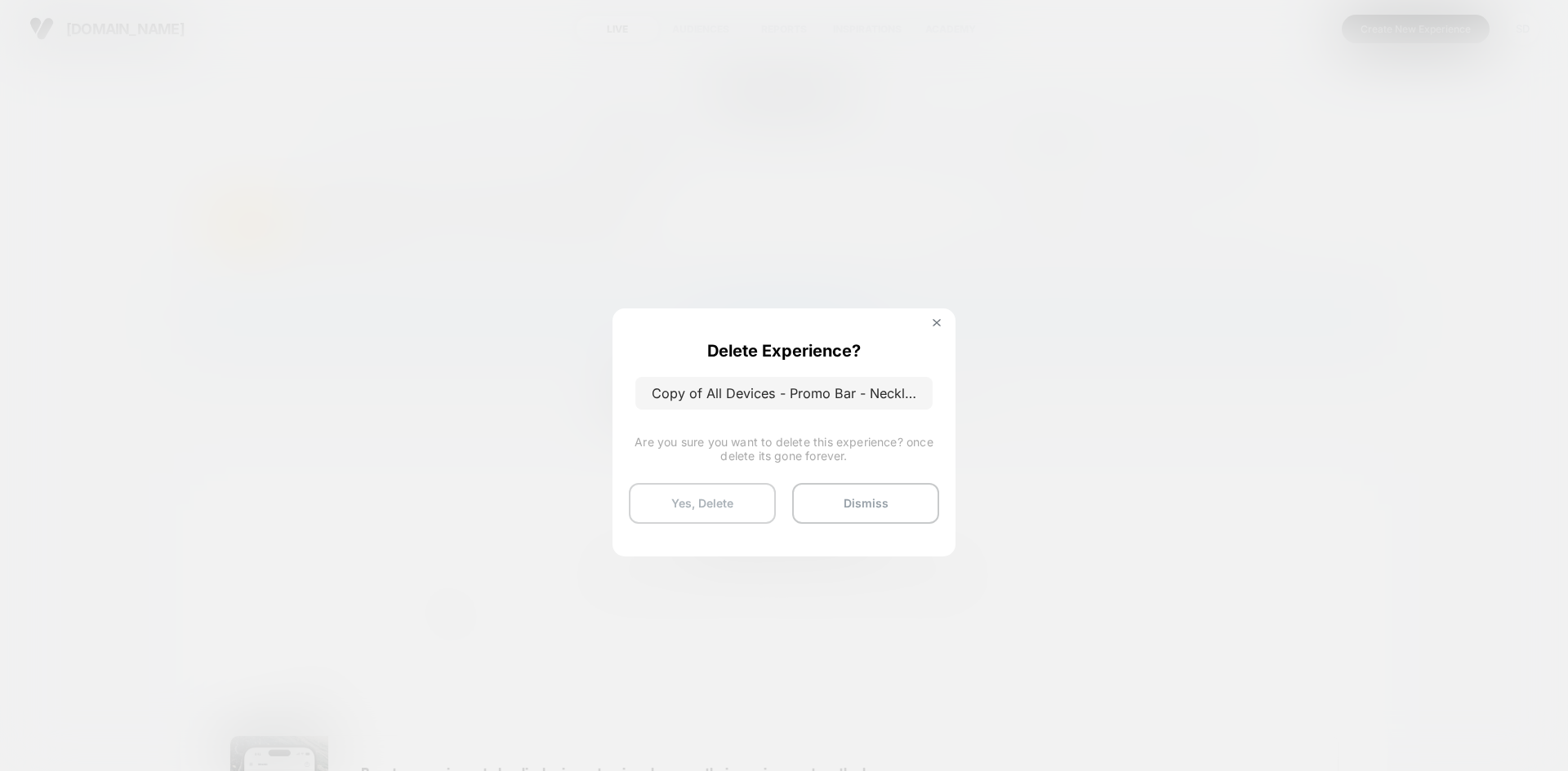
click at [738, 513] on button "Yes, Delete" at bounding box center [703, 503] width 147 height 41
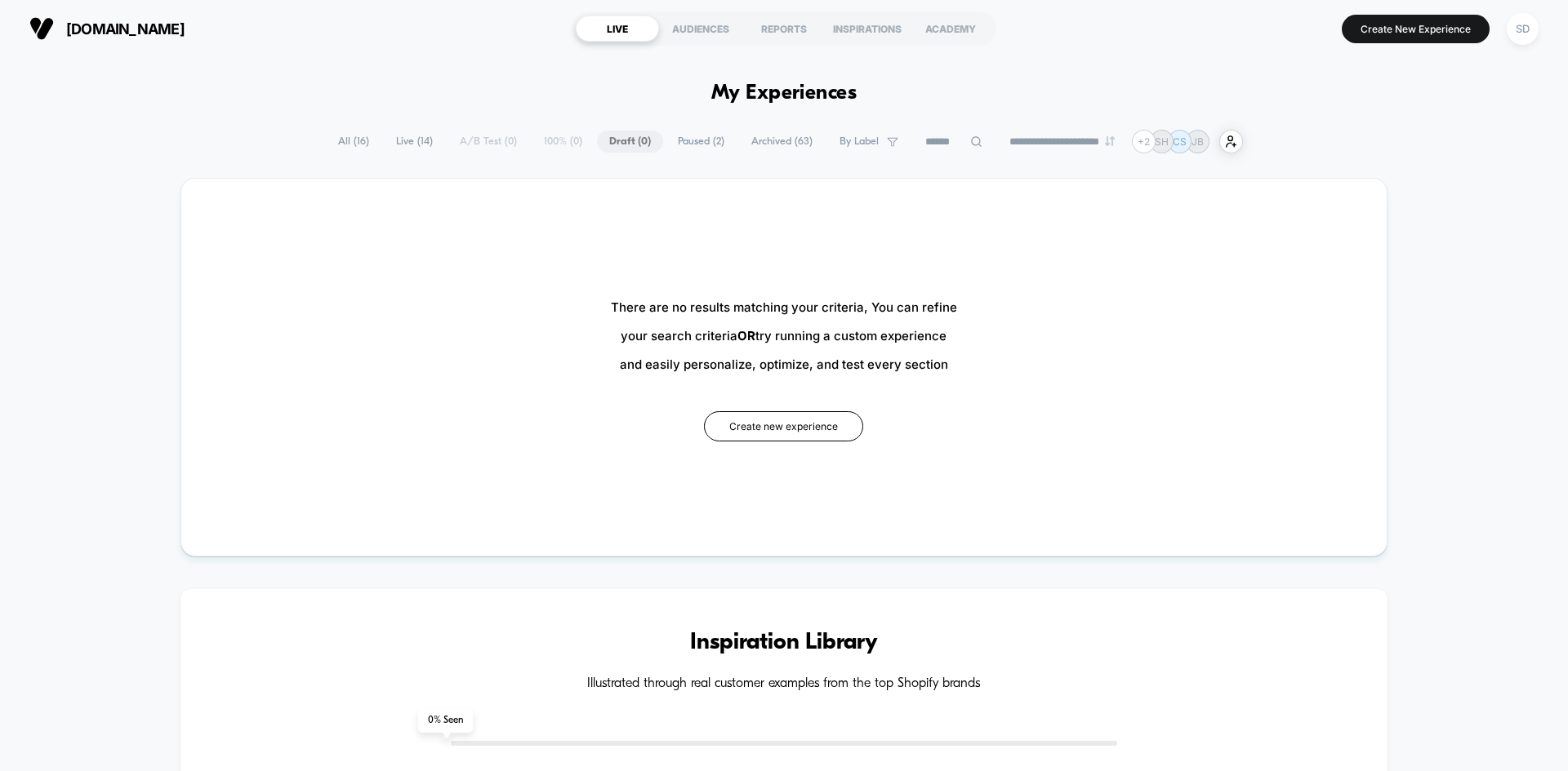
click at [340, 145] on span "All ( 16 )" at bounding box center [354, 141] width 55 height 22
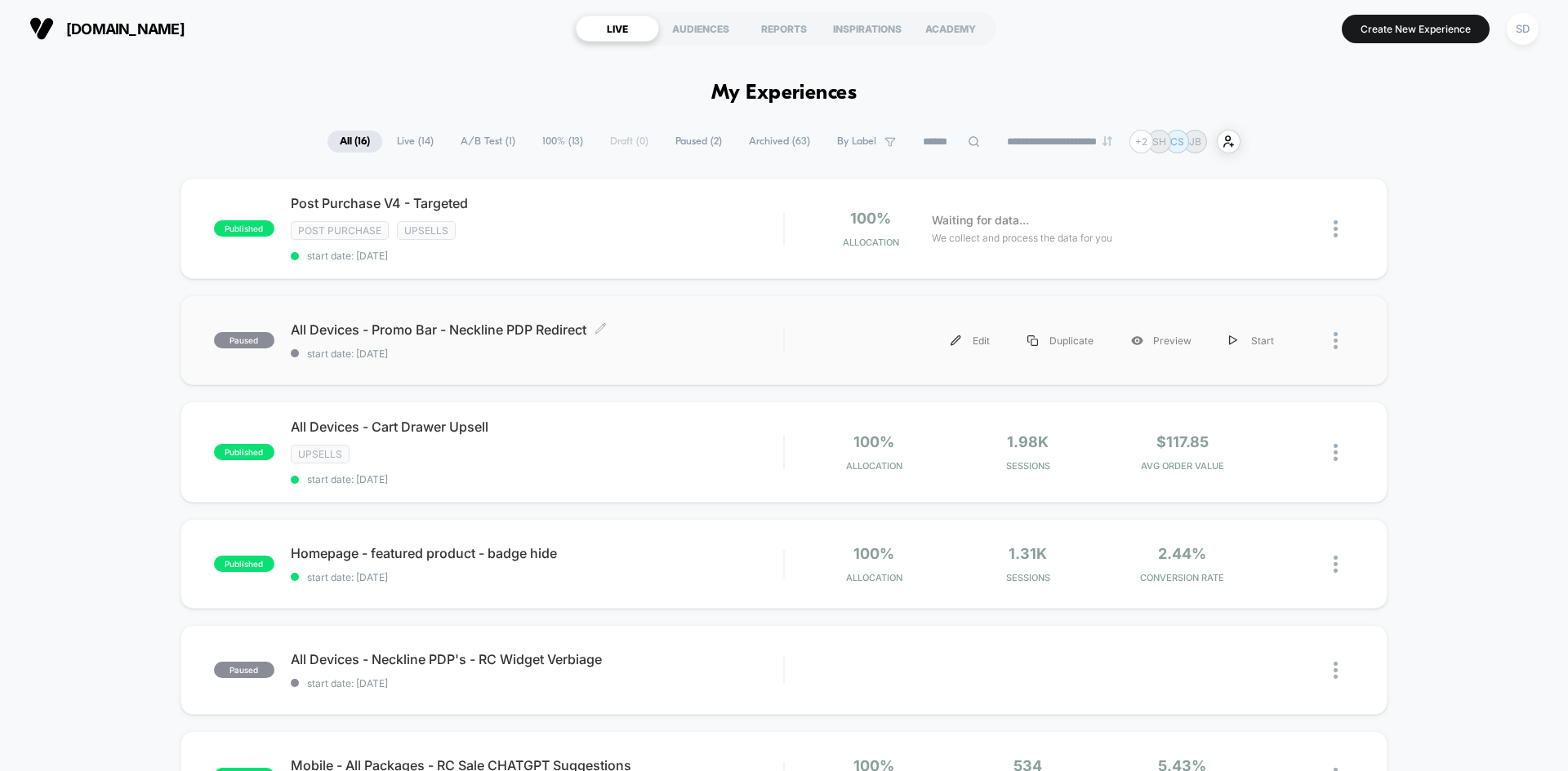
click at [728, 356] on span "start date: [DATE]" at bounding box center [537, 353] width 492 height 12
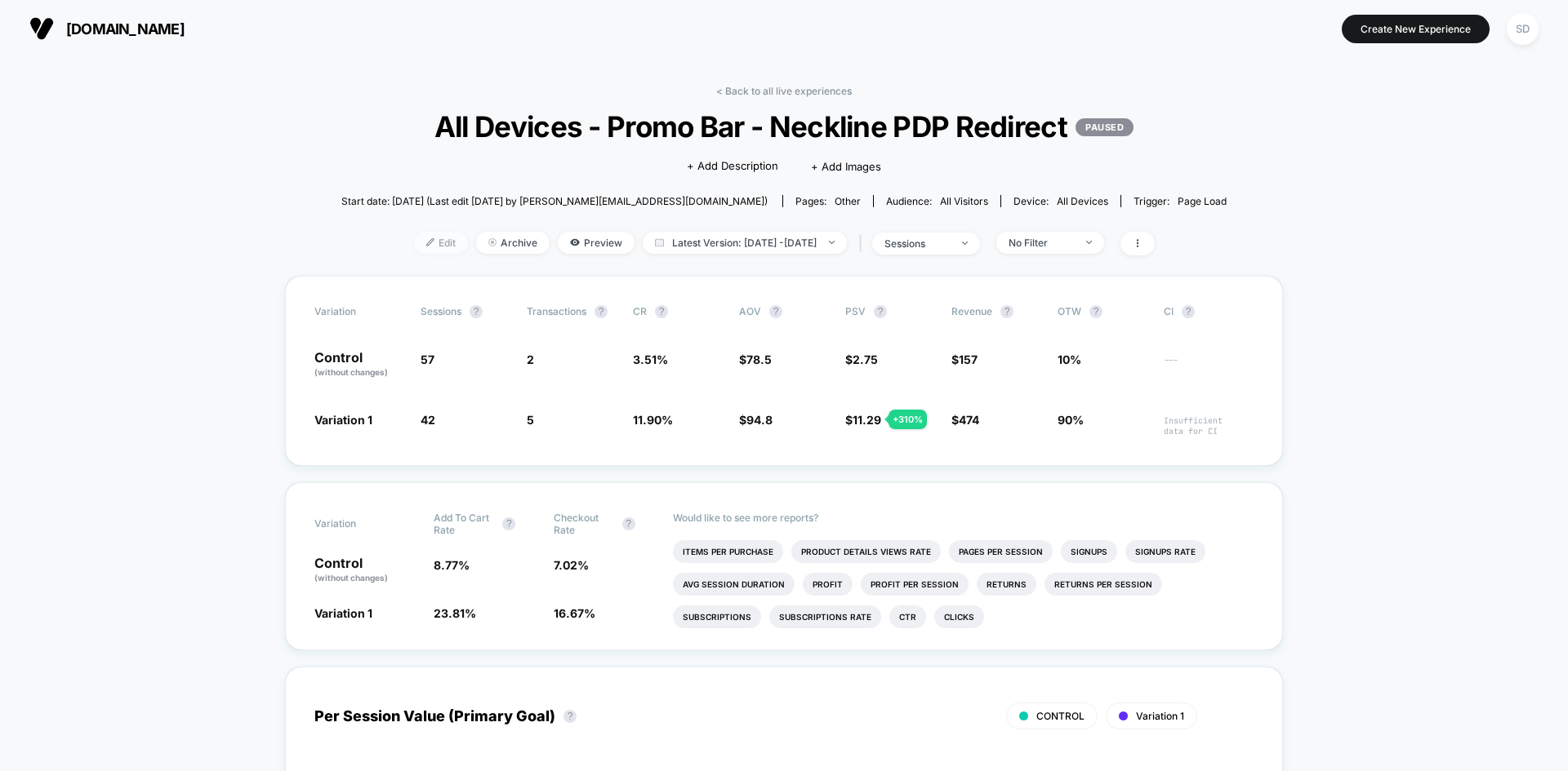
click at [414, 249] on span "Edit" at bounding box center [441, 243] width 54 height 22
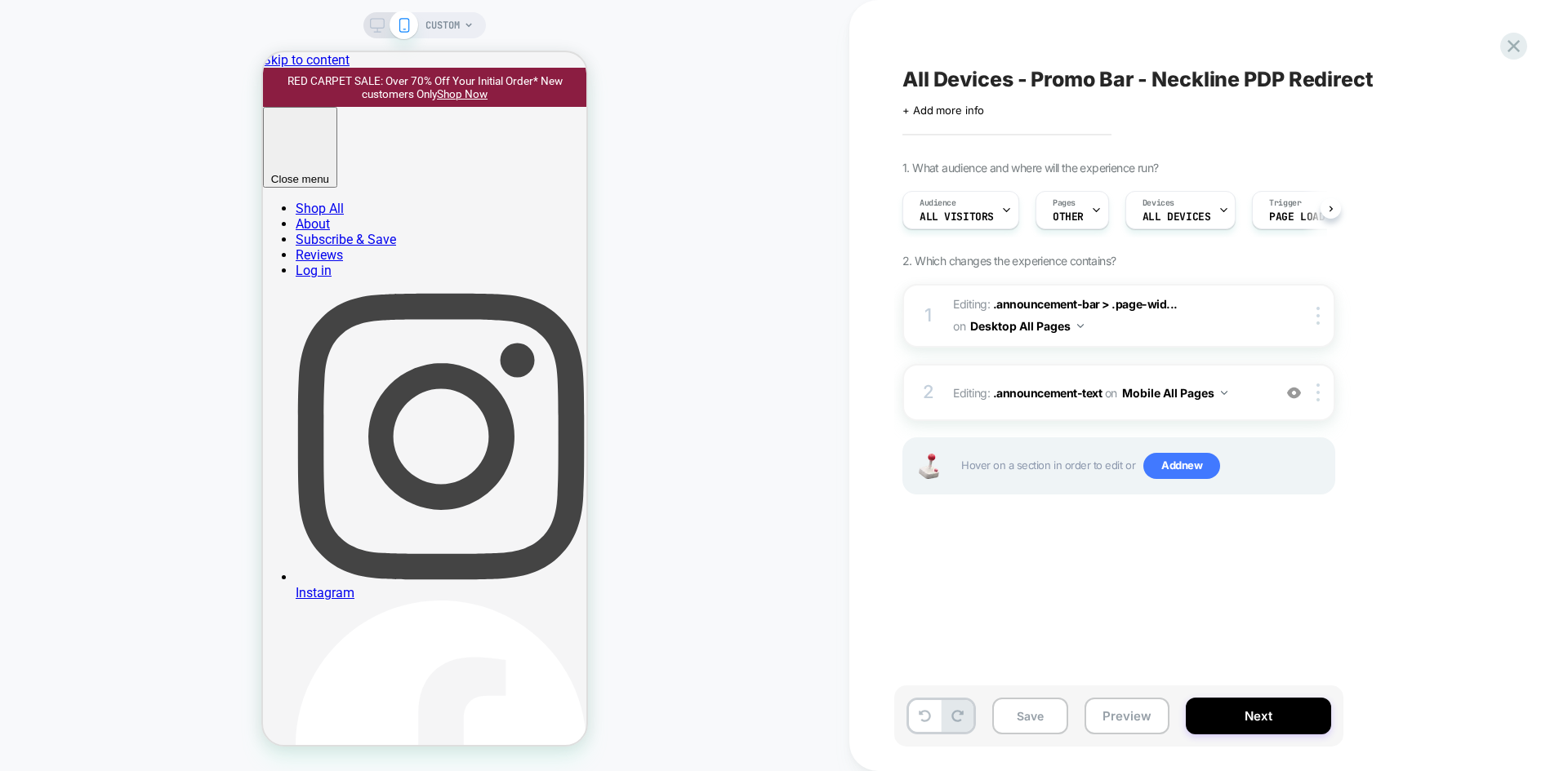
scroll to position [0, 1]
click at [1032, 696] on div "Save Preview Next" at bounding box center [1119, 716] width 449 height 62
drag, startPoint x: 1027, startPoint y: 712, endPoint x: 1167, endPoint y: 717, distance: 140.1
click at [1027, 713] on button "Save" at bounding box center [1031, 716] width 76 height 36
click at [1290, 706] on button "Next" at bounding box center [1259, 716] width 146 height 36
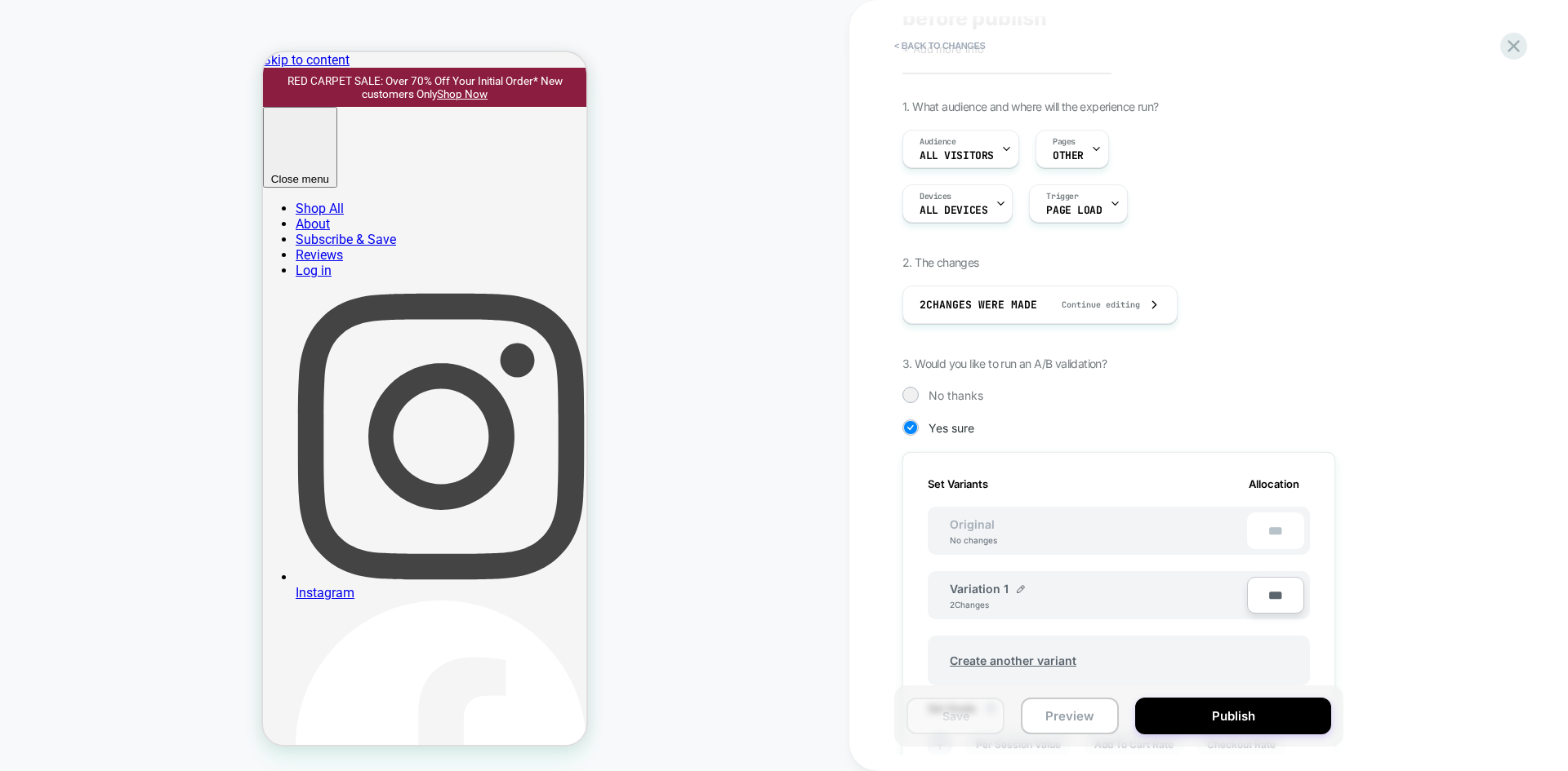
scroll to position [163, 0]
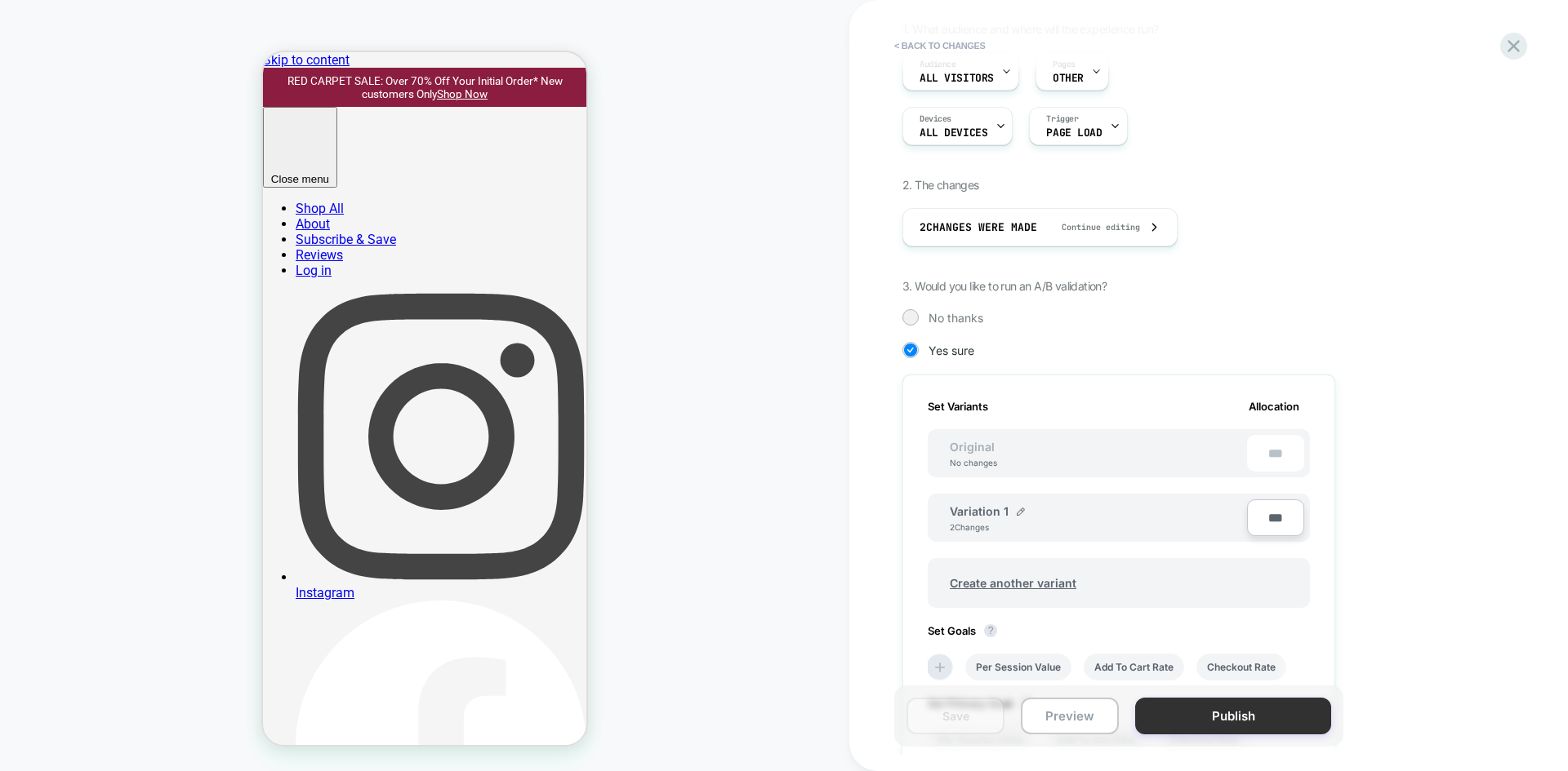
click at [1242, 698] on button "Publish" at bounding box center [1233, 716] width 196 height 36
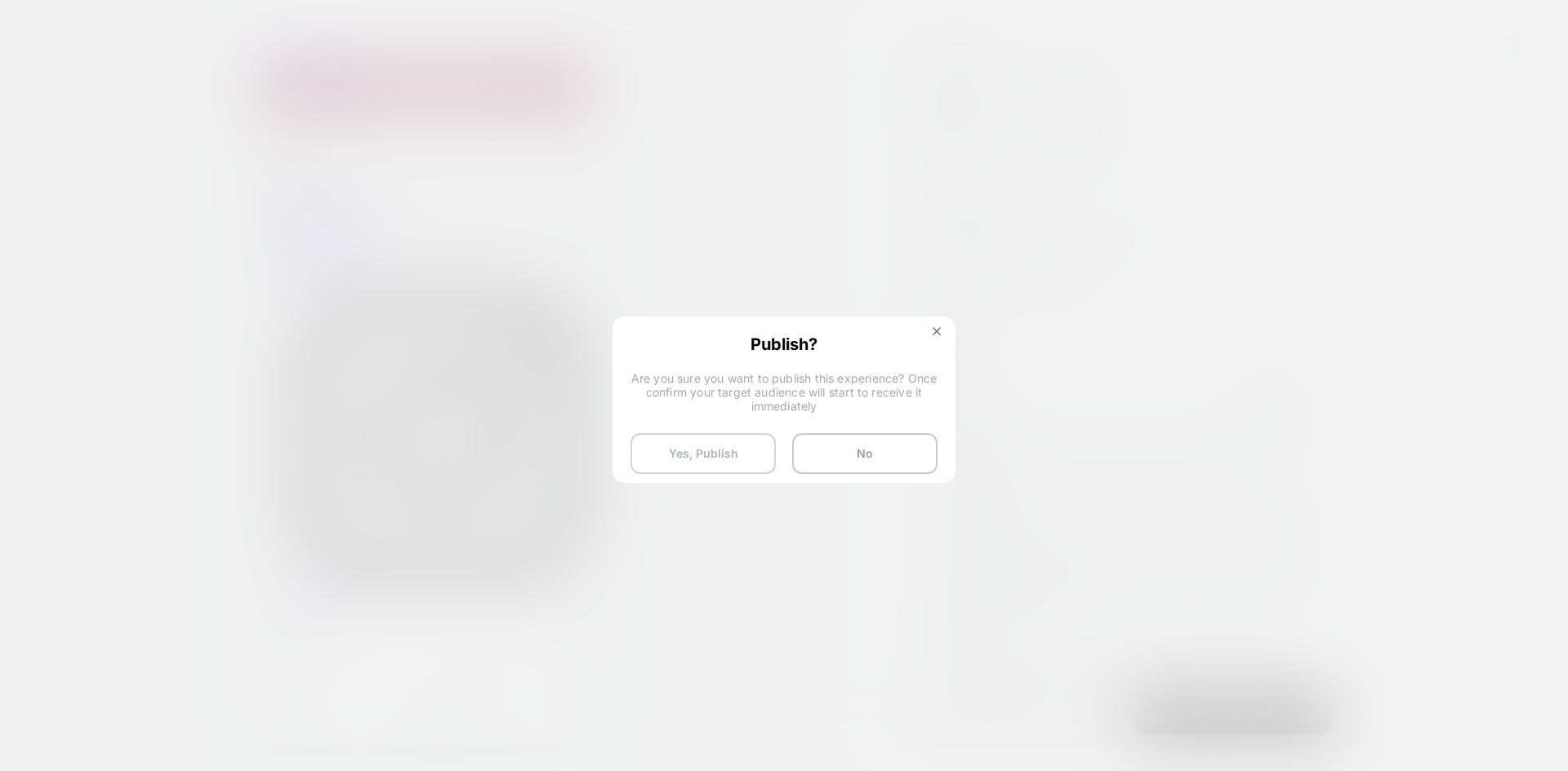
click at [720, 443] on button "Yes, Publish" at bounding box center [703, 453] width 146 height 41
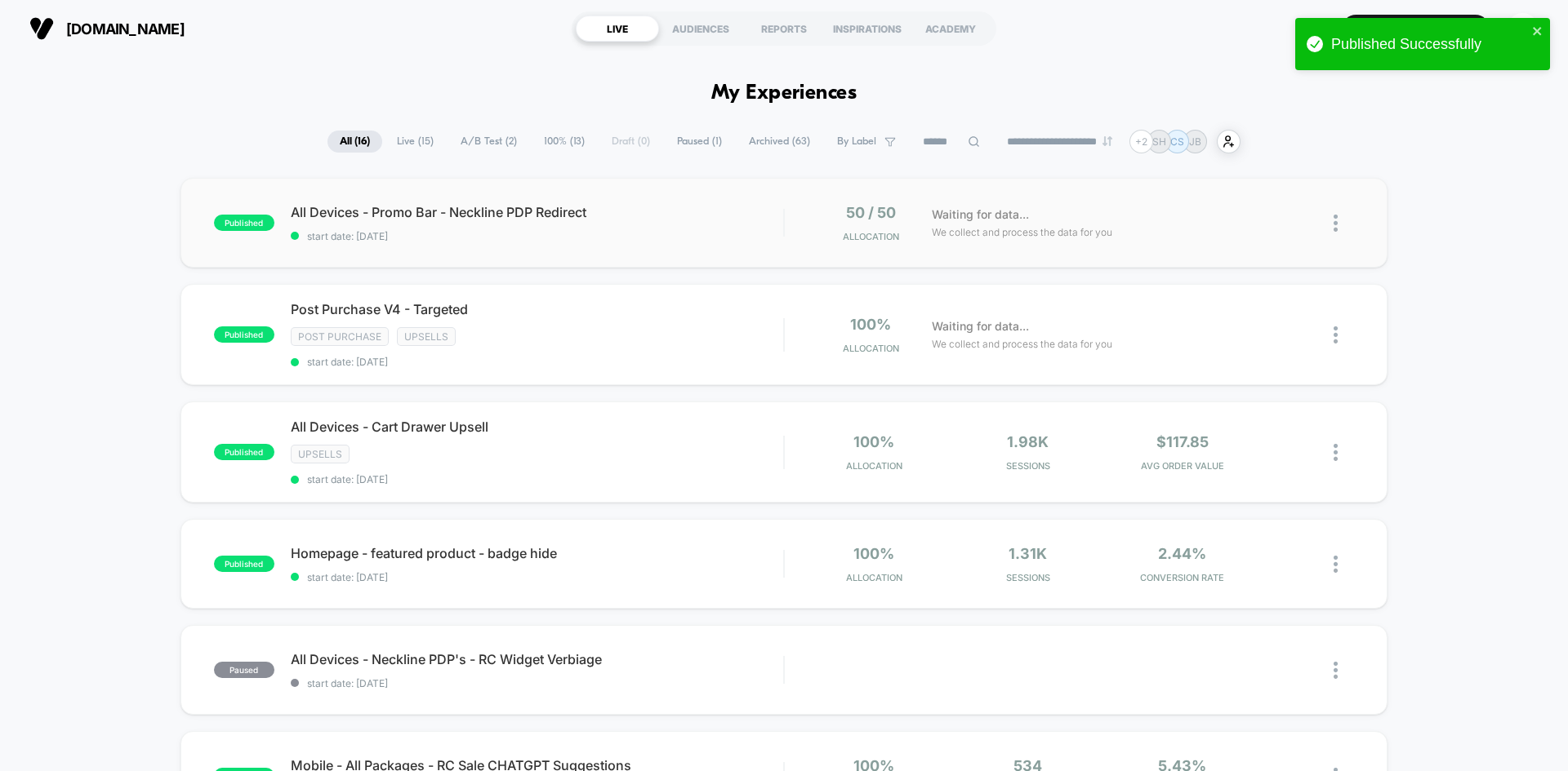
click at [740, 250] on div "published All Devices - Promo Bar - Neckline PDP Redirect start date: [DATE] 50…" at bounding box center [784, 223] width 1207 height 90
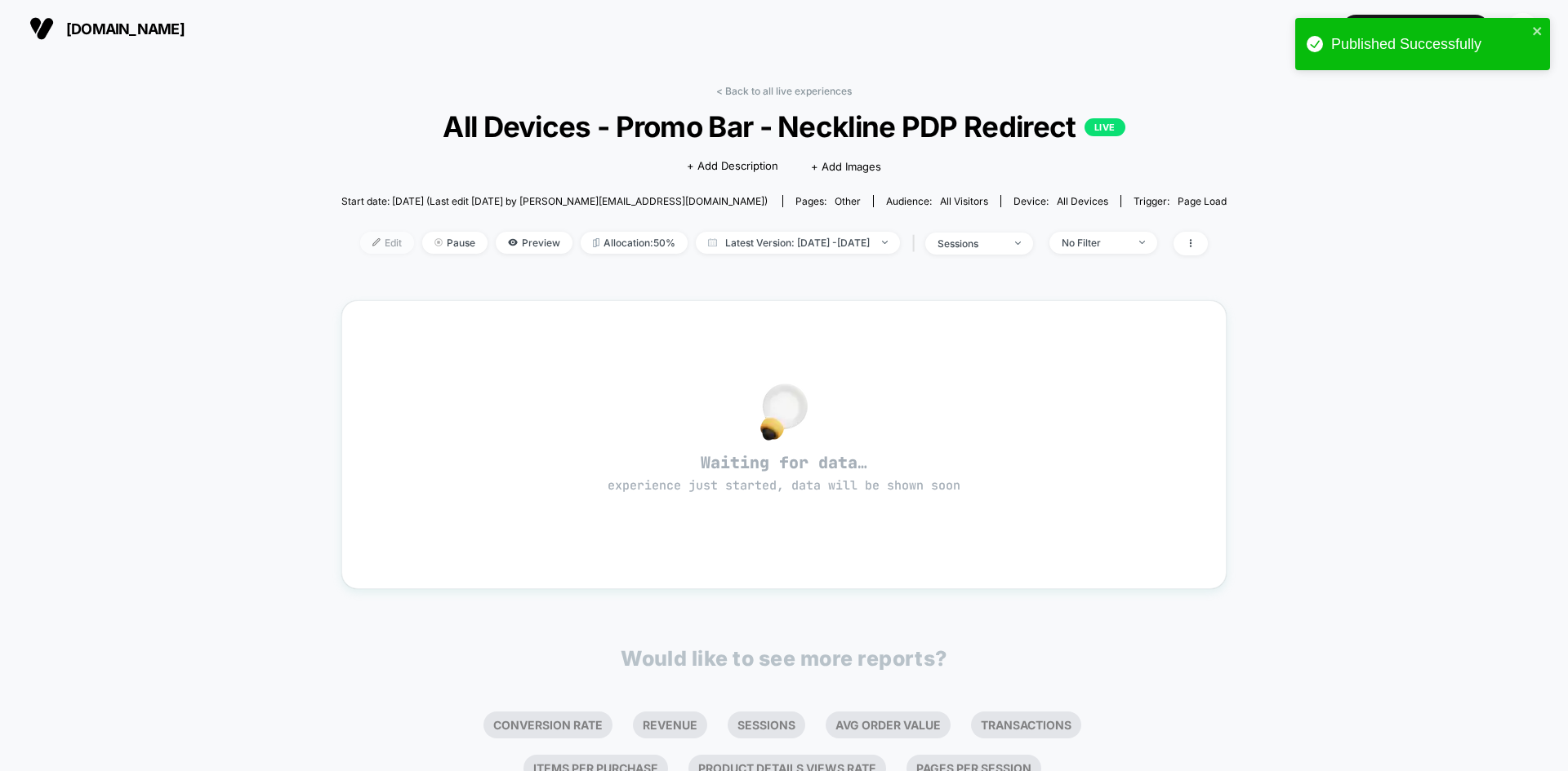
click at [375, 248] on span "Edit" at bounding box center [387, 243] width 54 height 22
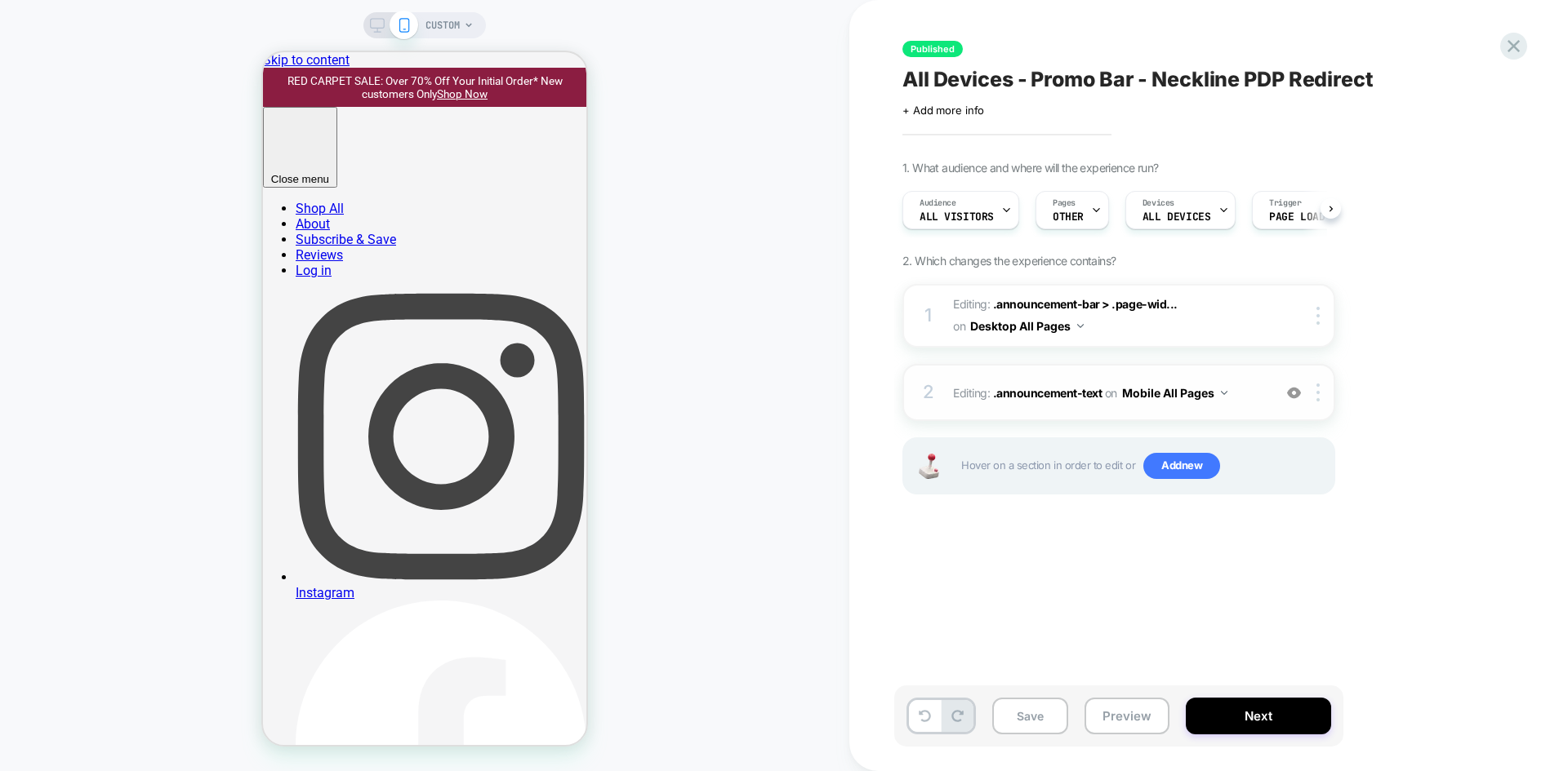
scroll to position [0, 1]
click at [1252, 387] on span "Editing : .announcement-text .announcement-text on Mobile All Pages" at bounding box center [1109, 392] width 311 height 23
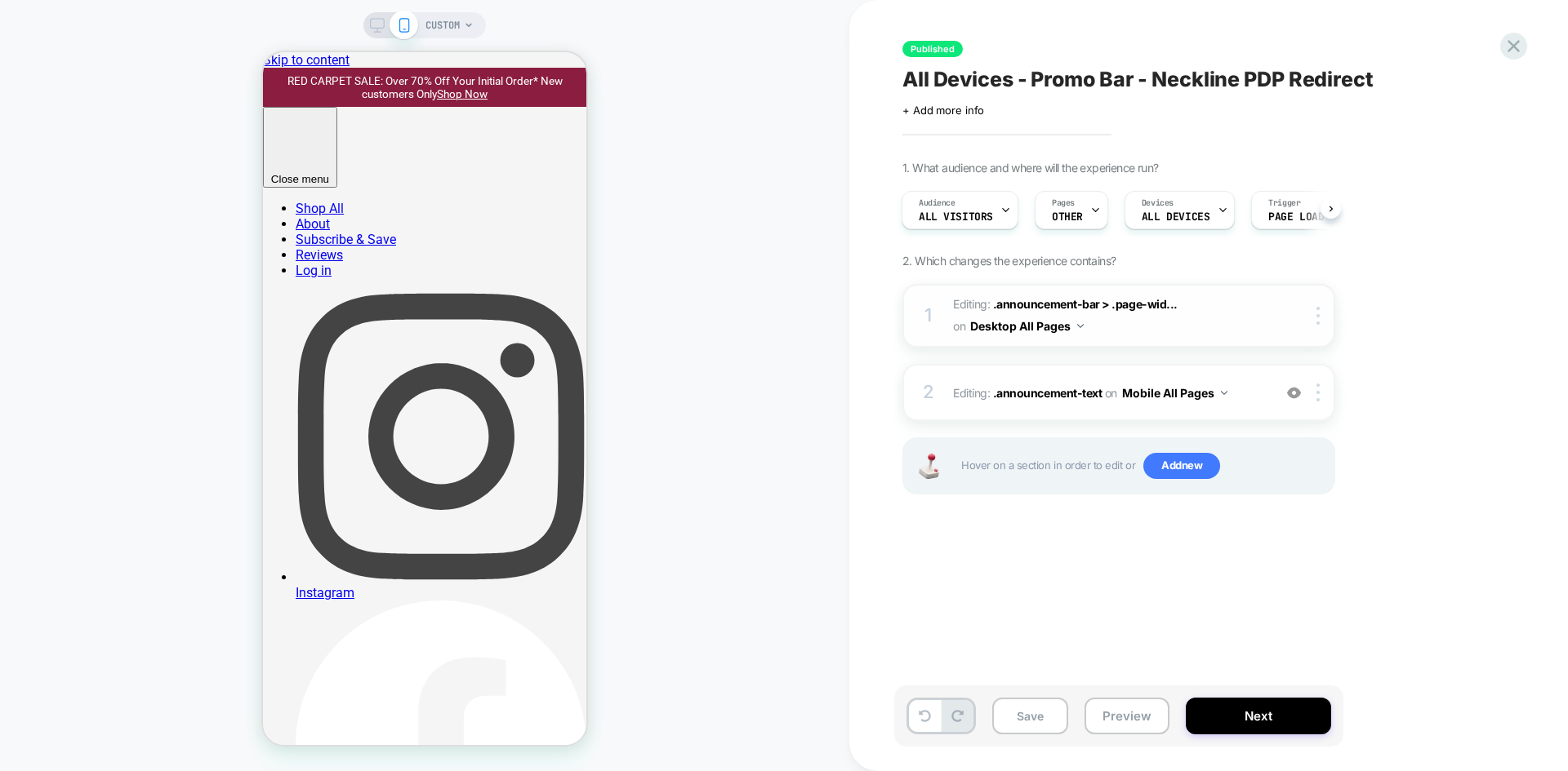
scroll to position [0, 0]
click at [1509, 45] on icon at bounding box center [1513, 46] width 22 height 22
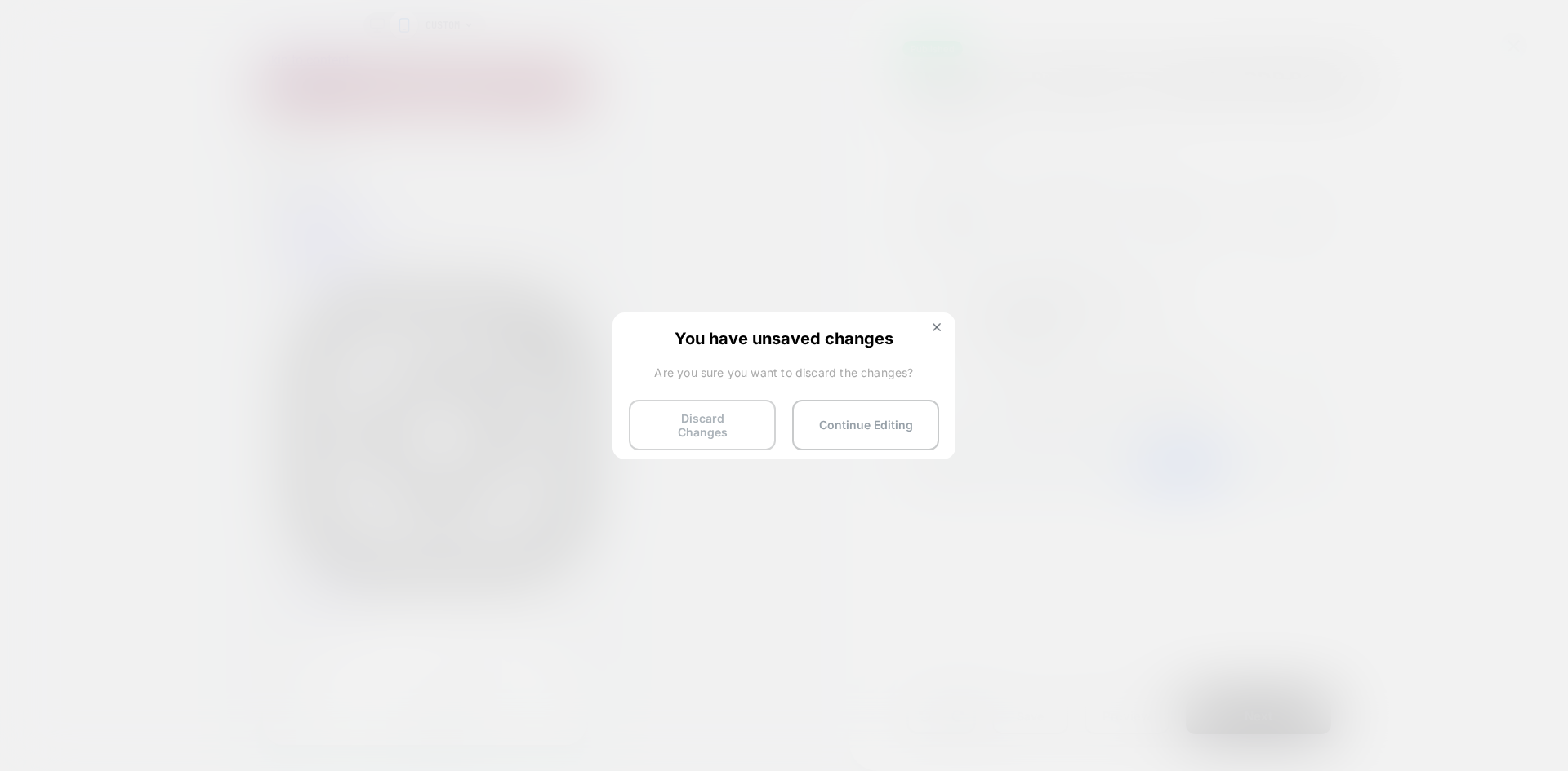
click at [732, 431] on button "Discard Changes" at bounding box center [703, 425] width 147 height 50
